Goal: Task Accomplishment & Management: Manage account settings

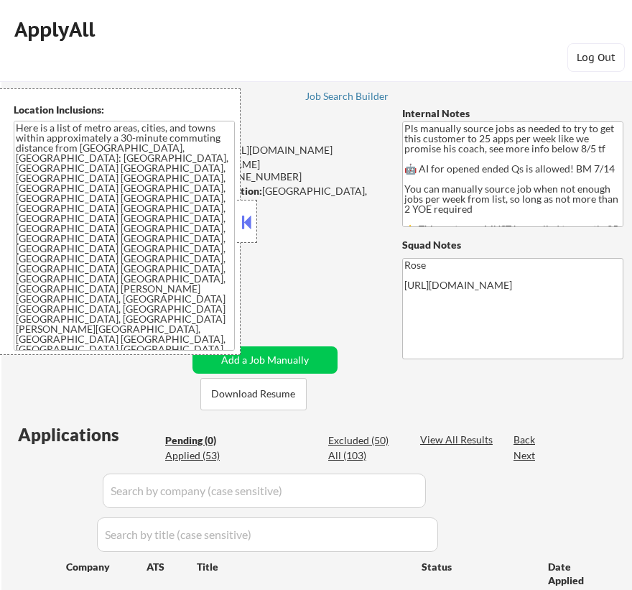
scroll to position [326, 0]
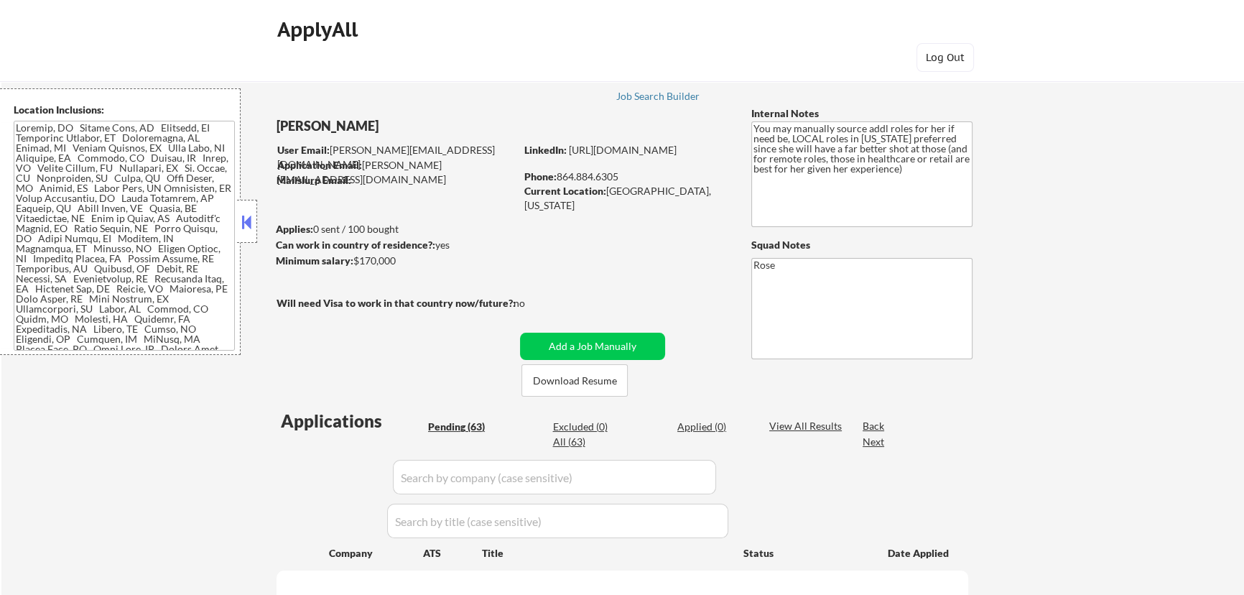
select select ""pending""
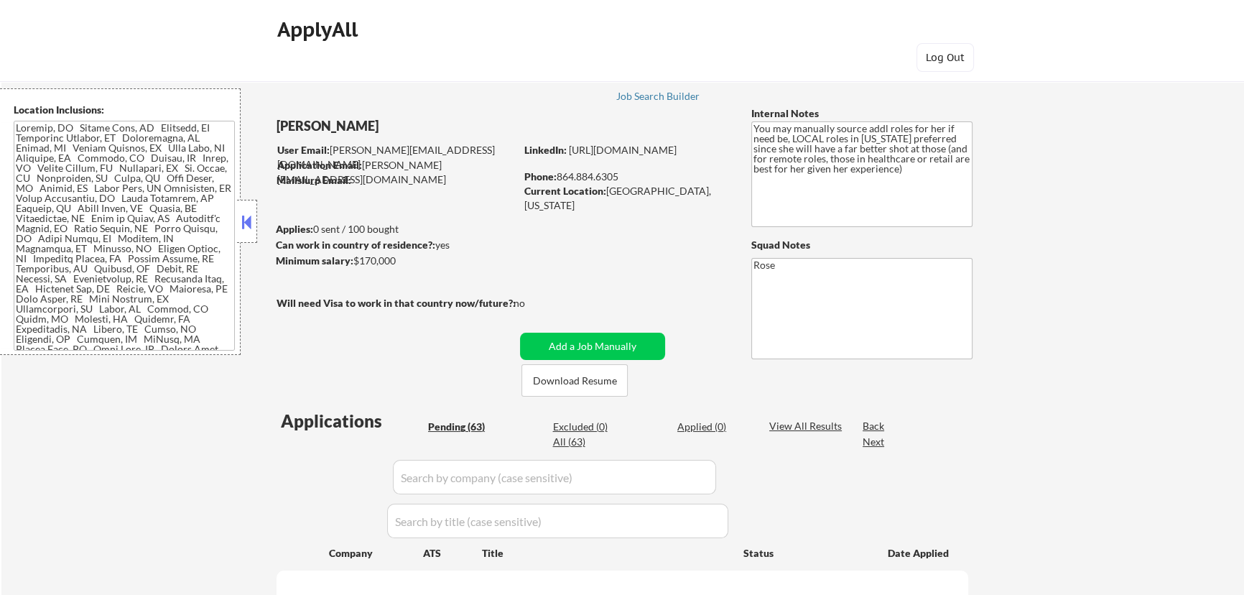
select select ""pending""
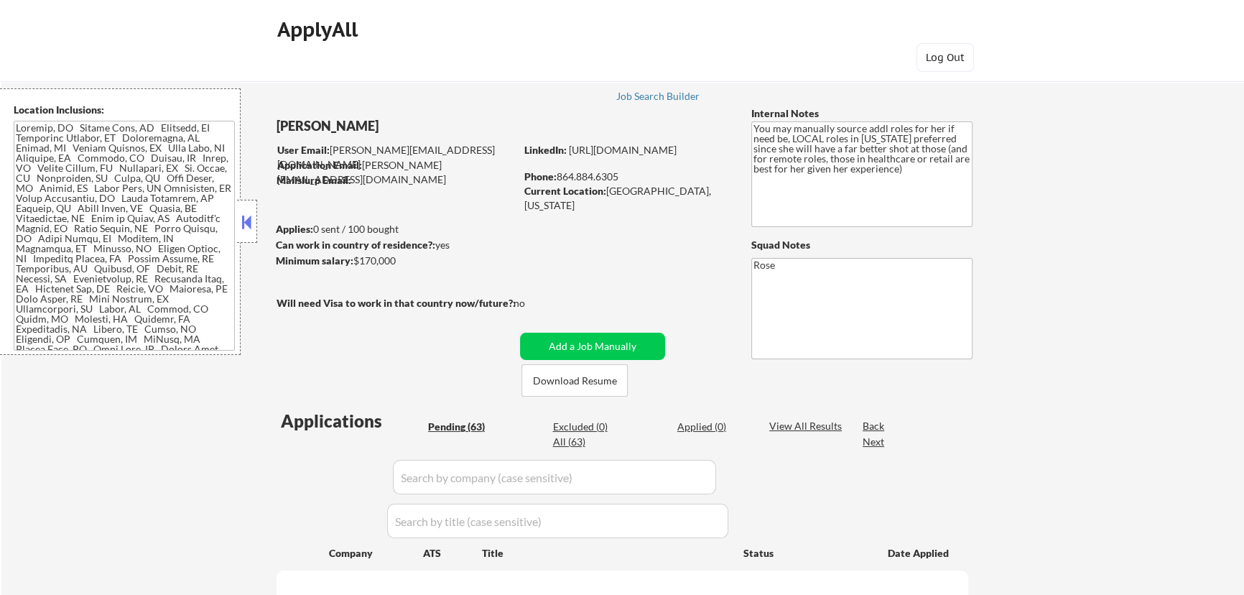
select select ""pending""
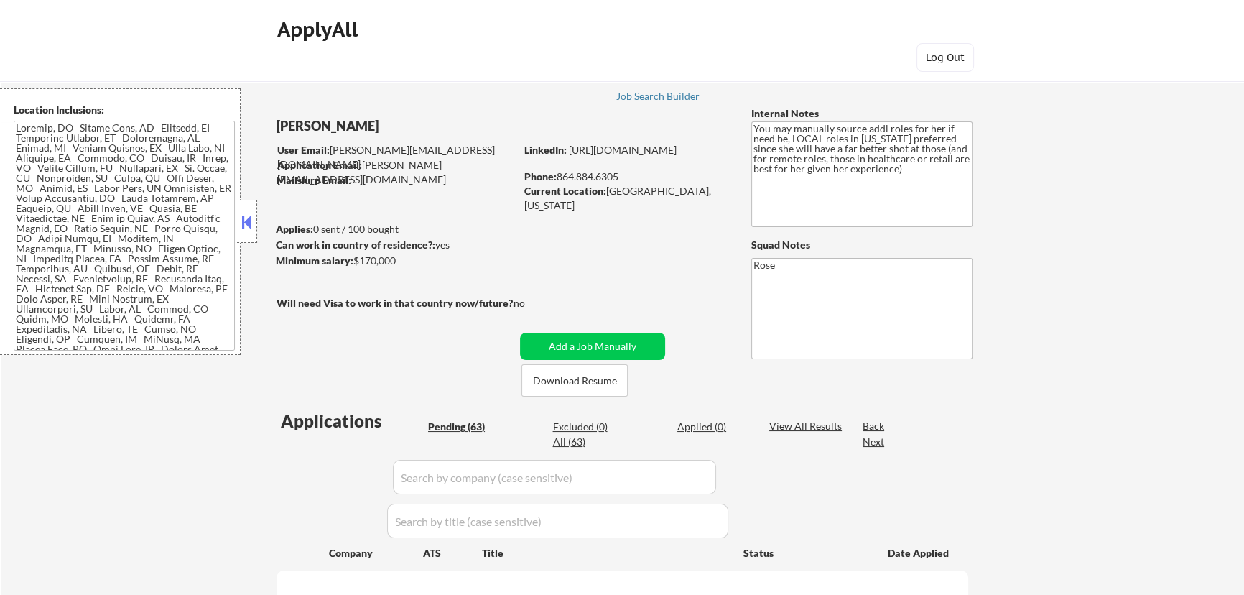
select select ""pending""
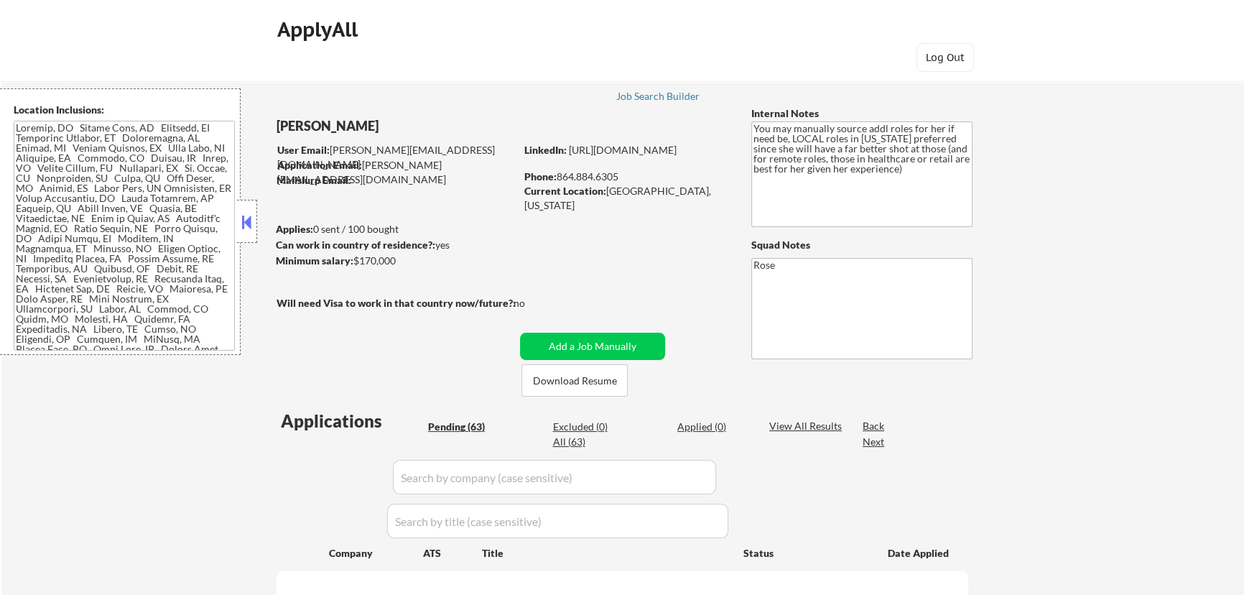
select select ""pending""
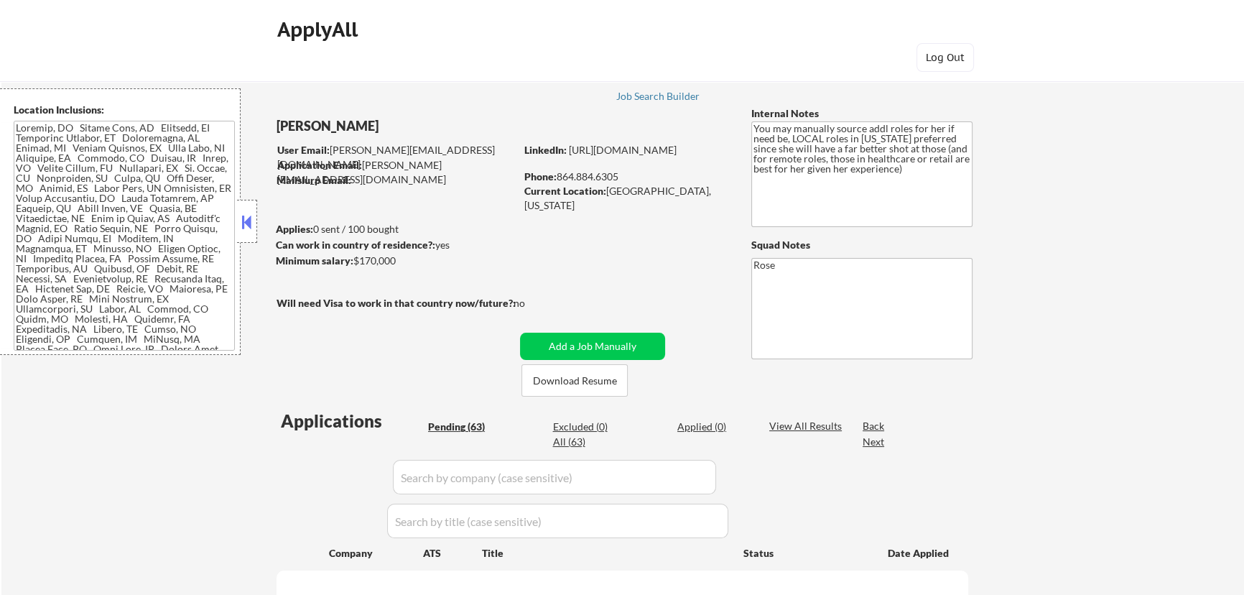
select select ""pending""
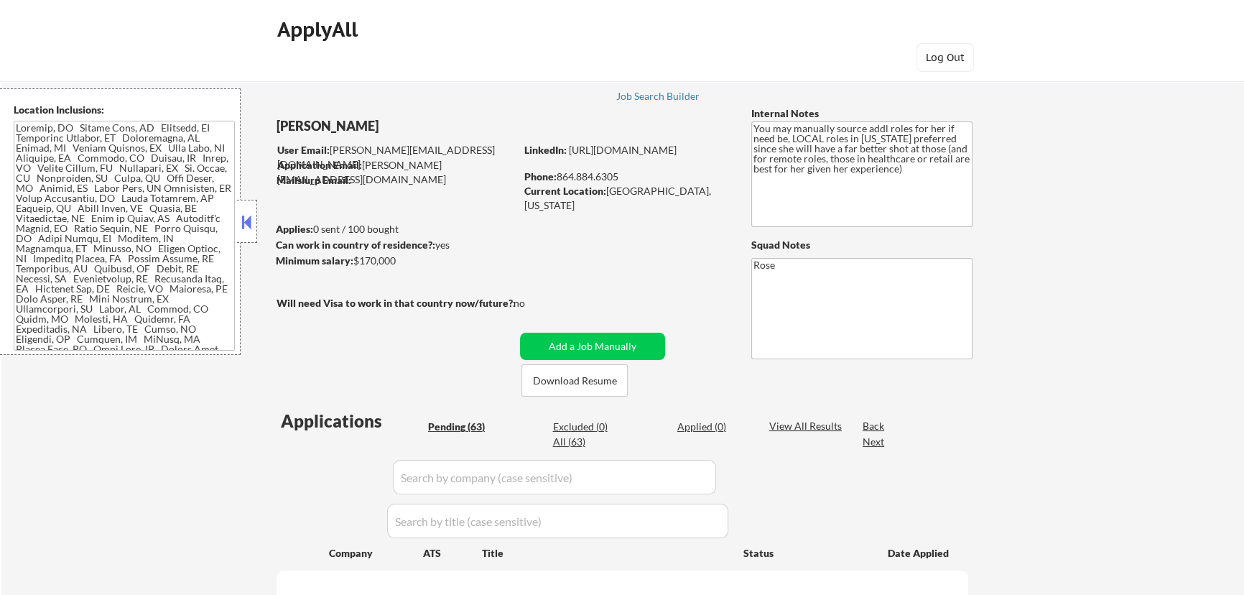
select select ""pending""
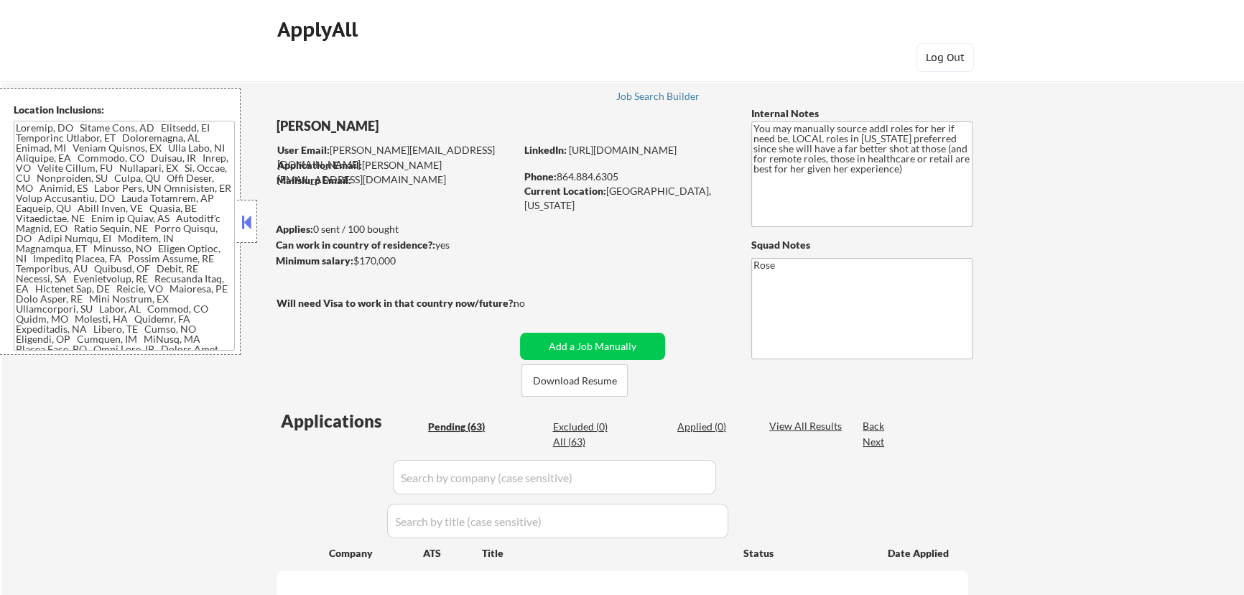
select select ""pending""
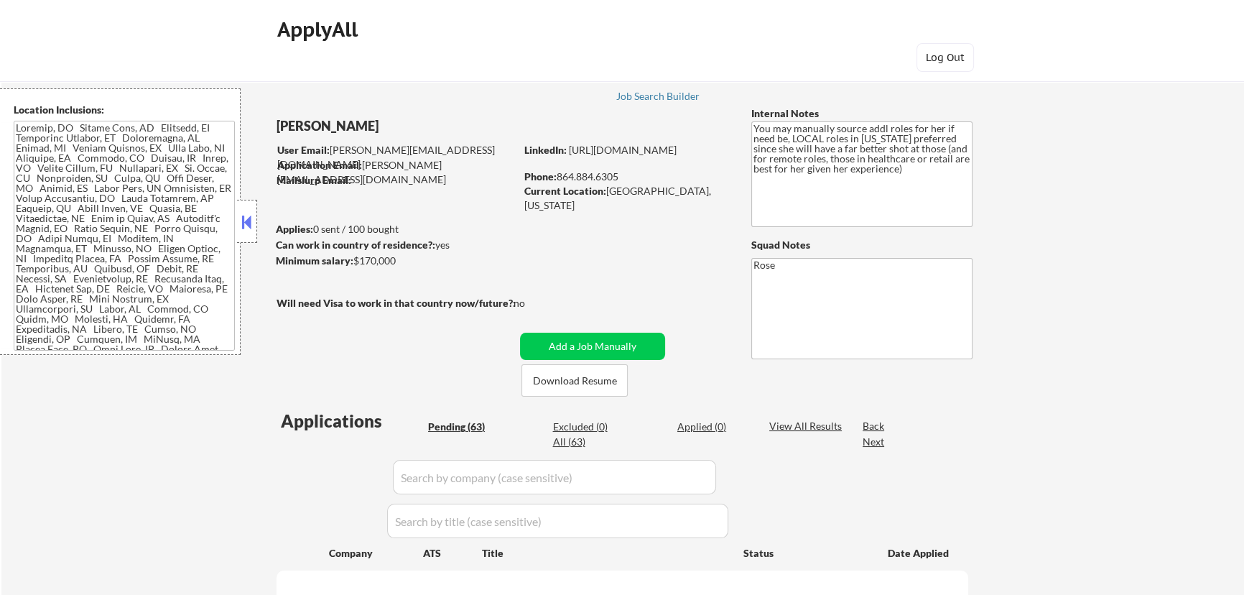
select select ""pending""
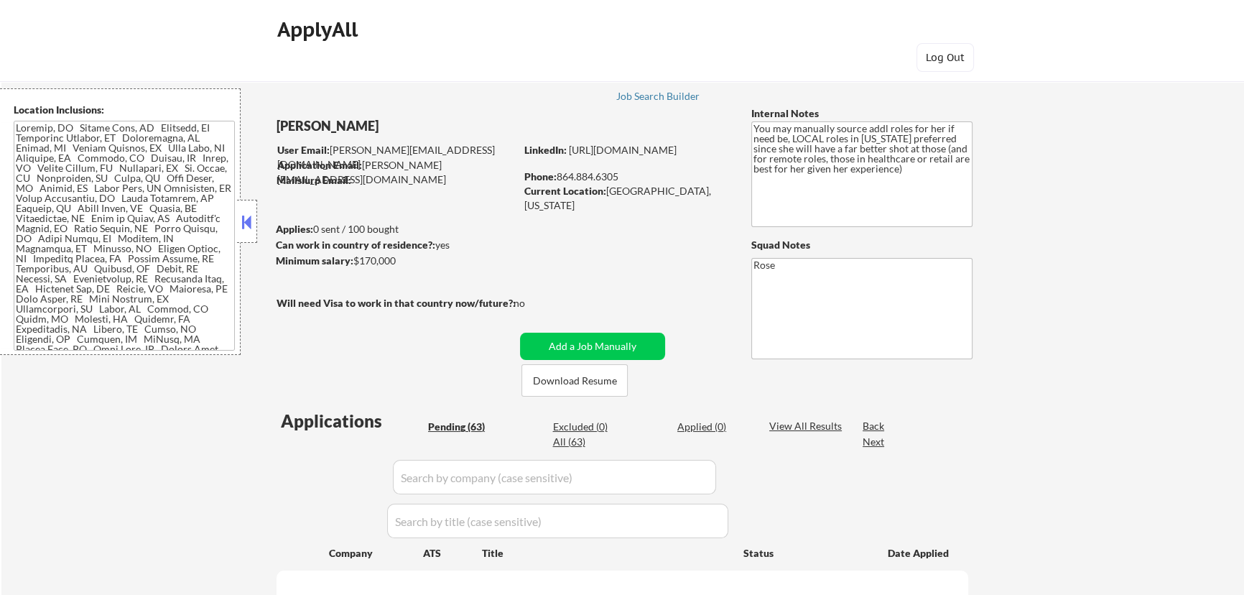
select select ""pending""
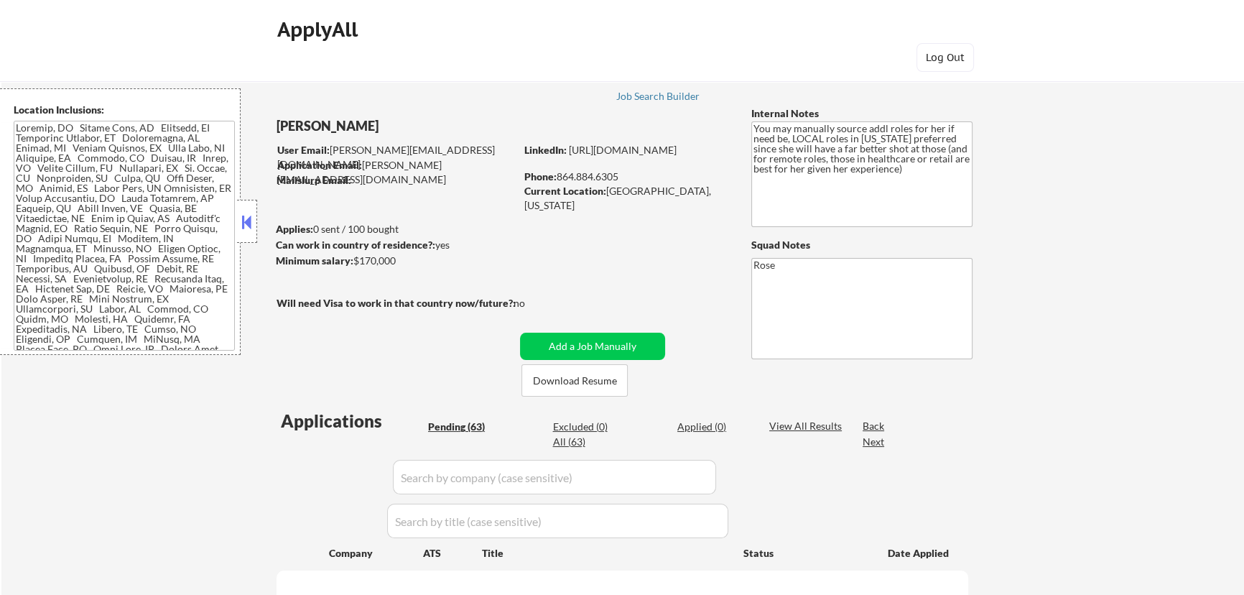
select select ""pending""
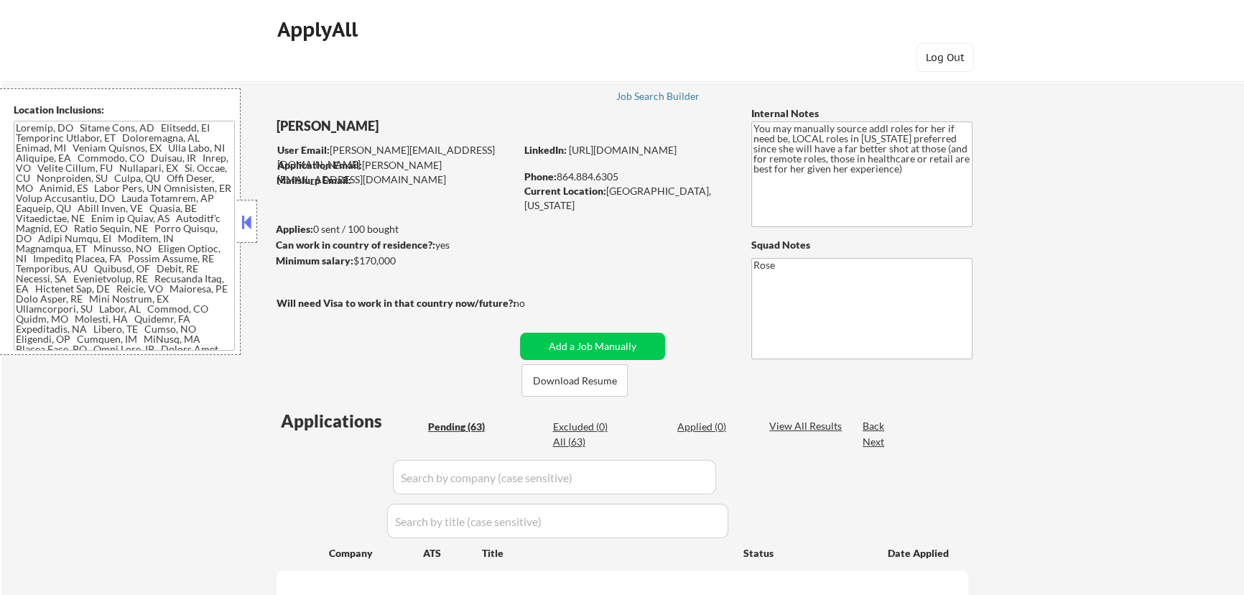
select select ""pending""
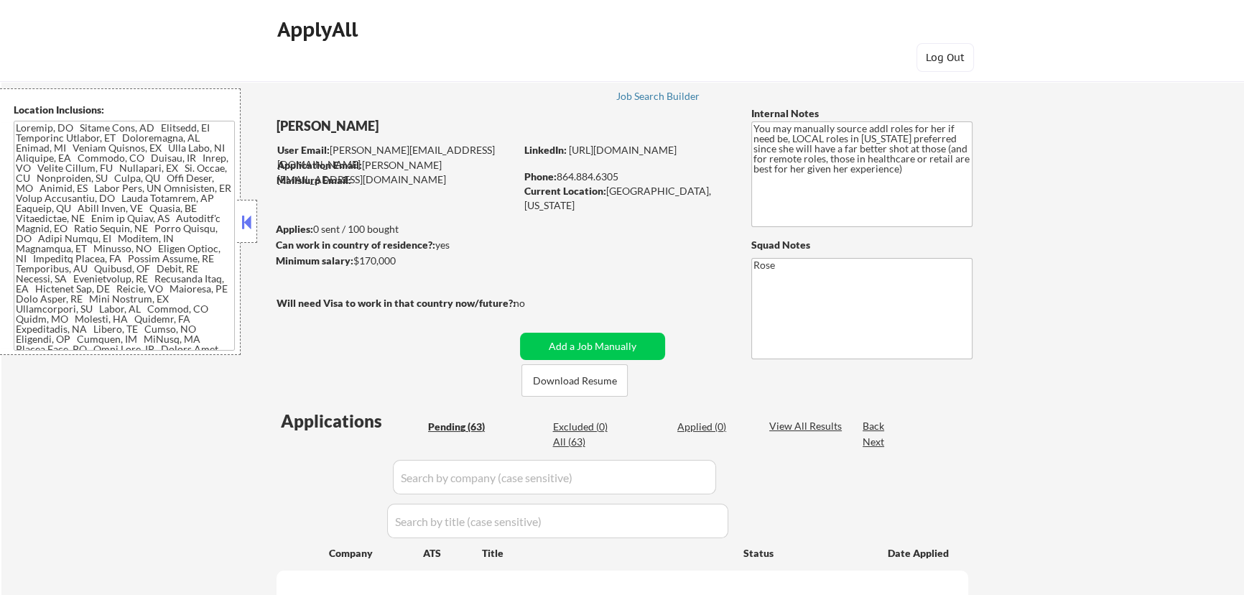
select select ""pending""
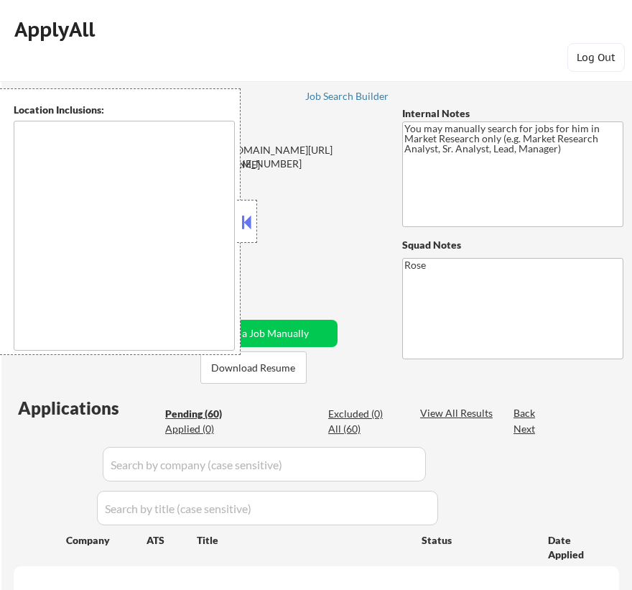
select select ""pending""
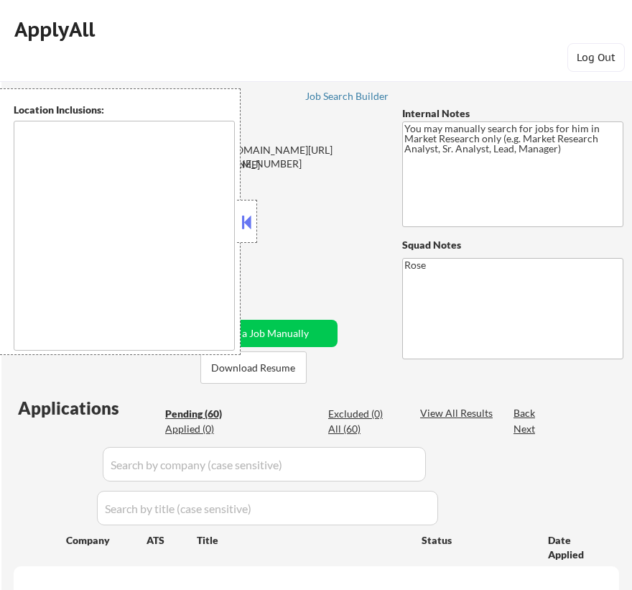
select select ""pending""
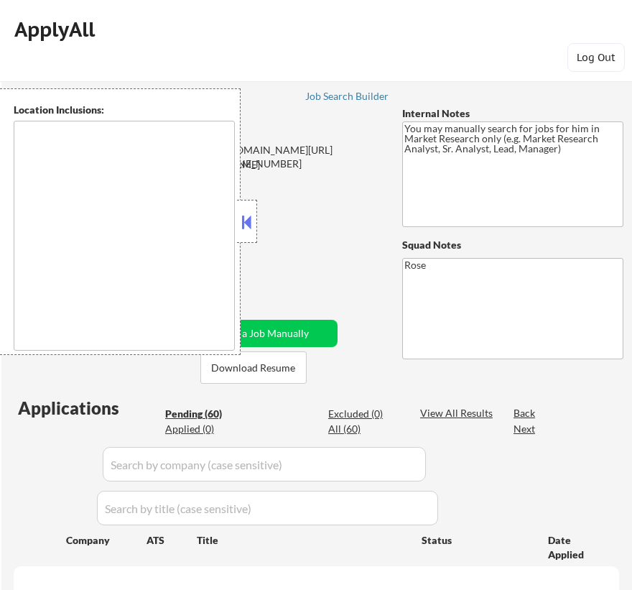
select select ""pending""
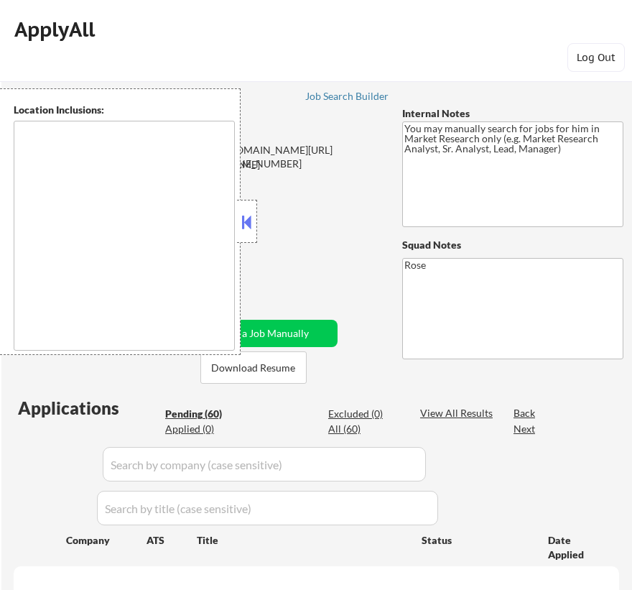
select select ""pending""
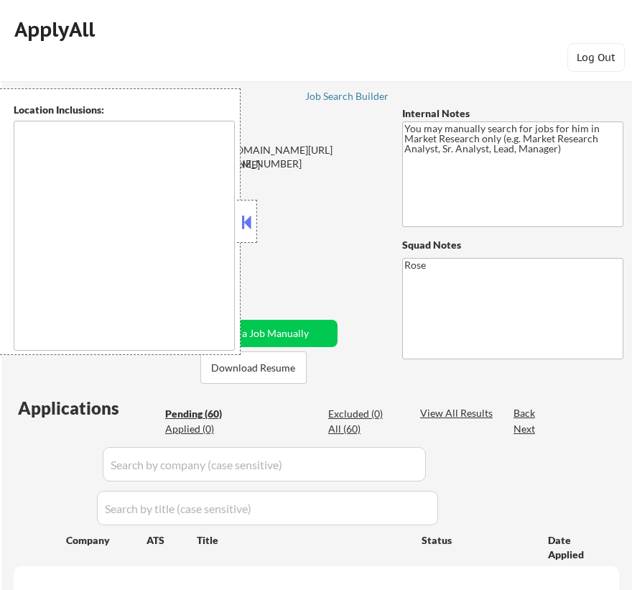
select select ""pending""
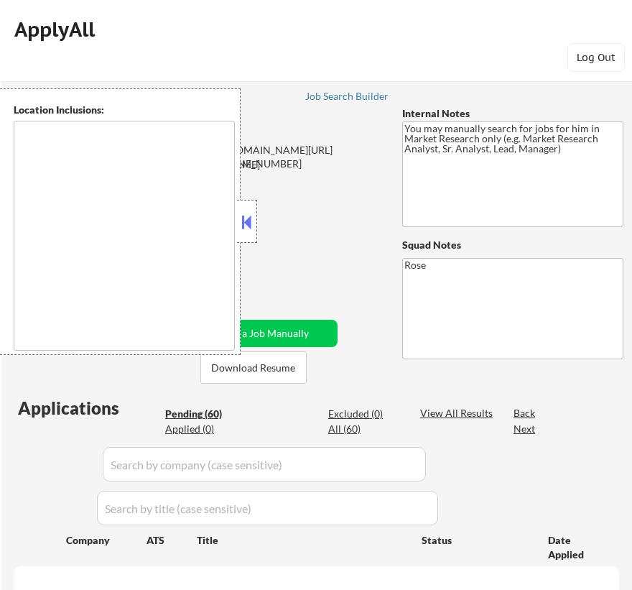
select select ""pending""
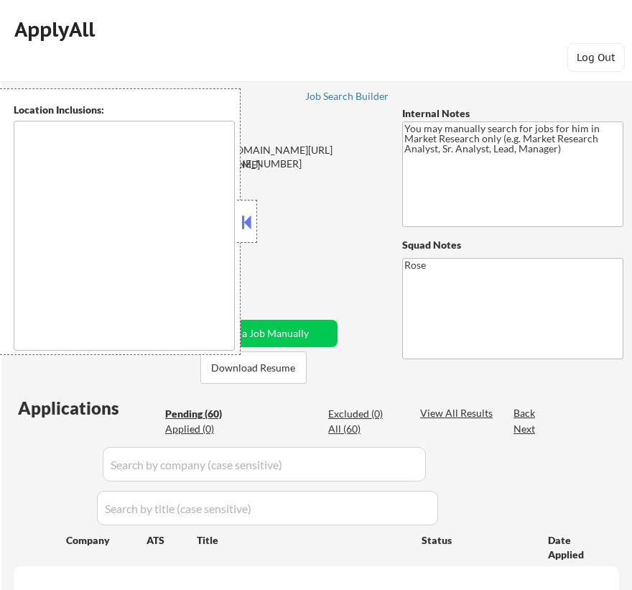
select select ""pending""
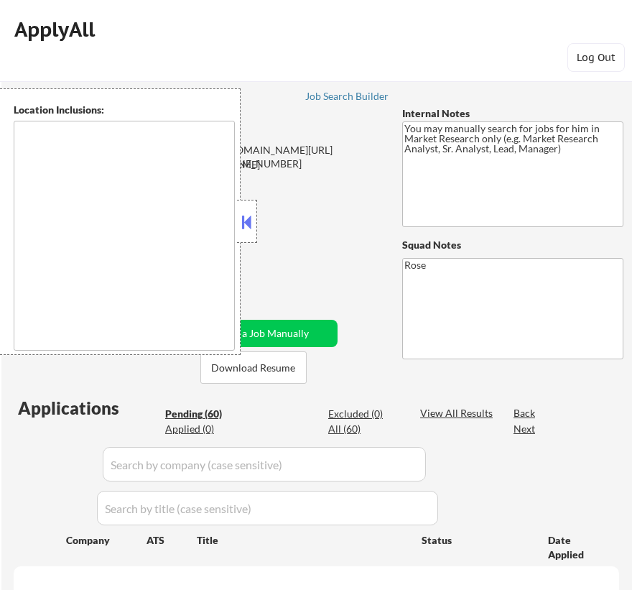
select select ""pending""
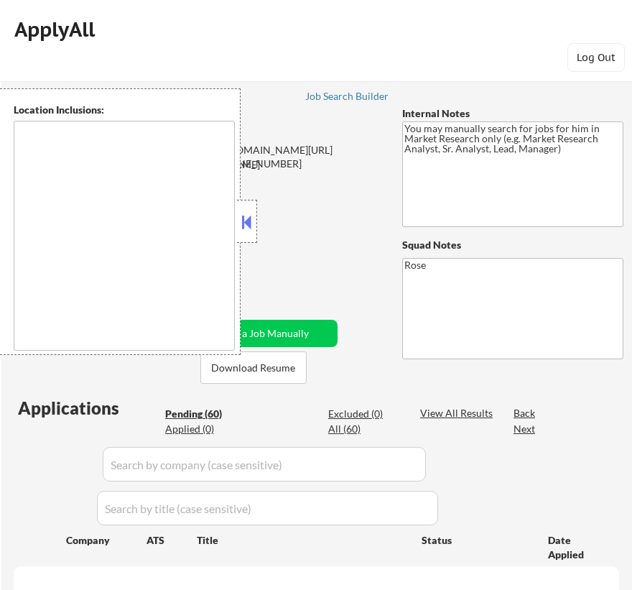
select select ""pending""
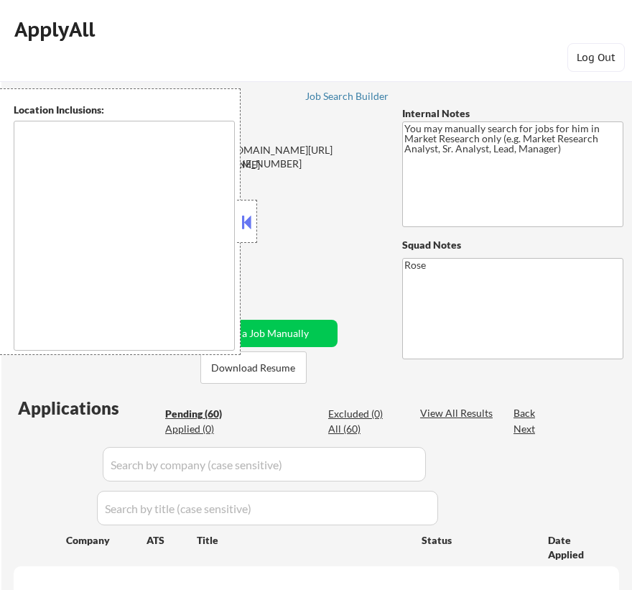
select select ""pending""
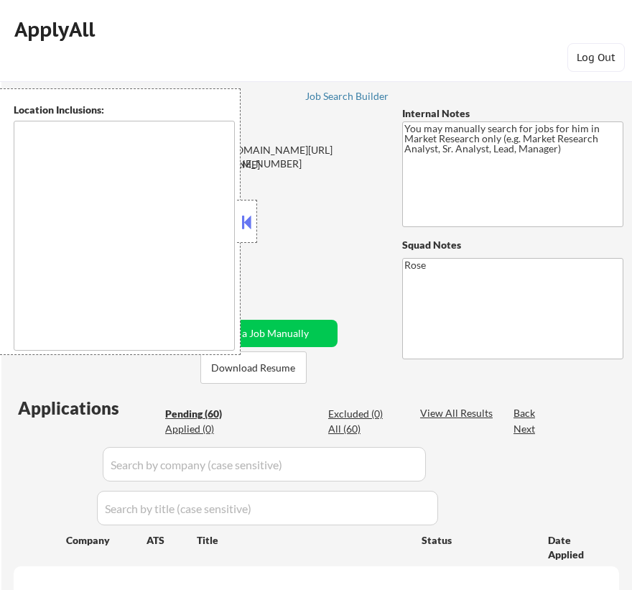
select select ""pending""
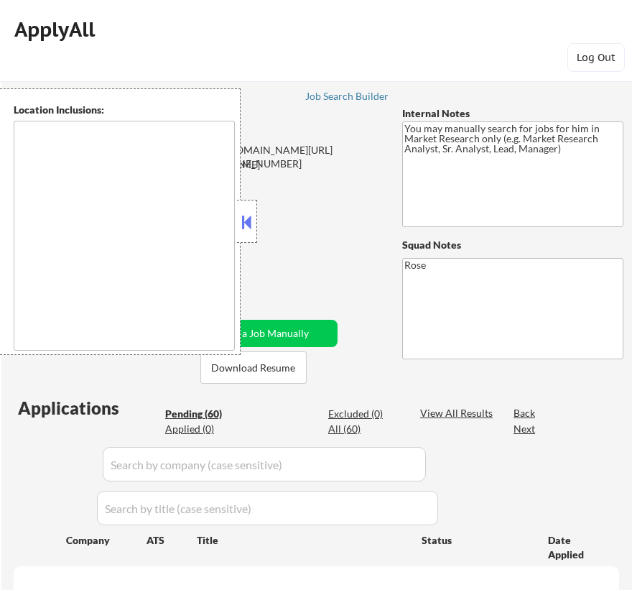
select select ""pending""
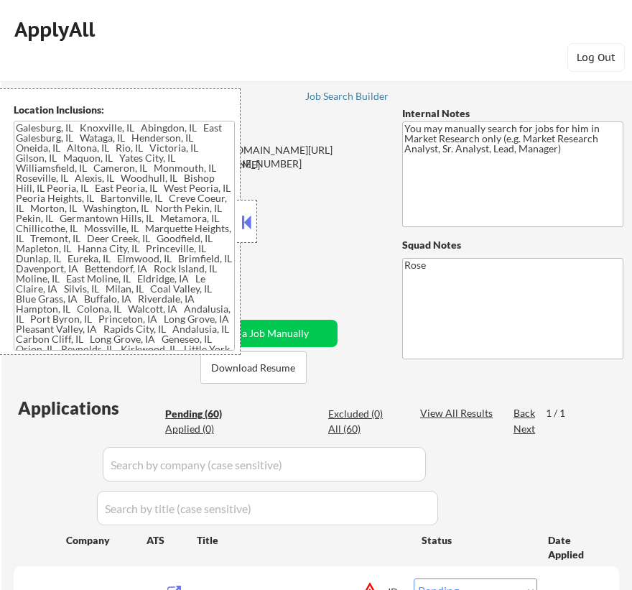
type textarea "Galesburg, IL Knoxville, IL Abingdon, IL East Galesburg, IL Wataga, IL Henderso…"
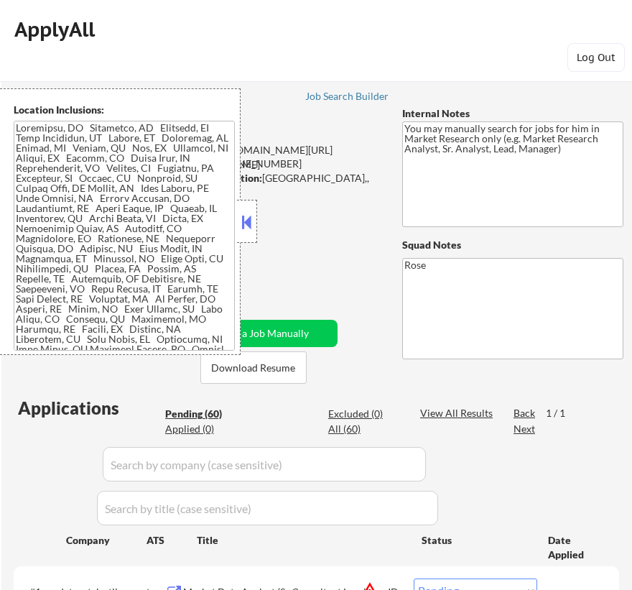
drag, startPoint x: 6, startPoint y: 208, endPoint x: 18, endPoint y: 212, distance: 12.3
click at [13, 210] on div "Location Inclusions:" at bounding box center [120, 221] width 241 height 266
drag, startPoint x: 24, startPoint y: 211, endPoint x: 85, endPoint y: 224, distance: 62.4
click at [85, 224] on textarea at bounding box center [124, 236] width 221 height 230
select select ""pending""
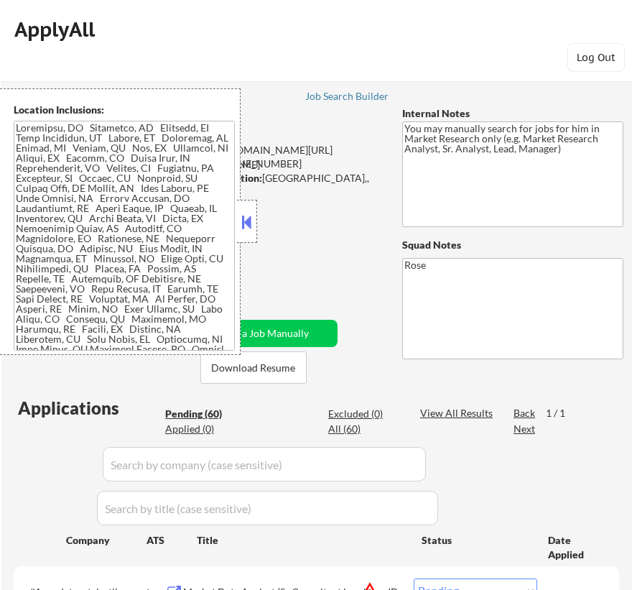
select select ""pending""
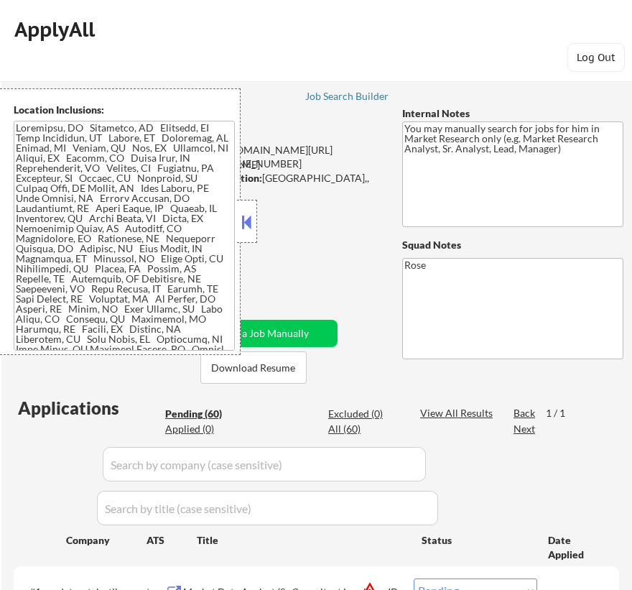
select select ""pending""
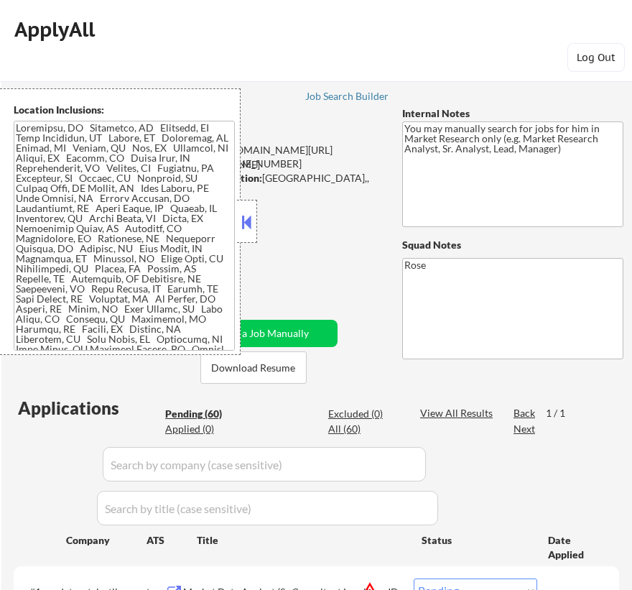
select select ""pending""
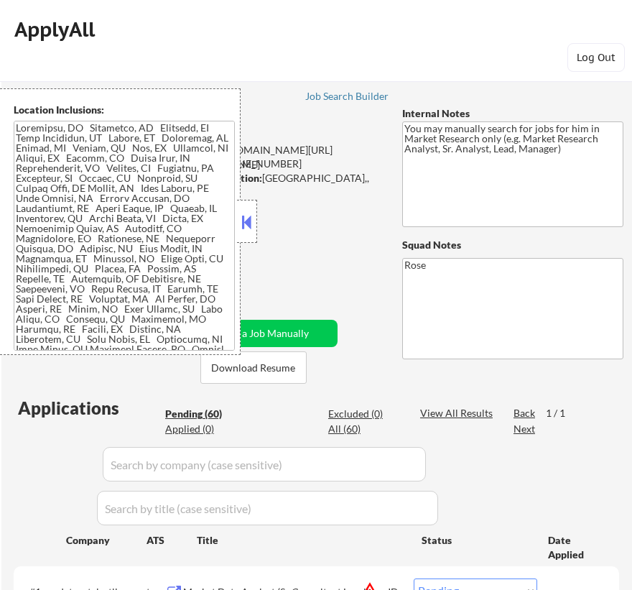
select select ""pending""
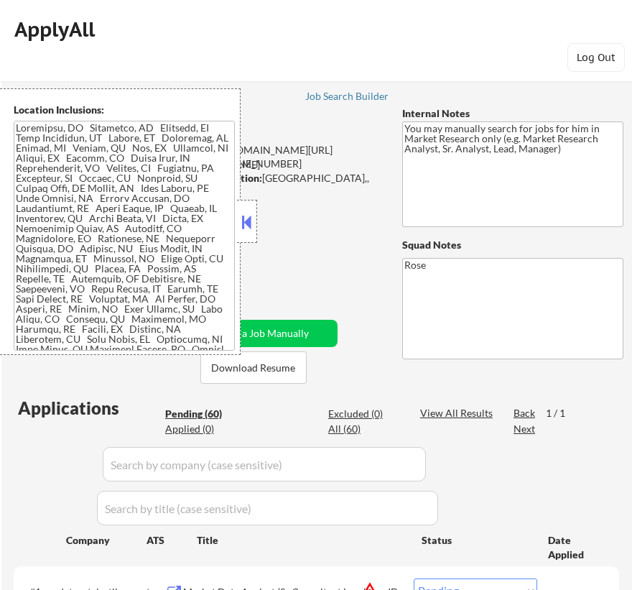
select select ""pending""
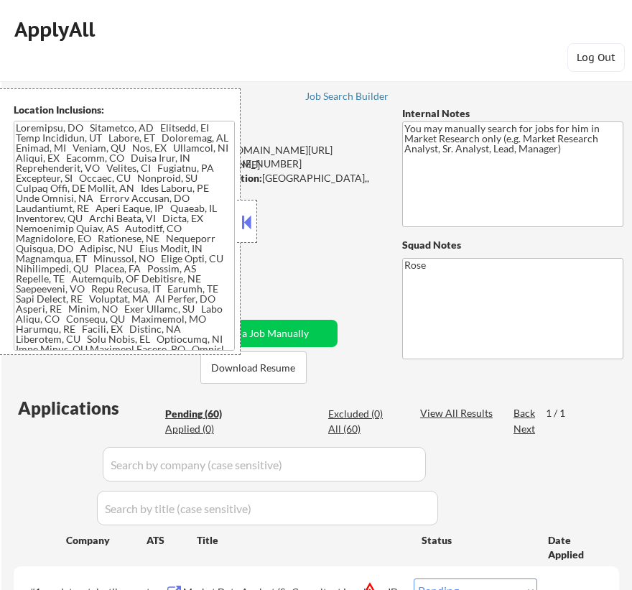
select select ""pending""
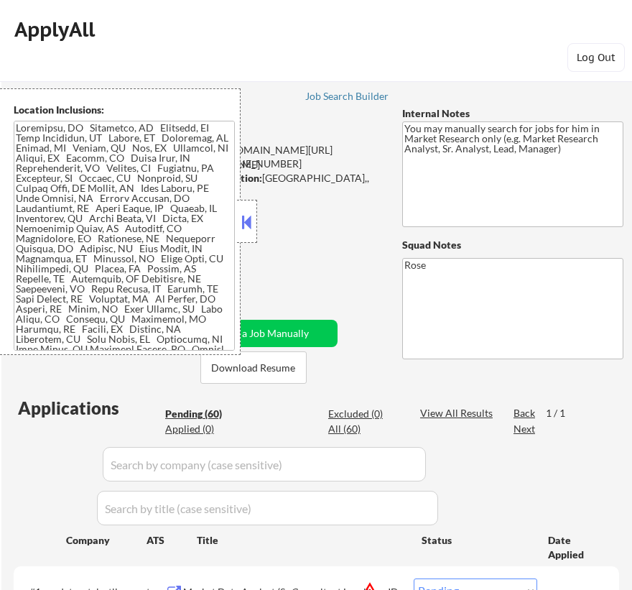
select select ""pending""
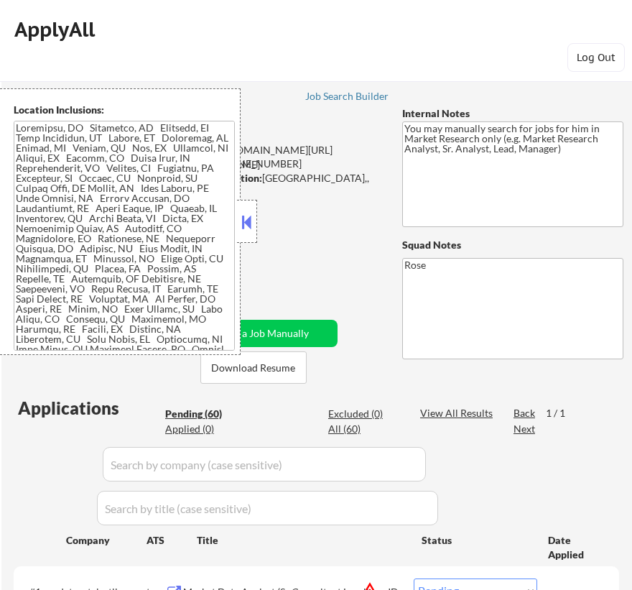
select select ""pending""
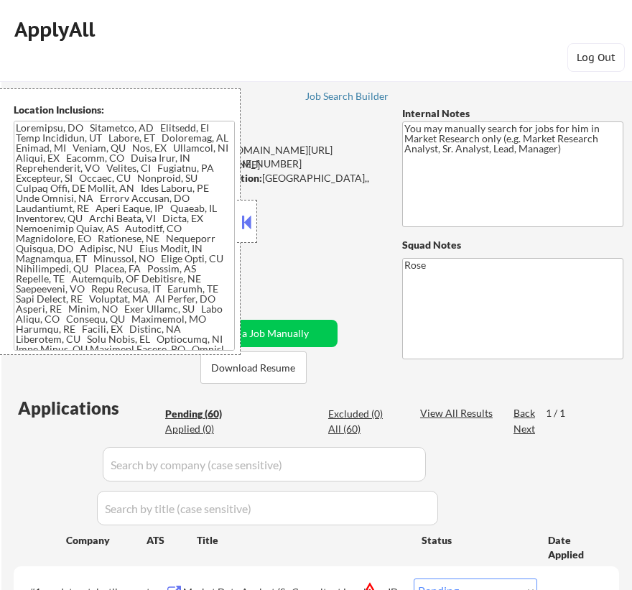
select select ""pending""
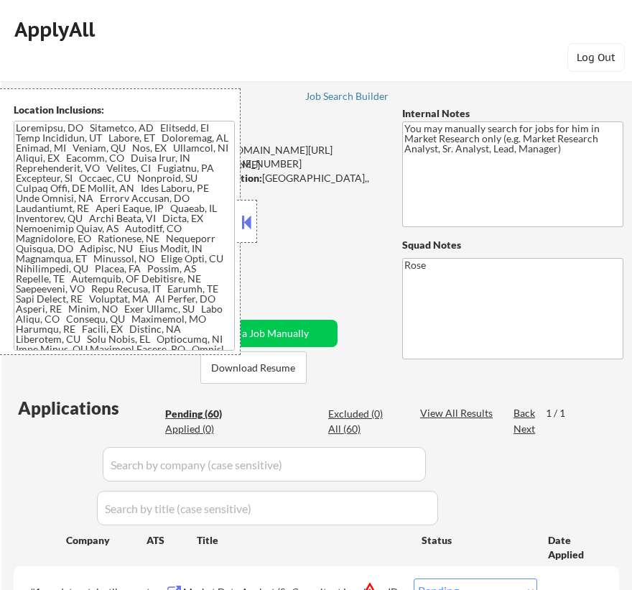
select select ""pending""
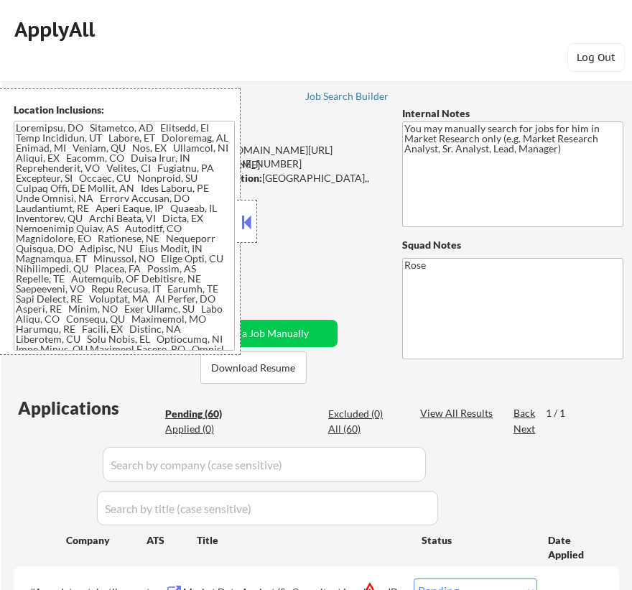
select select ""pending""
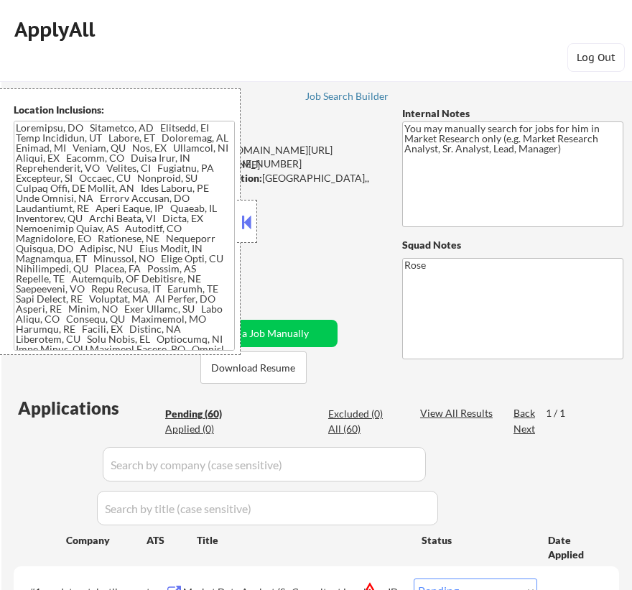
select select ""pending""
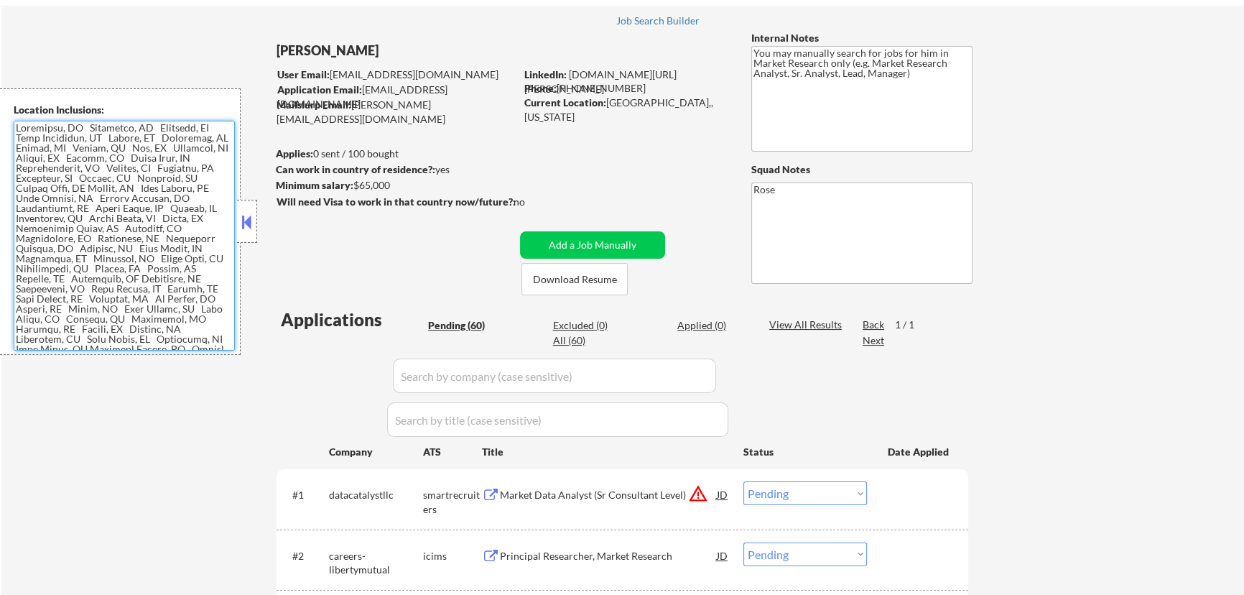
scroll to position [65, 0]
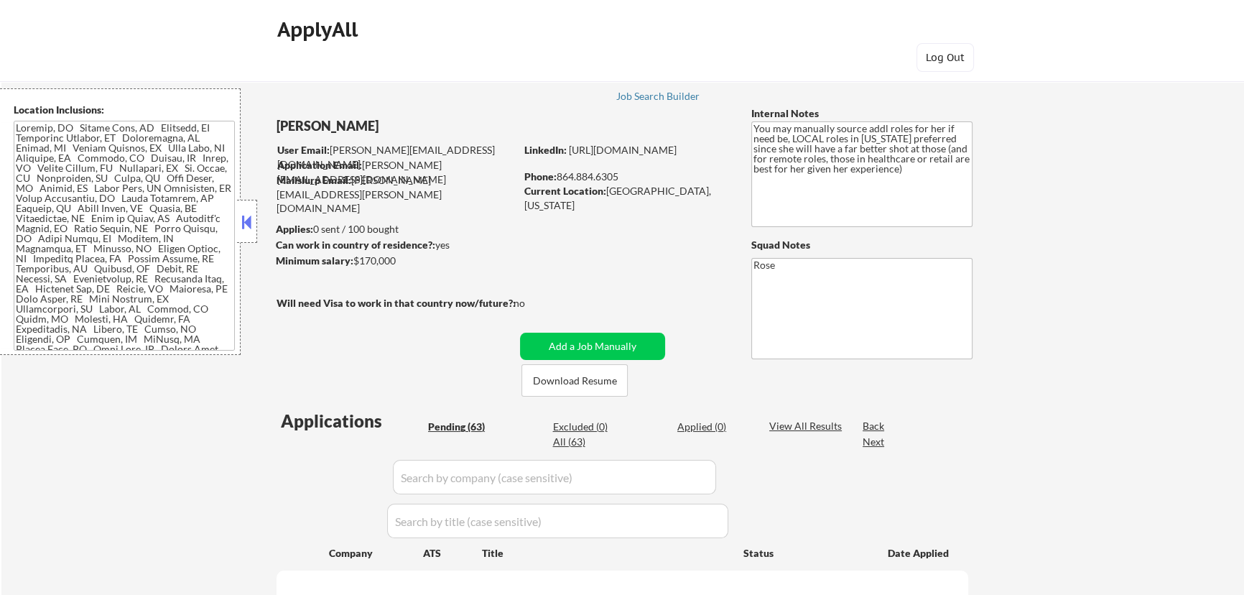
select select ""pending""
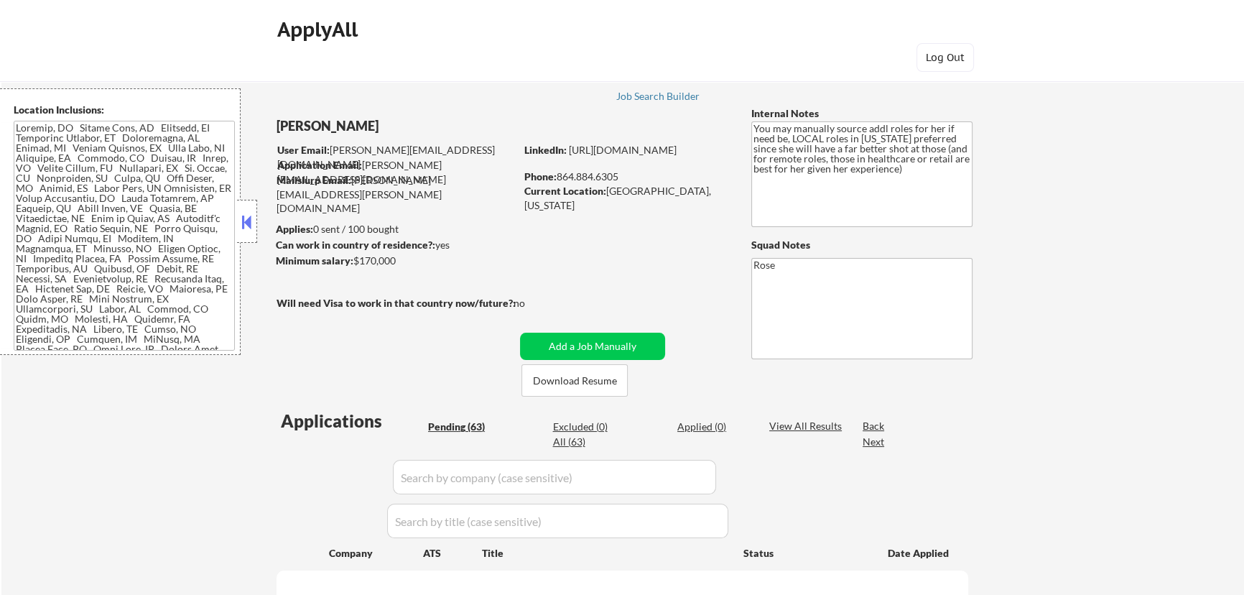
select select ""pending""
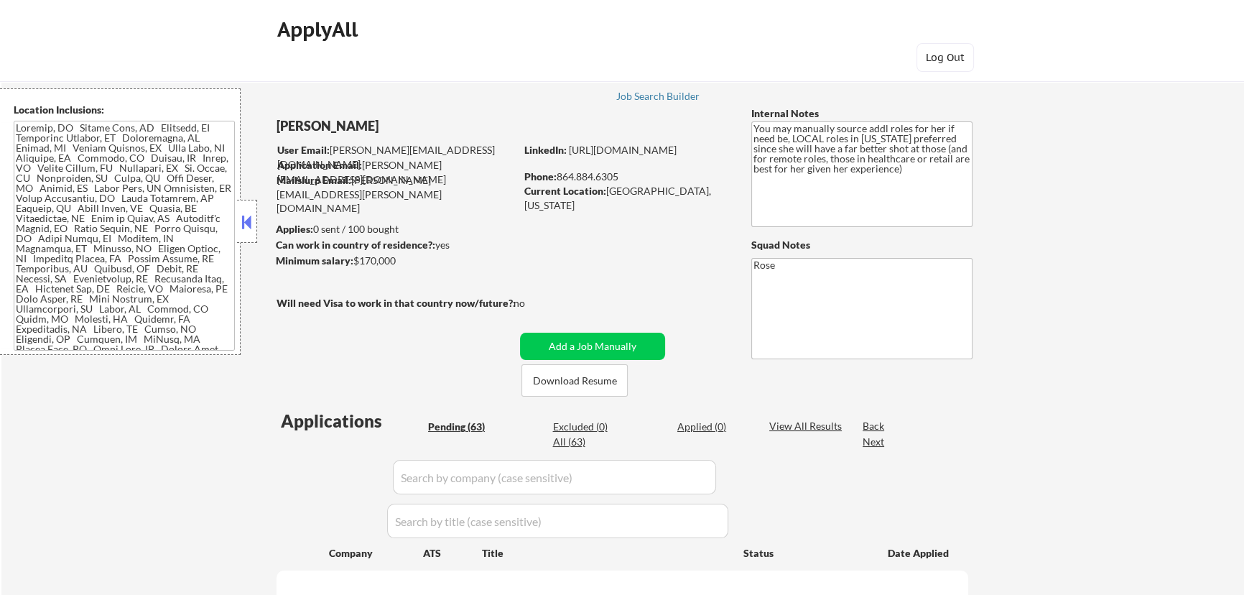
select select ""pending""
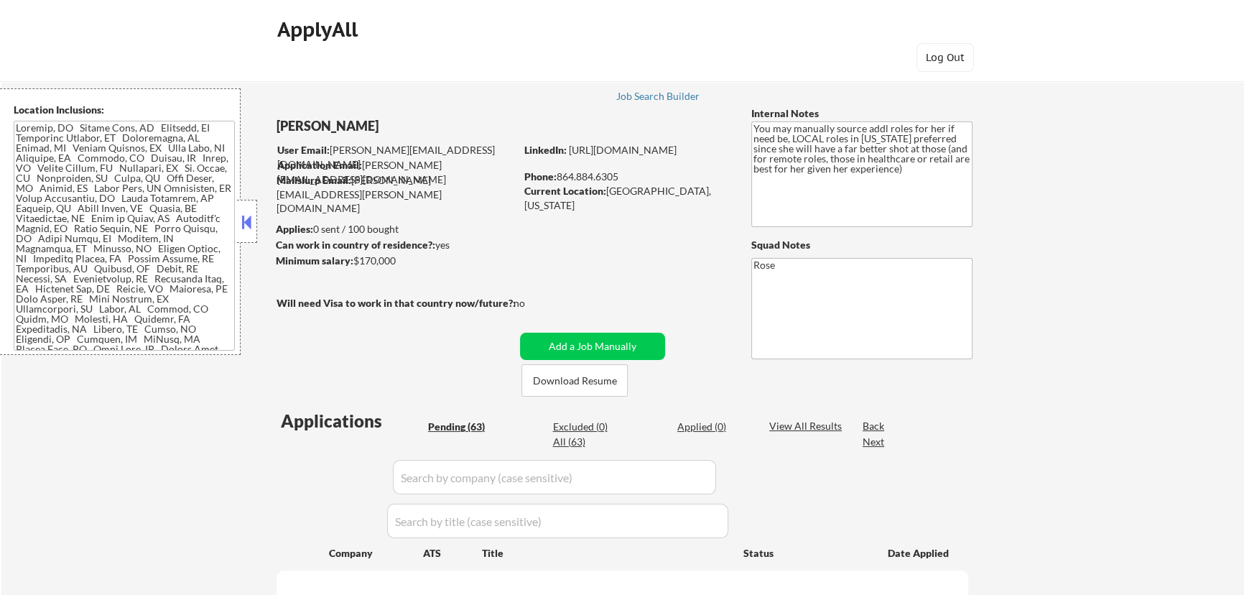
select select ""pending""
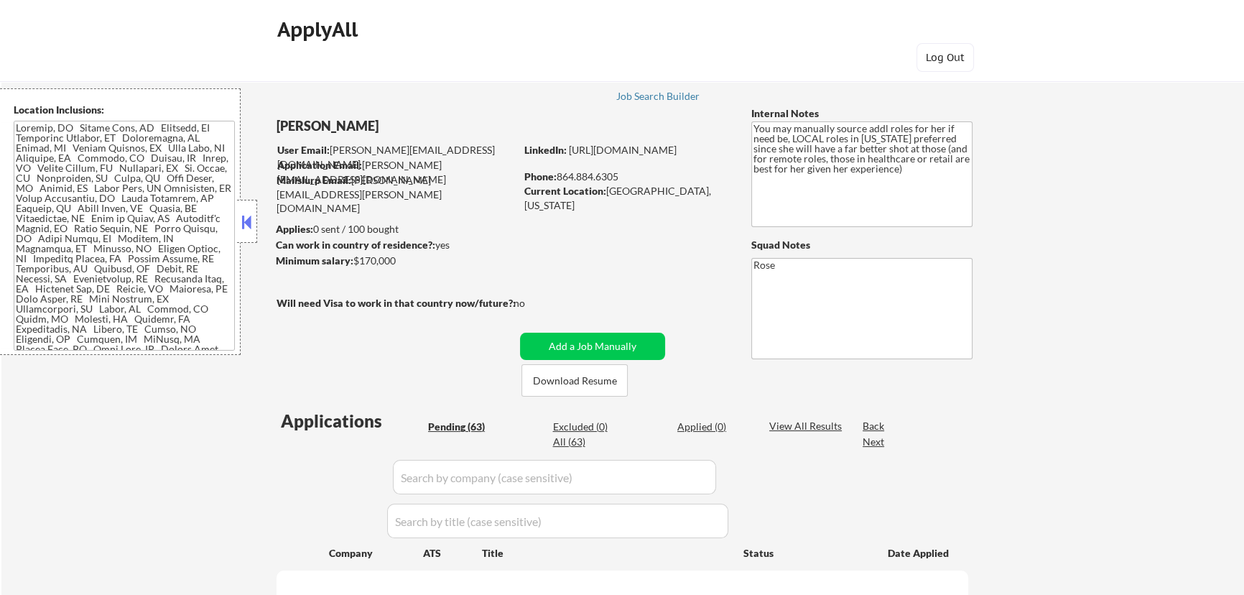
select select ""pending""
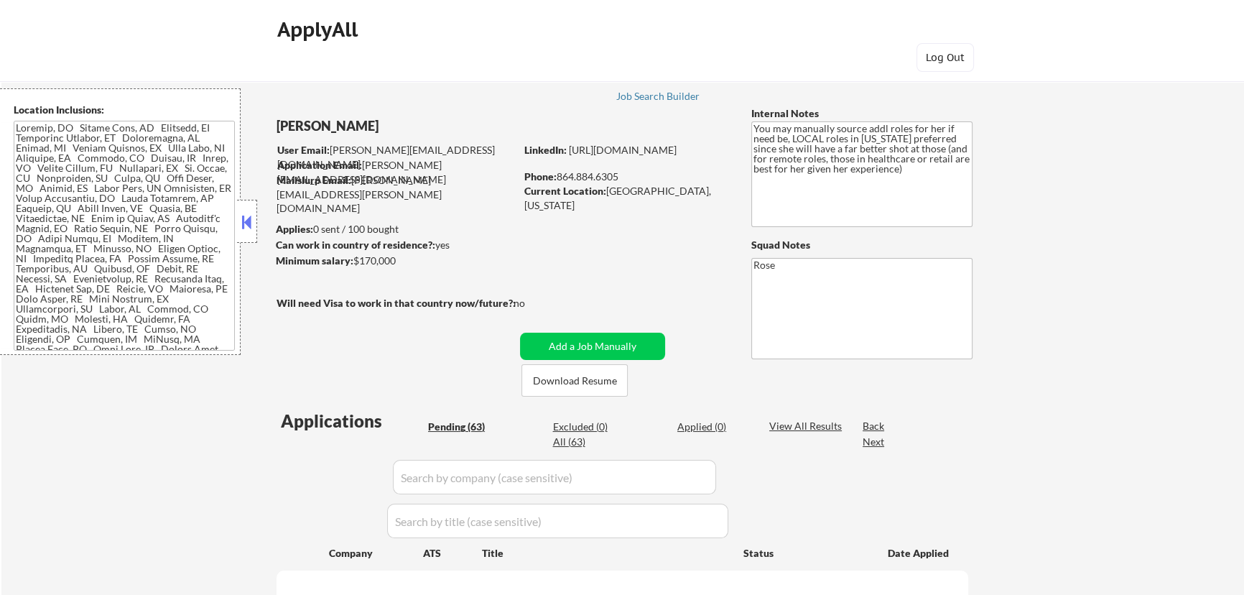
select select ""pending""
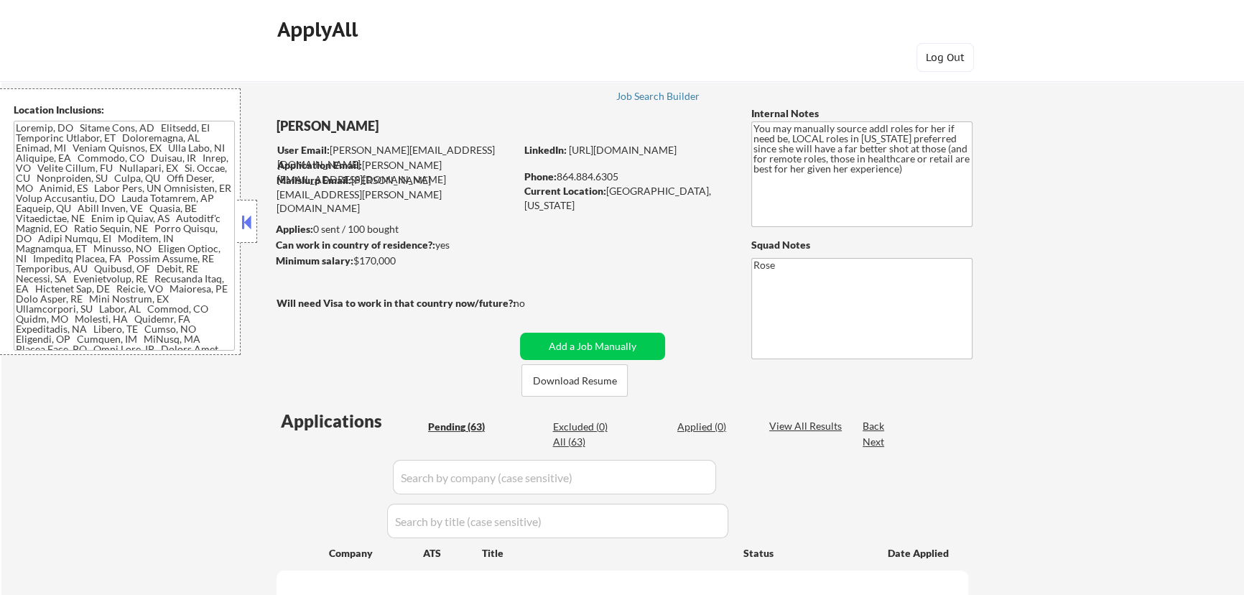
select select ""pending""
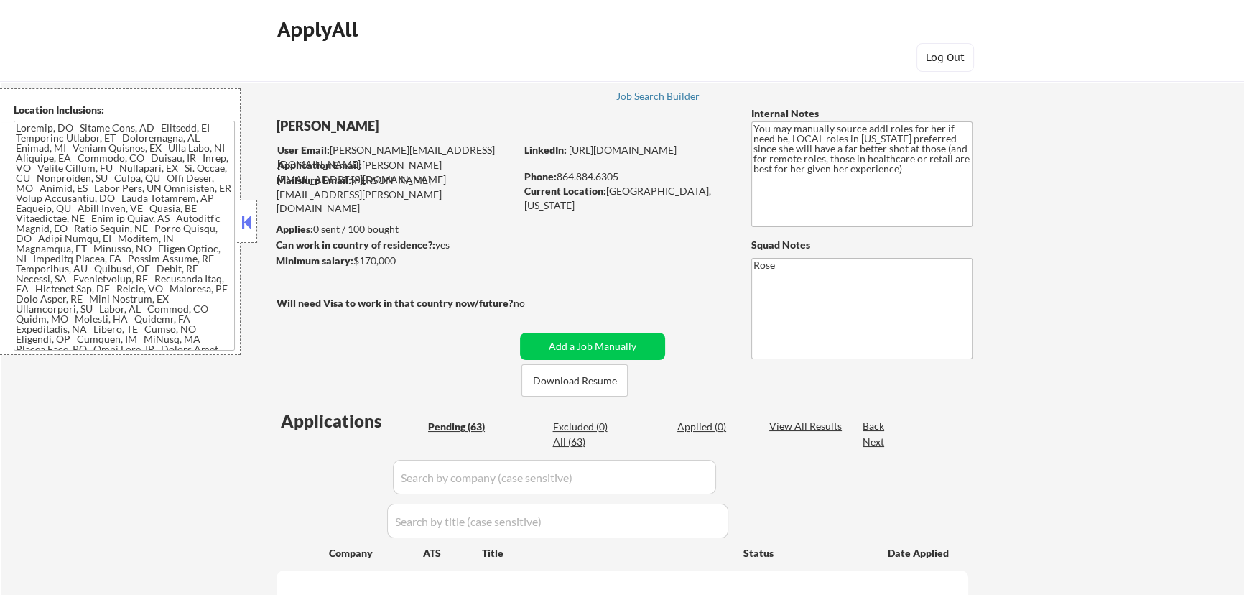
select select ""pending""
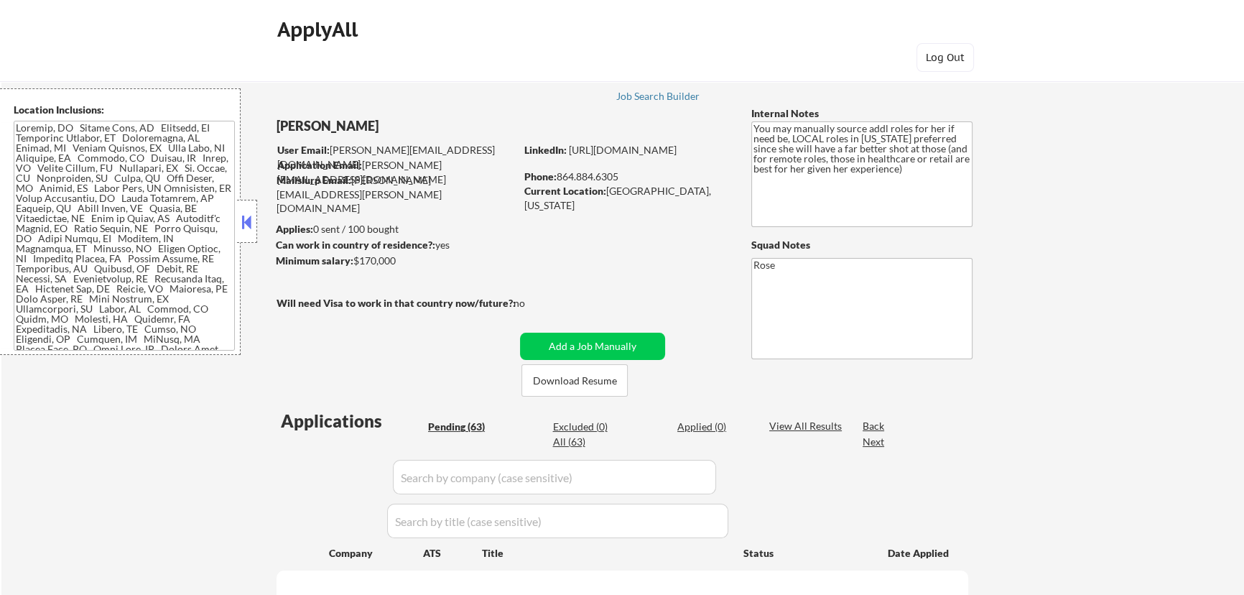
select select ""pending""
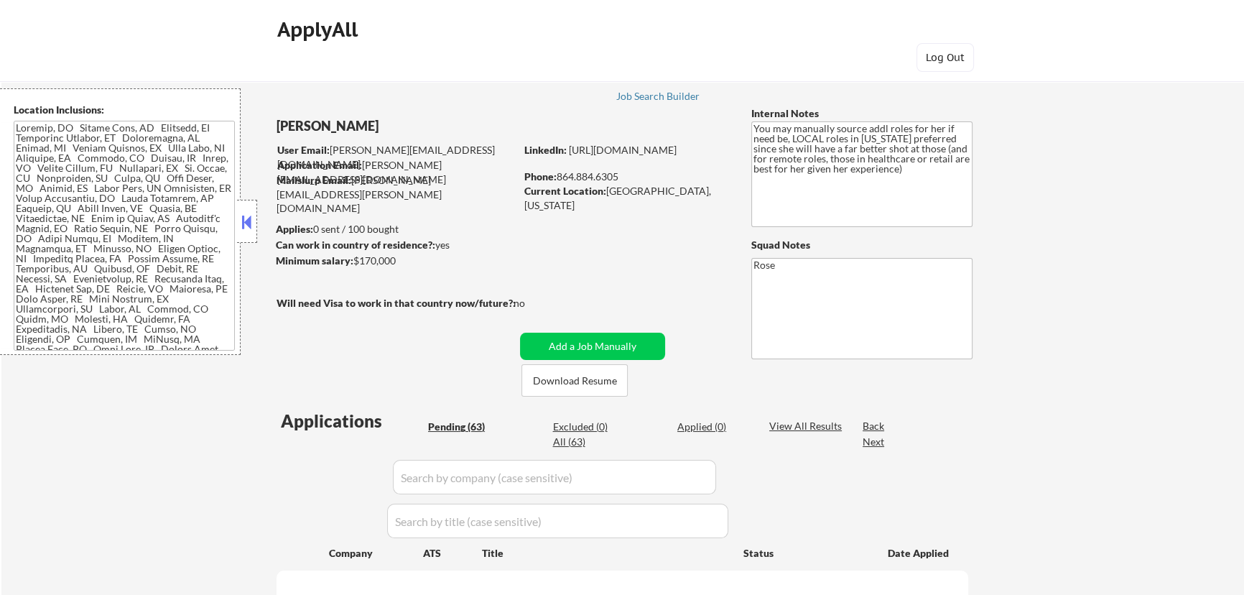
select select ""pending""
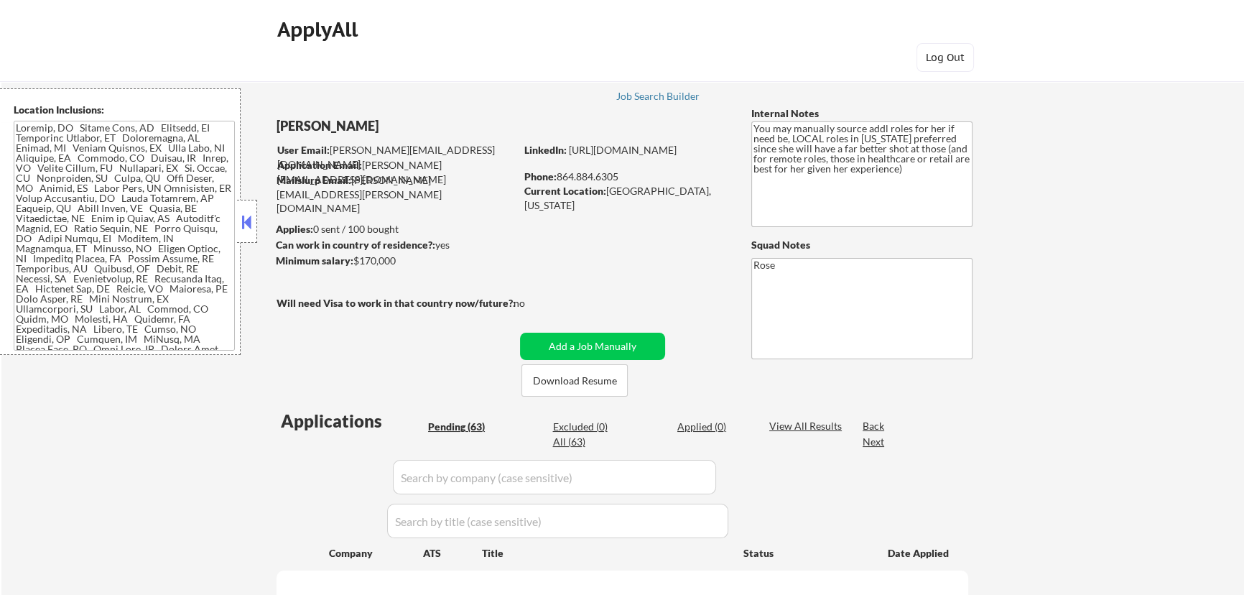
select select ""pending""
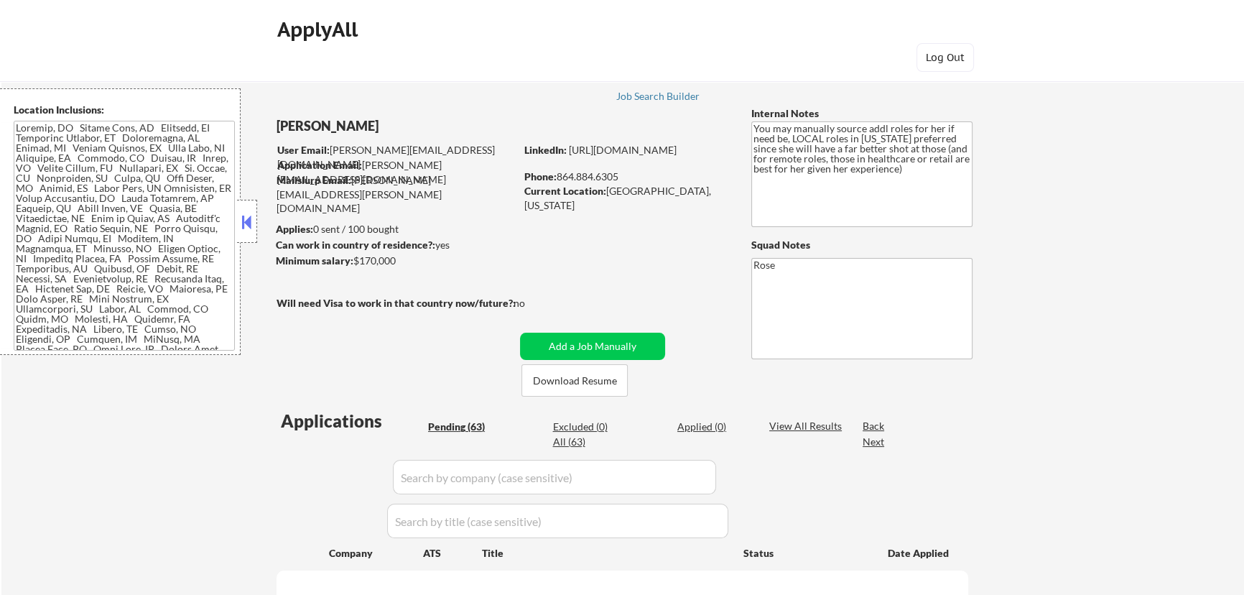
select select ""pending""
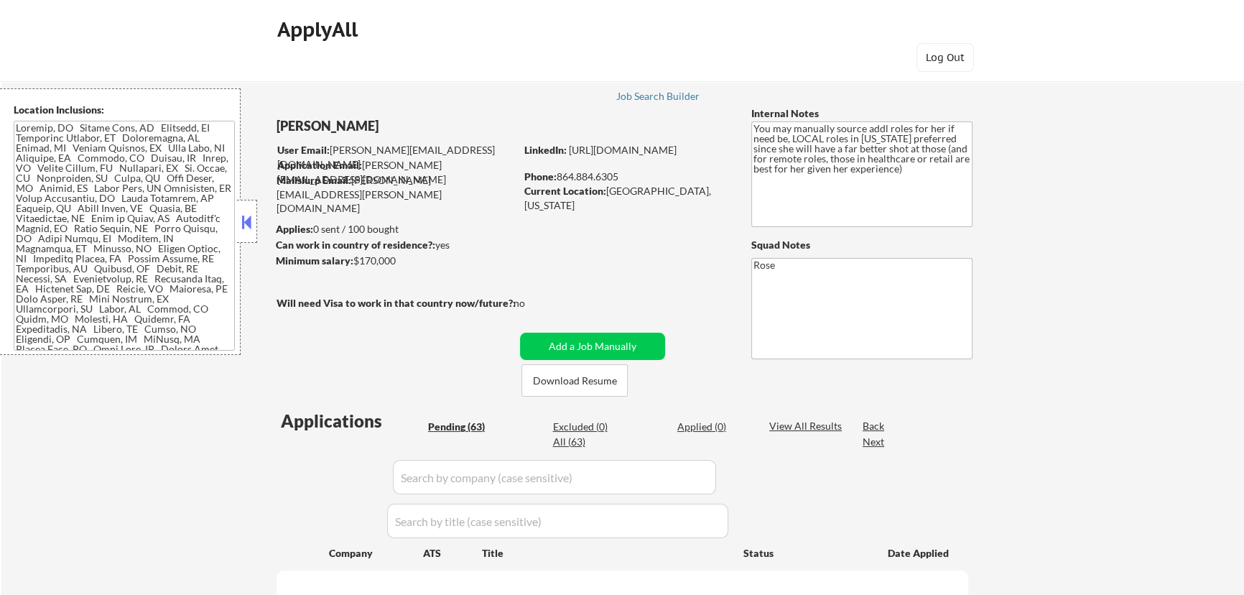
select select ""pending""
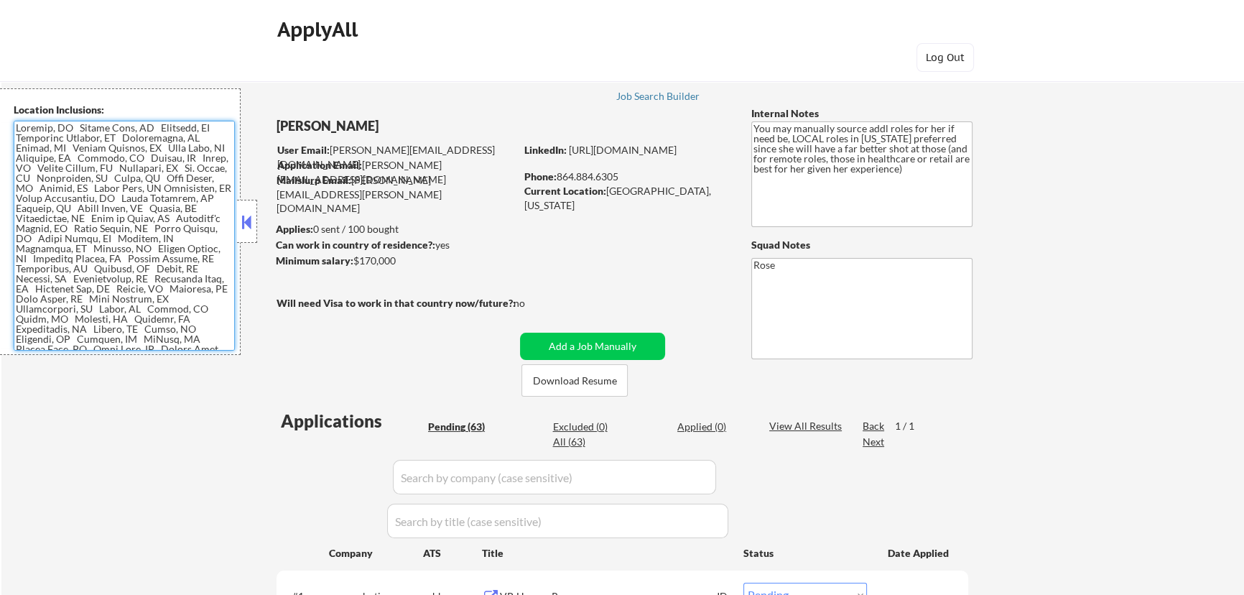
drag, startPoint x: 37, startPoint y: 187, endPoint x: 97, endPoint y: 197, distance: 60.6
click at [97, 197] on textarea at bounding box center [124, 236] width 221 height 230
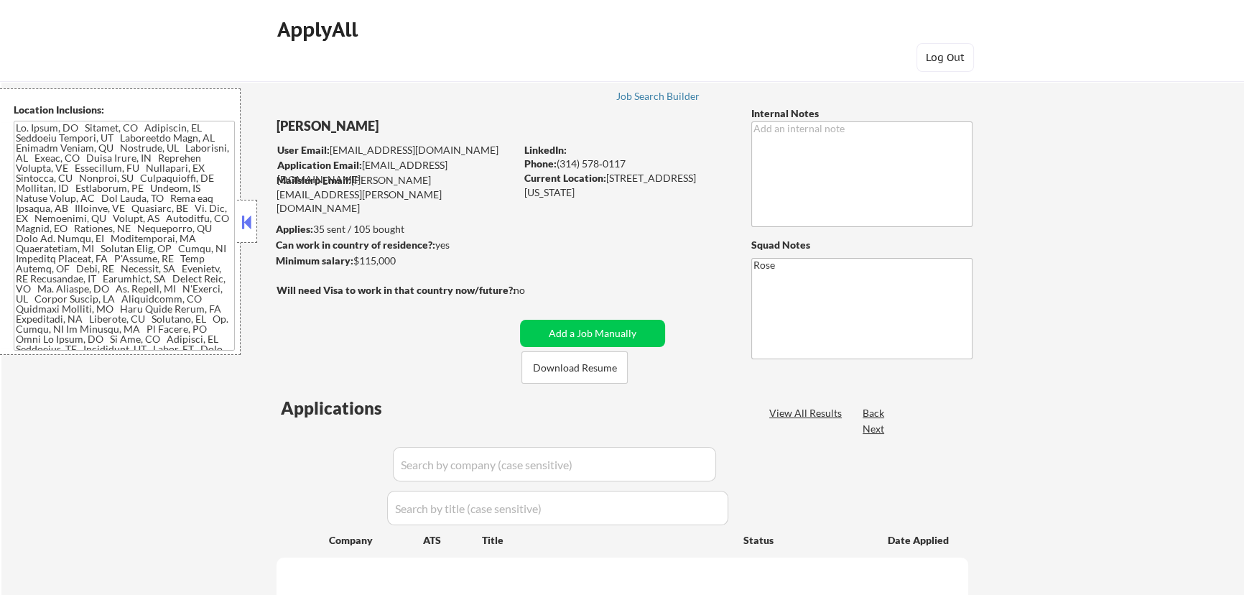
select select ""pending""
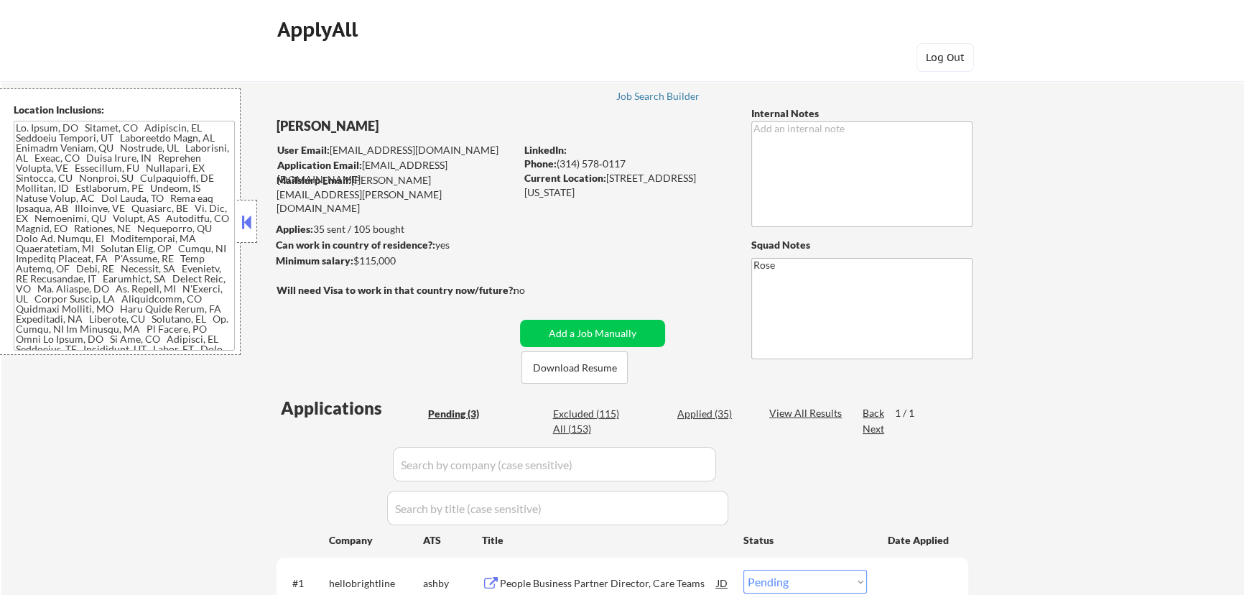
click at [248, 222] on button at bounding box center [247, 222] width 16 height 22
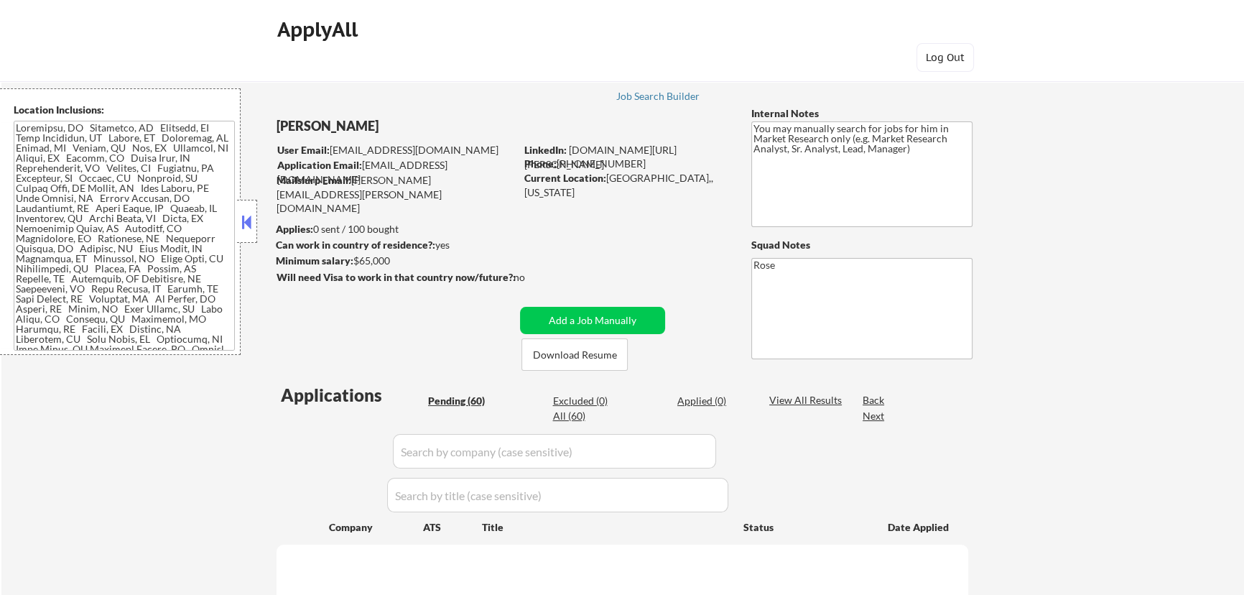
select select ""pending""
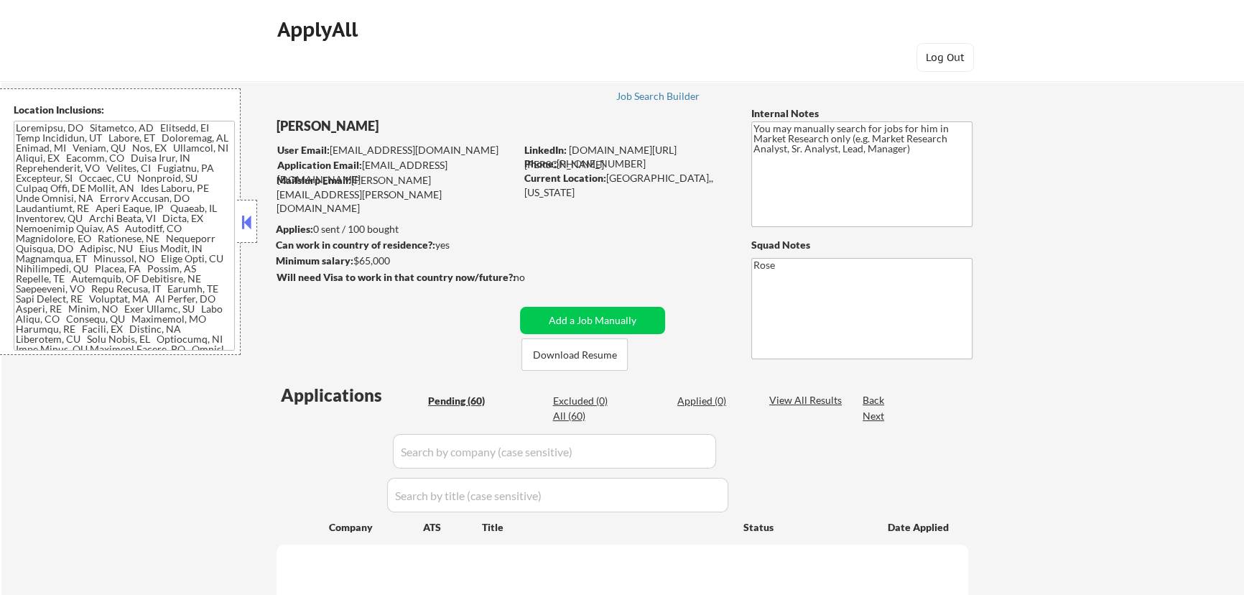
select select ""pending""
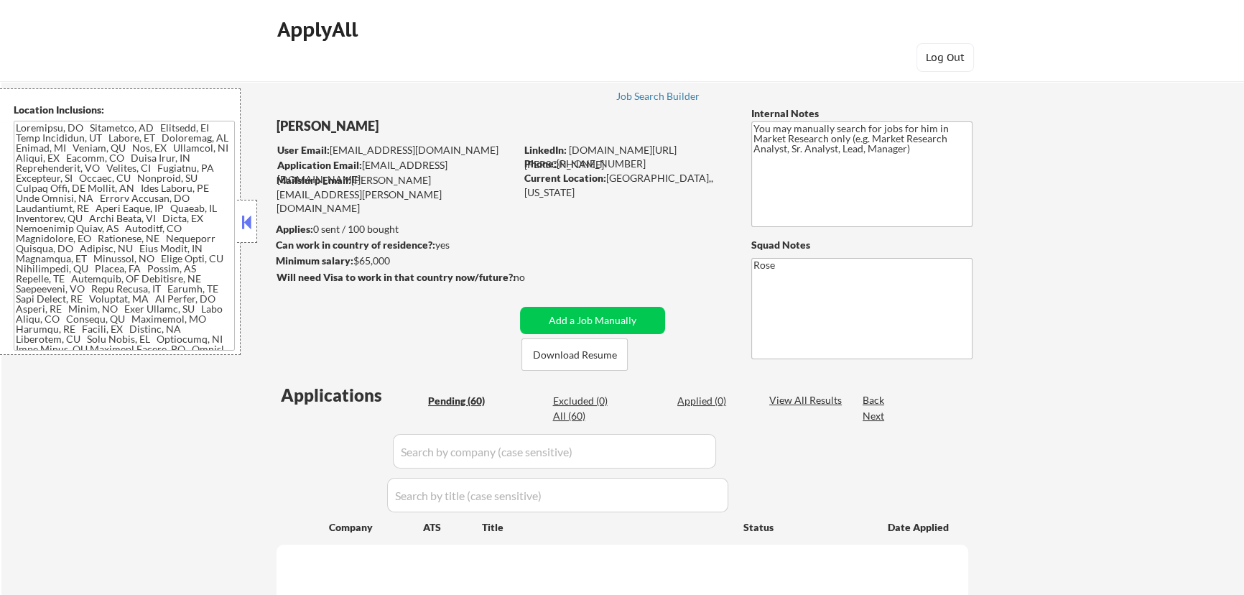
select select ""pending""
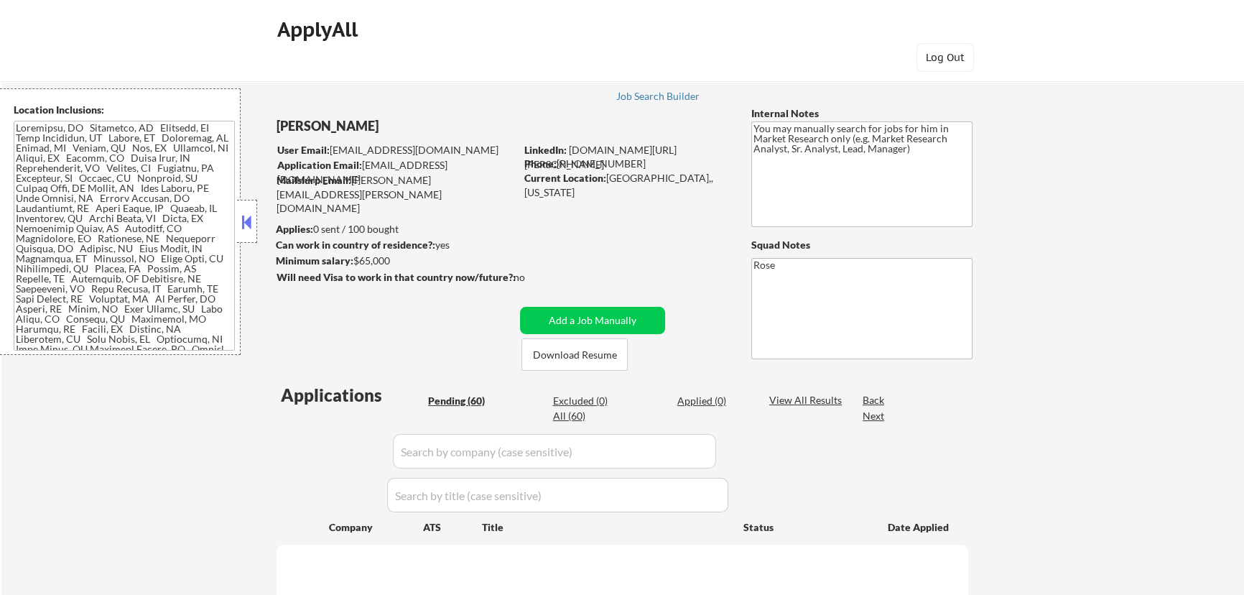
select select ""pending""
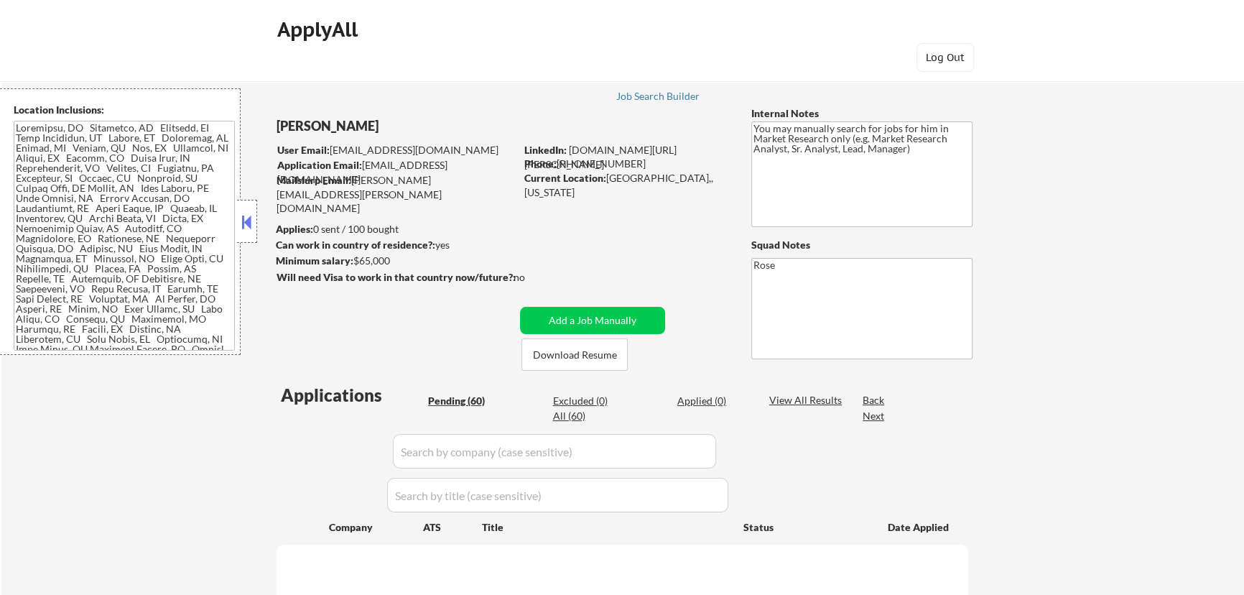
select select ""pending""
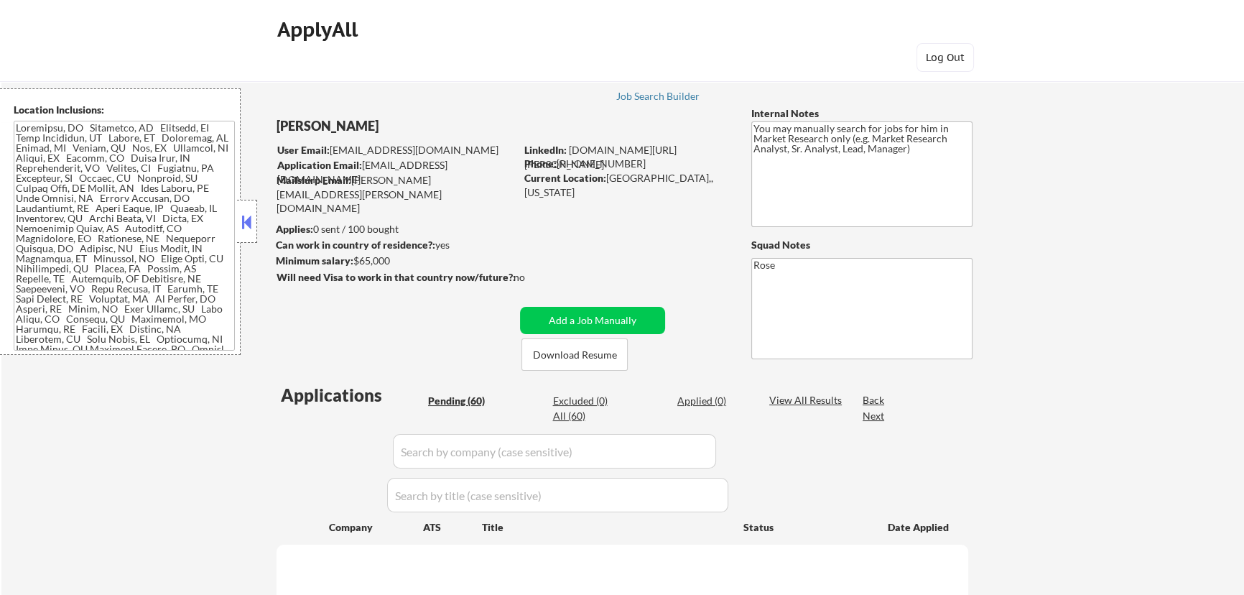
select select ""pending""
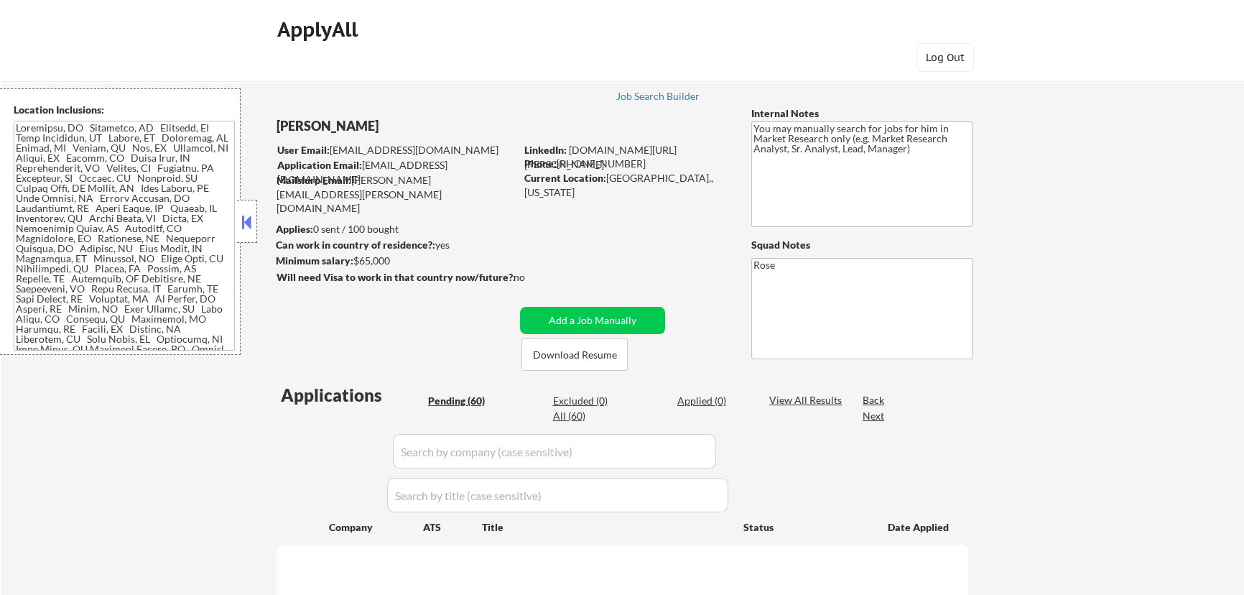
select select ""pending""
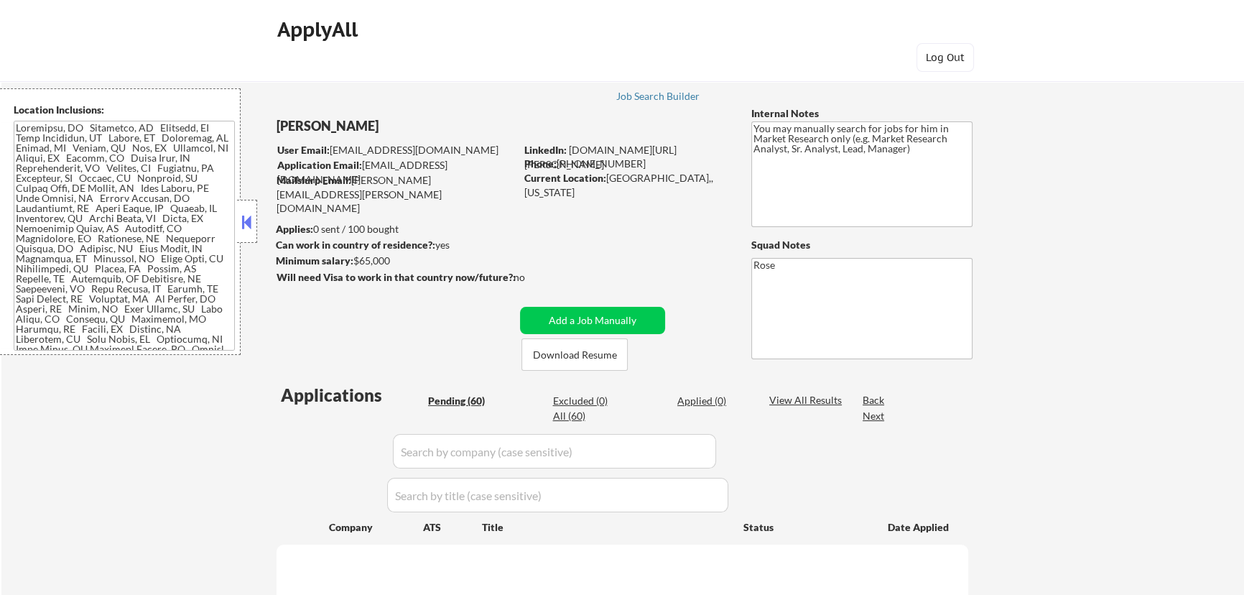
select select ""pending""
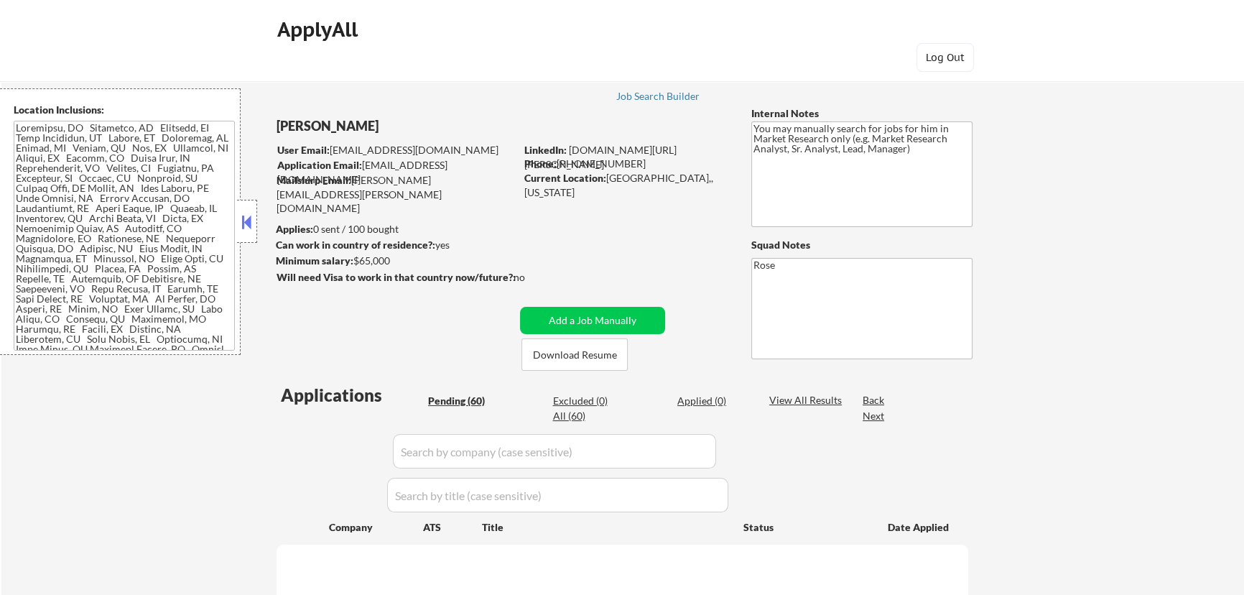
select select ""pending""
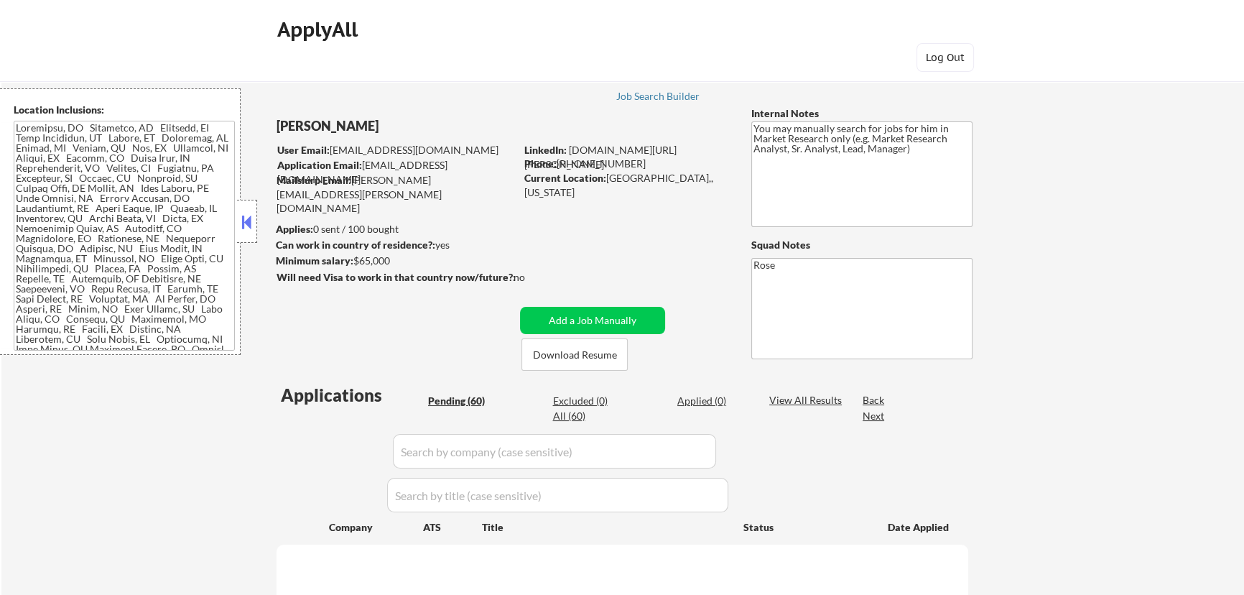
select select ""pending""
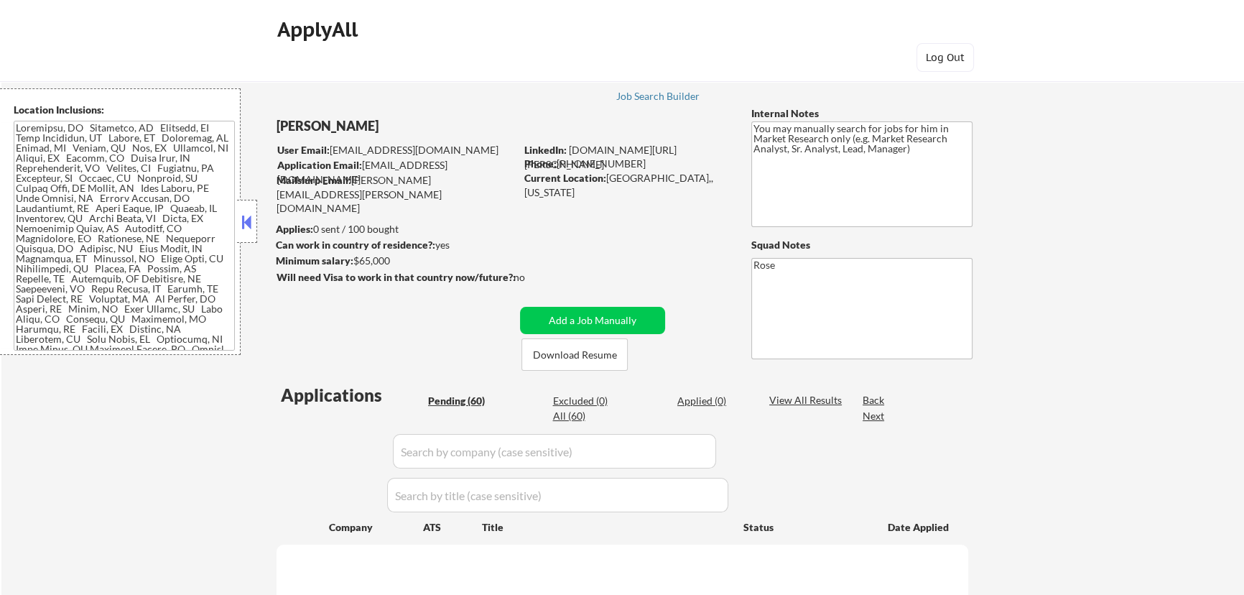
select select ""pending""
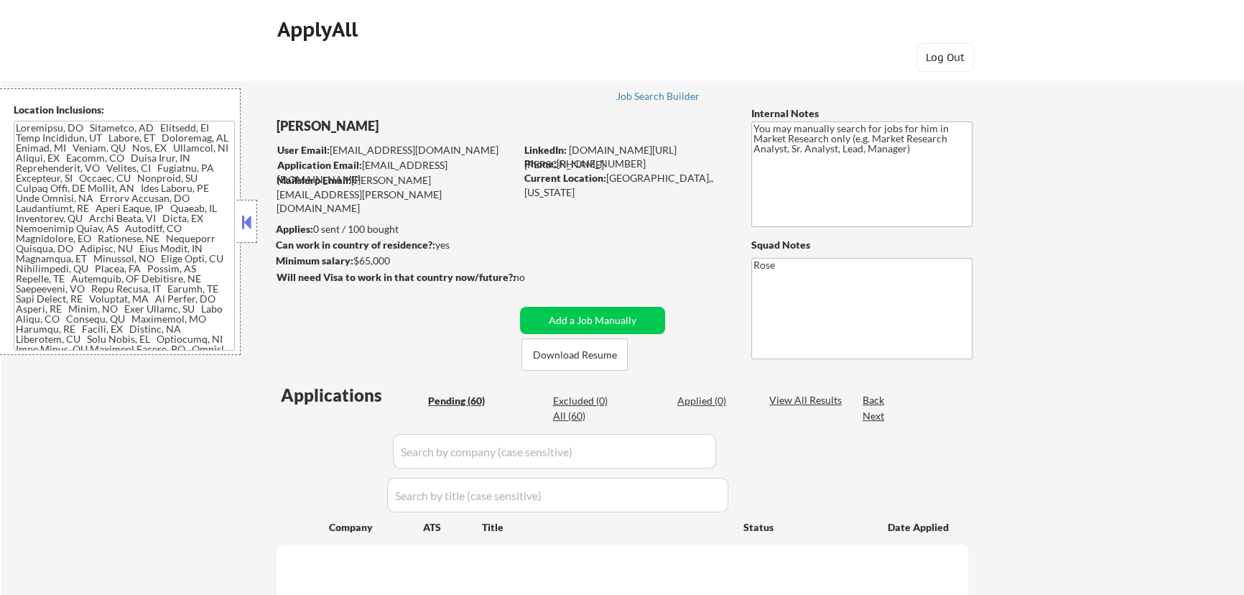
select select ""pending""
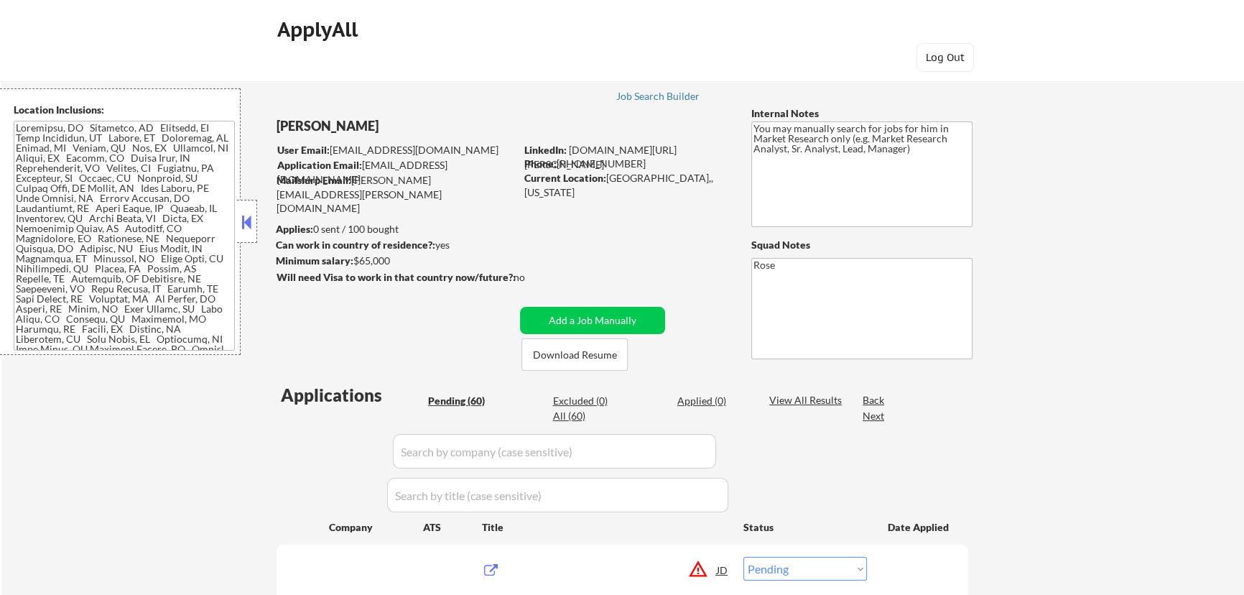
click at [240, 221] on button at bounding box center [247, 222] width 16 height 22
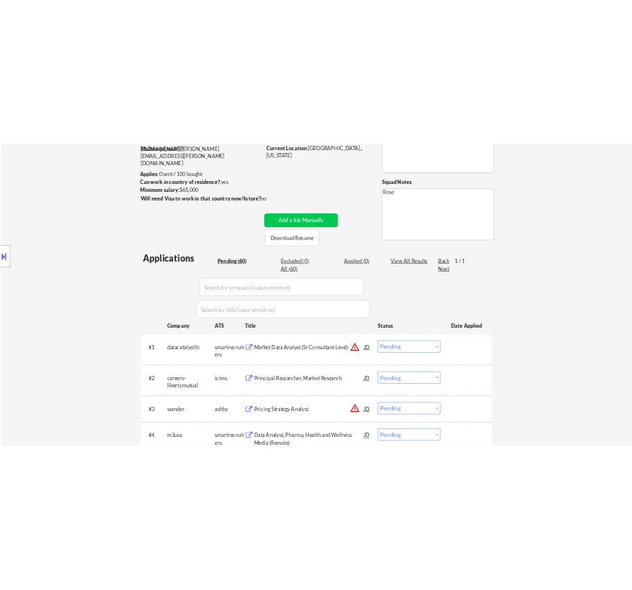
scroll to position [195, 0]
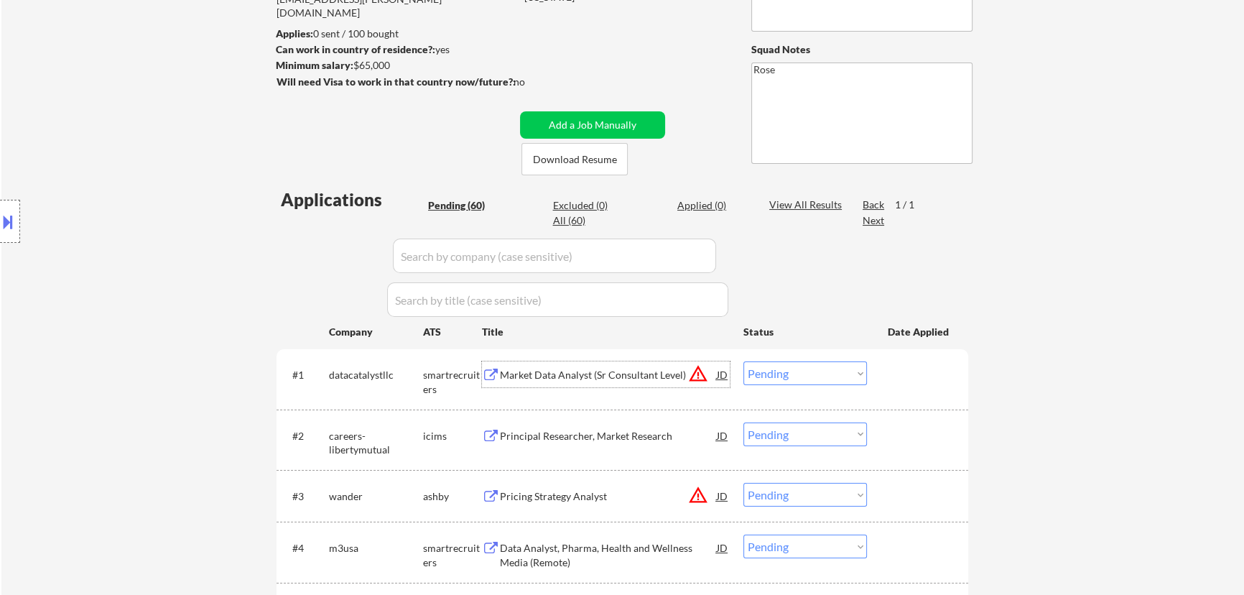
click at [613, 378] on div "Market Data Analyst (Sr Consultant Level)" at bounding box center [608, 375] width 217 height 14
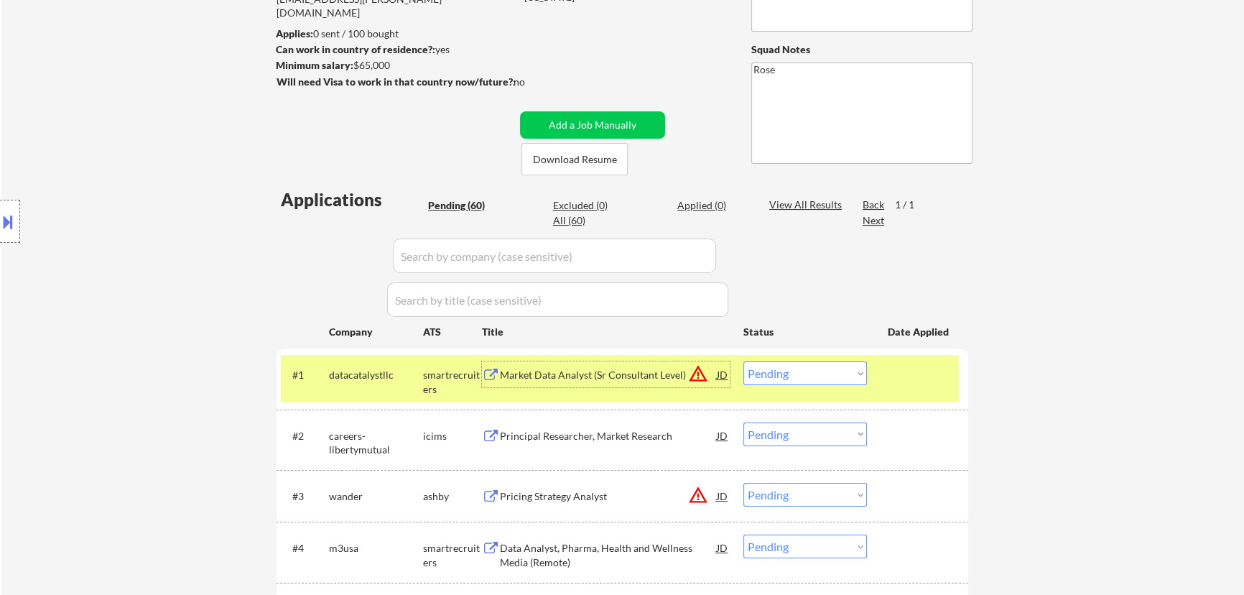
click at [615, 377] on div "Market Data Analyst (Sr Consultant Level)" at bounding box center [608, 375] width 217 height 14
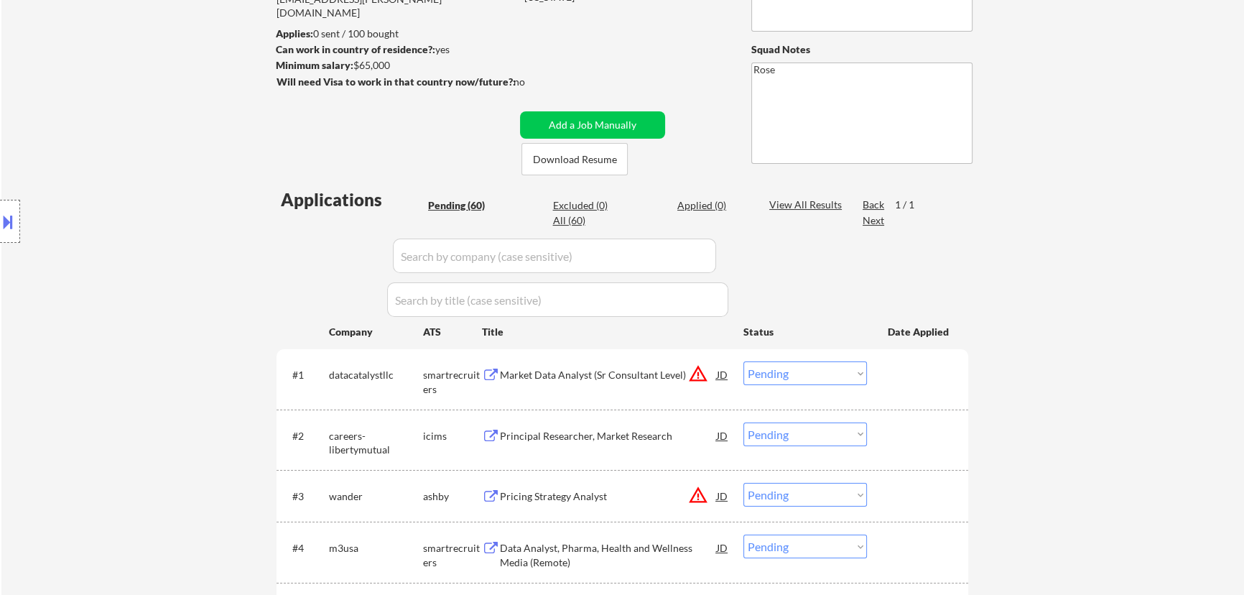
select select ""pending""
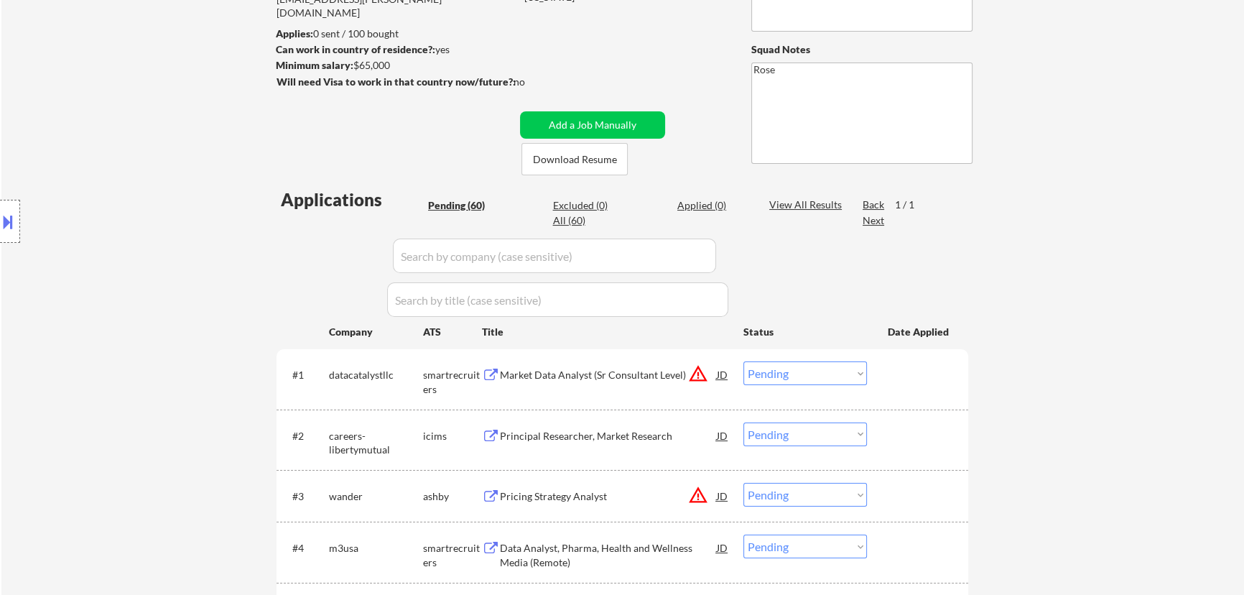
select select ""pending""
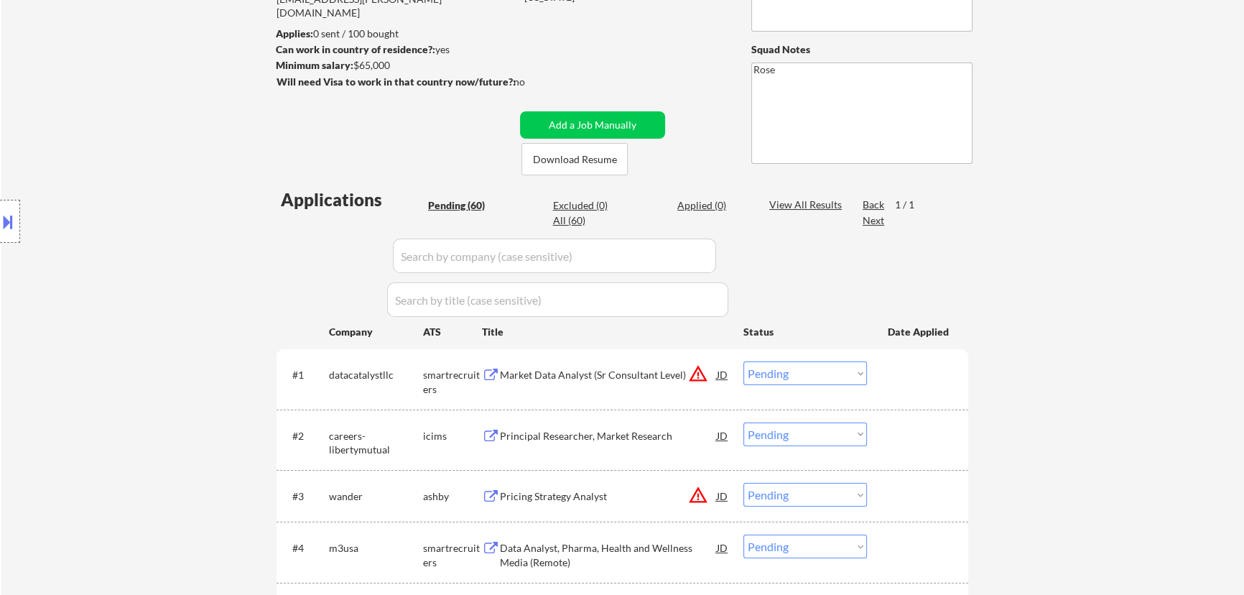
select select ""pending""
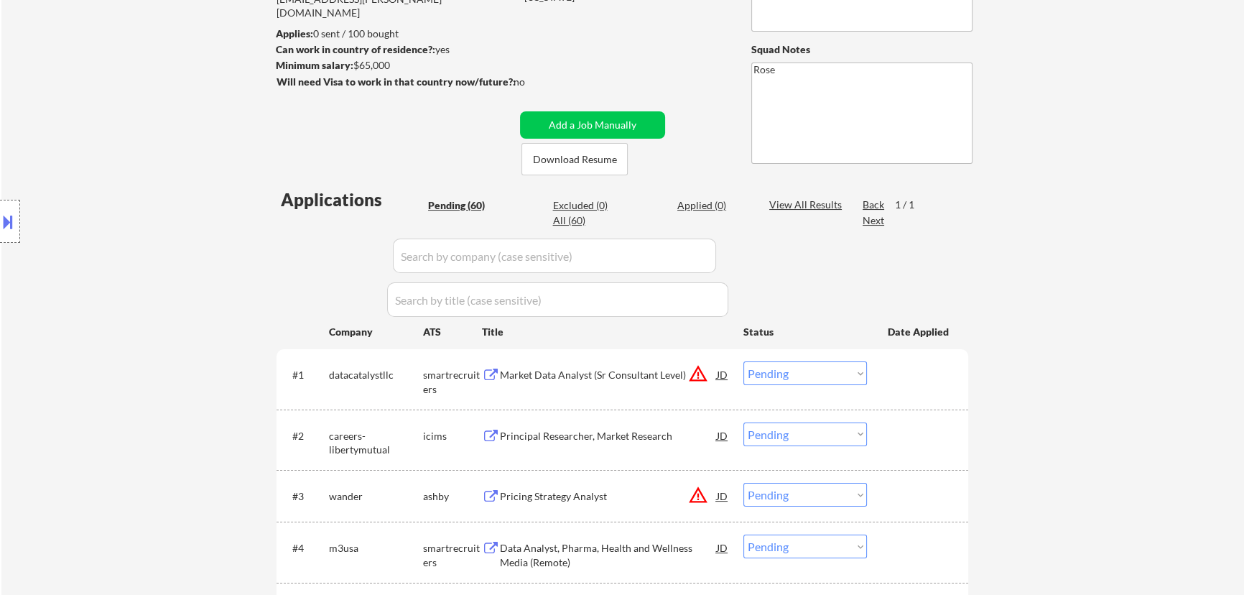
select select ""pending""
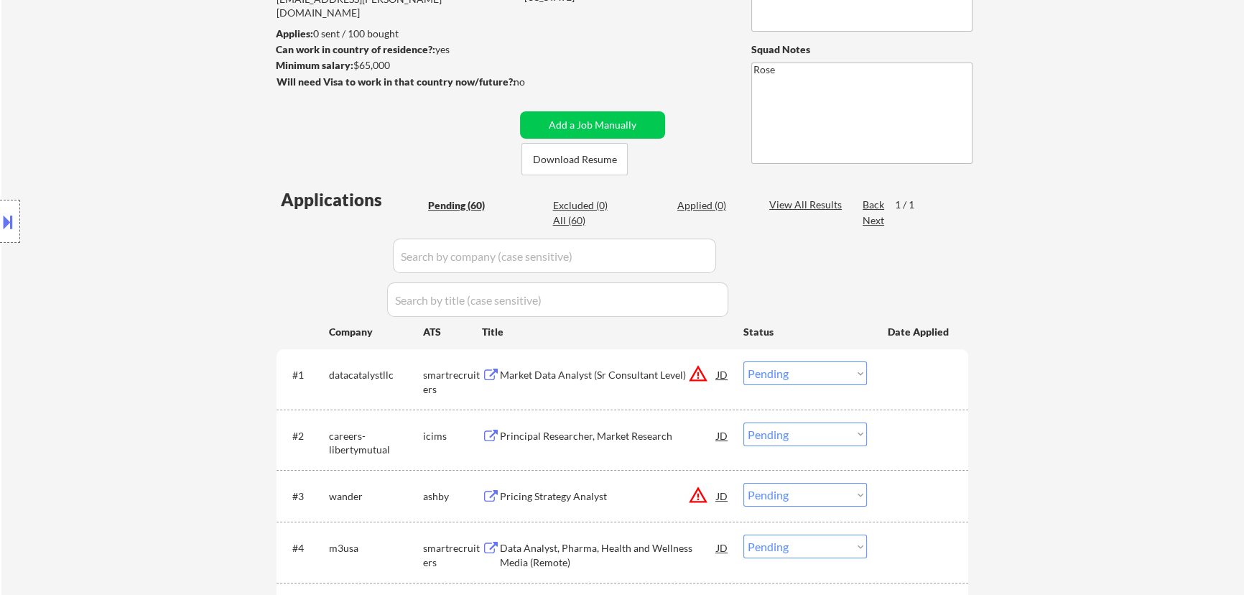
select select ""pending""
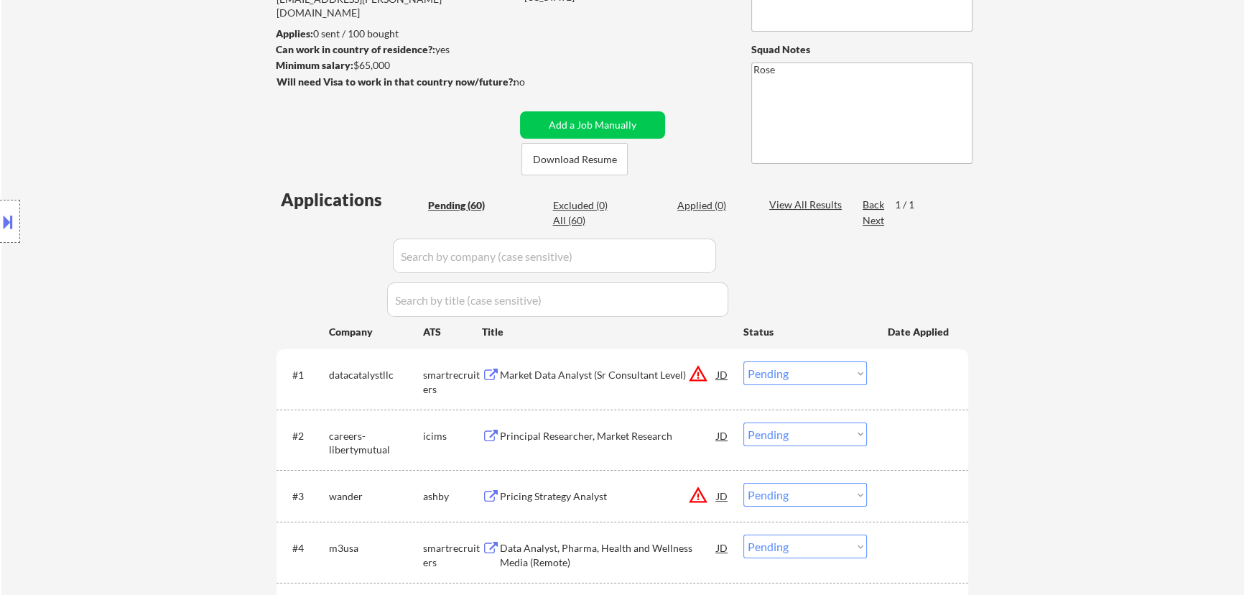
select select ""pending""
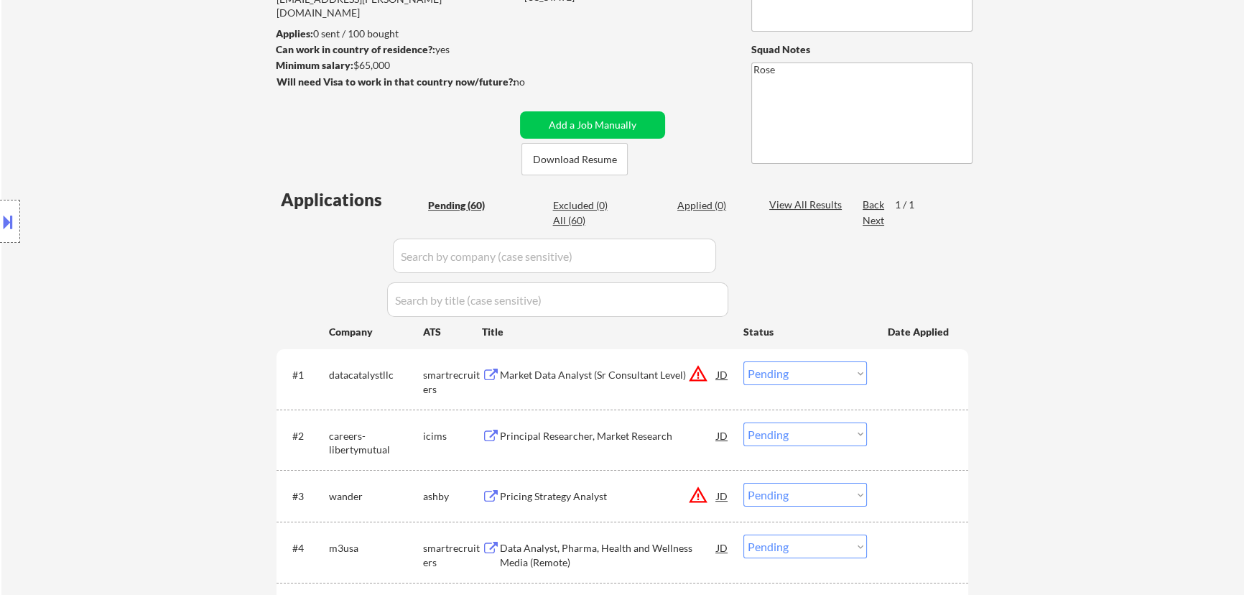
select select ""pending""
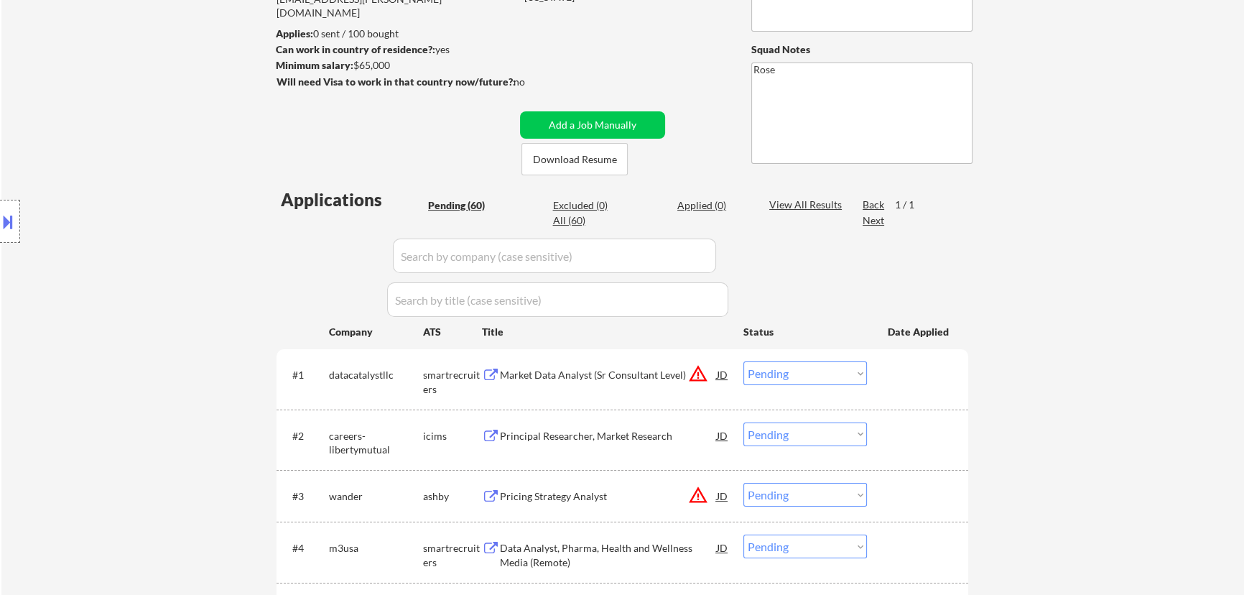
select select ""pending""
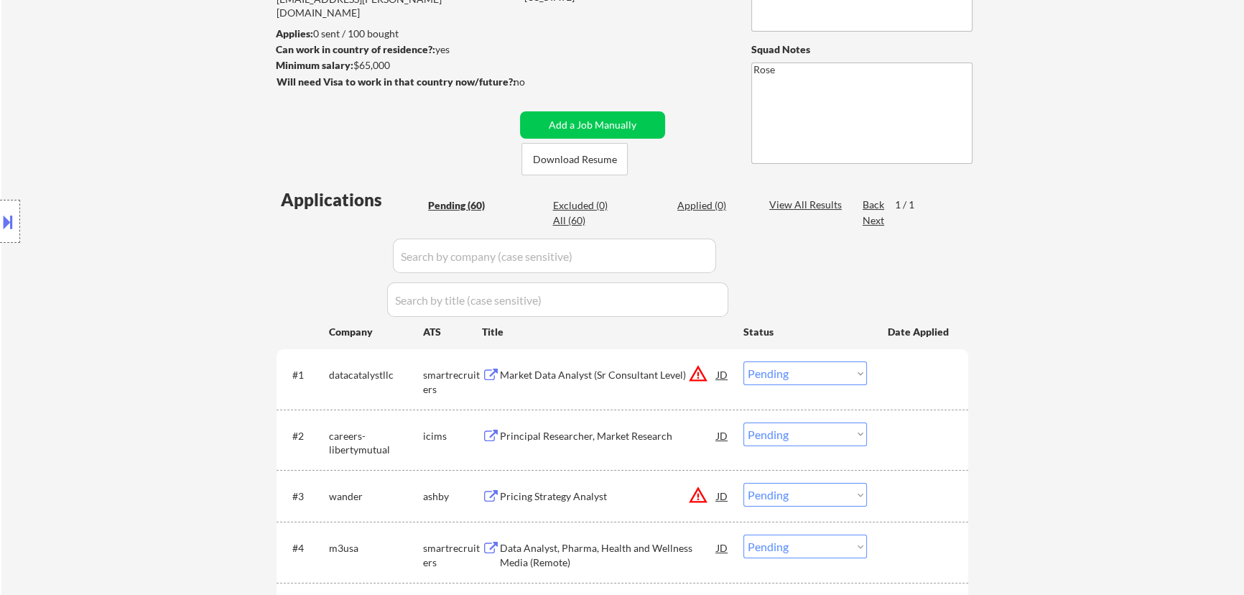
select select ""pending""
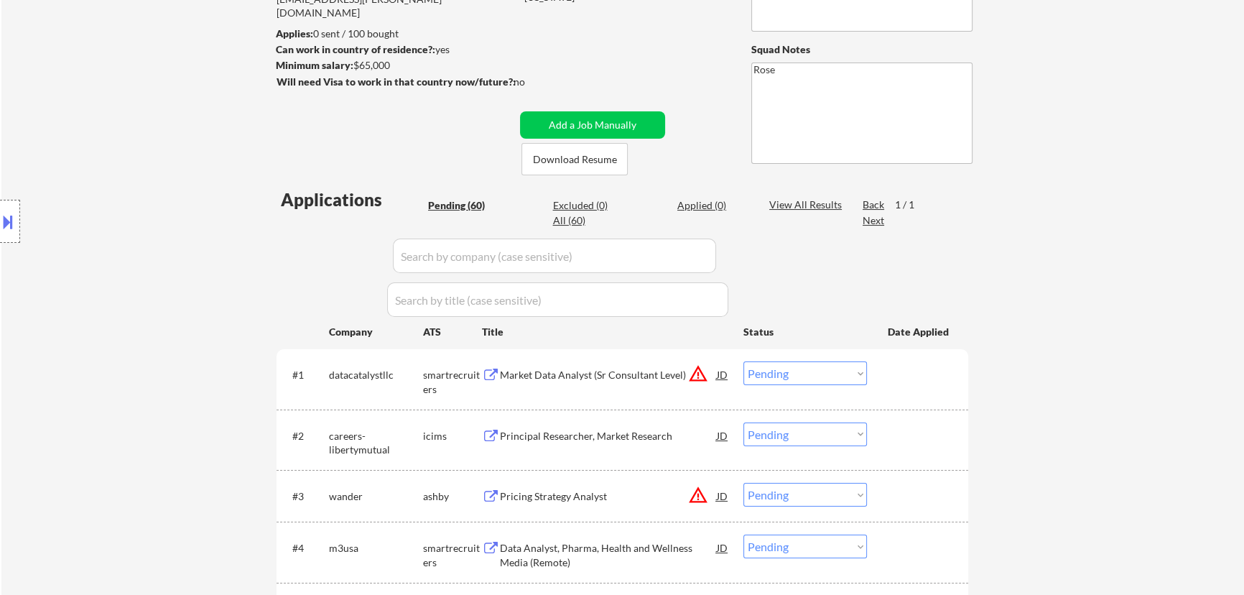
select select ""pending""
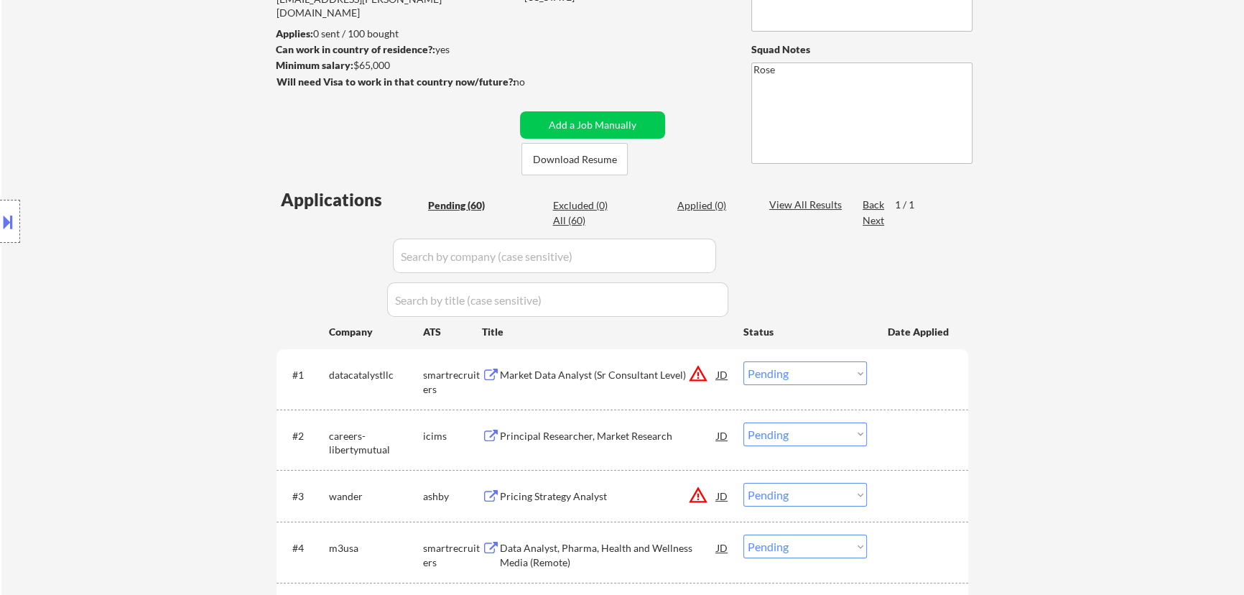
select select ""pending""
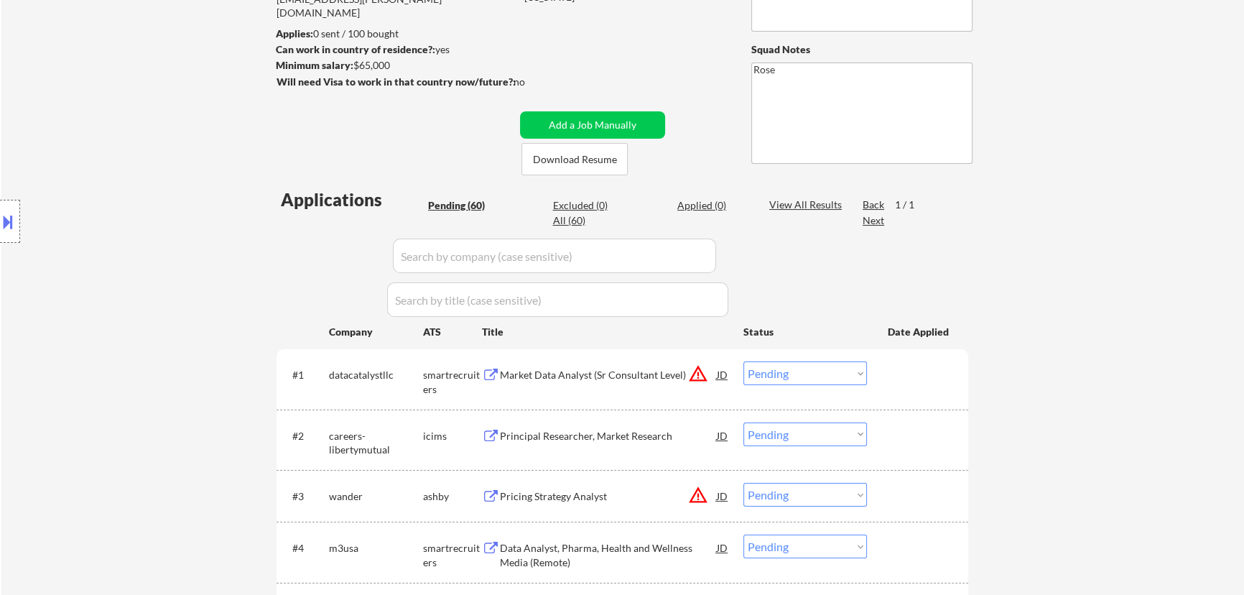
select select ""pending""
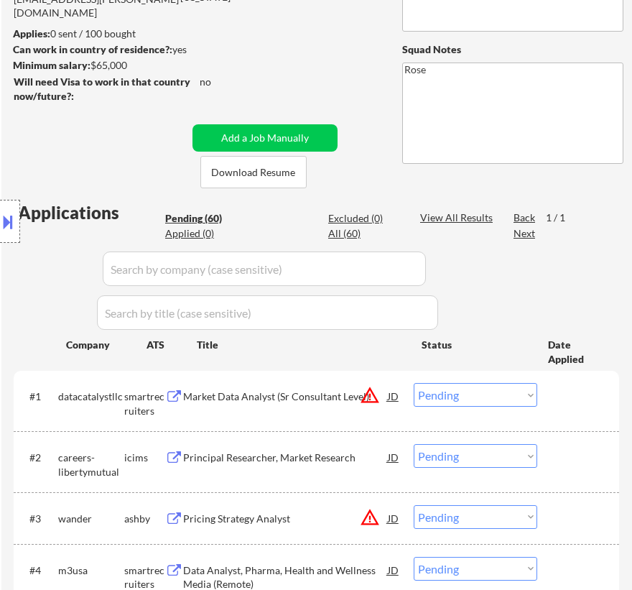
click at [484, 392] on select "Choose an option... Pending Applied Excluded (Questions) Excluded (Expired) Exc…" at bounding box center [476, 395] width 124 height 24
click at [414, 383] on select "Choose an option... Pending Applied Excluded (Questions) Excluded (Expired) Exc…" at bounding box center [476, 395] width 124 height 24
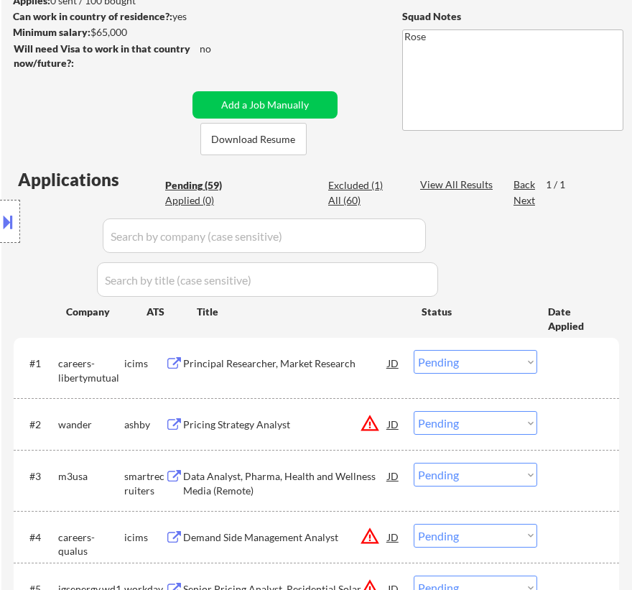
scroll to position [261, 0]
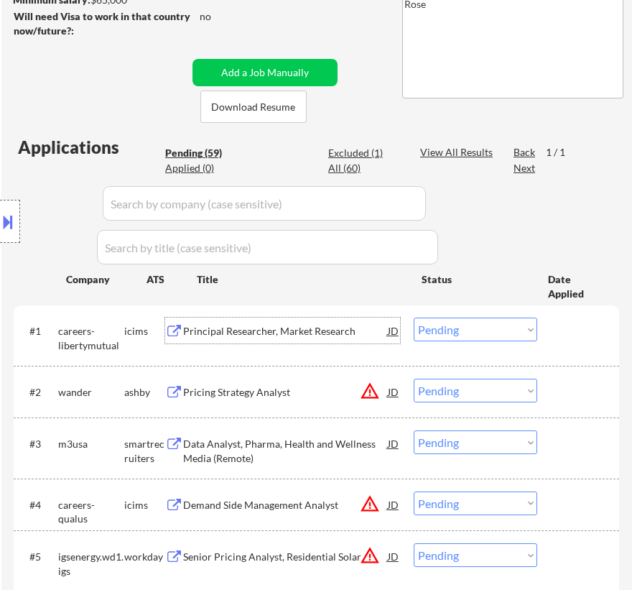
click at [355, 335] on div "Principal Researcher, Market Research" at bounding box center [285, 331] width 205 height 14
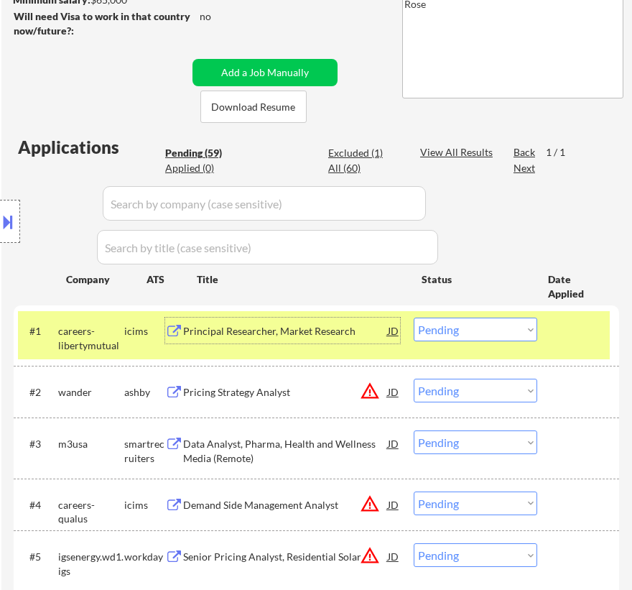
drag, startPoint x: 502, startPoint y: 330, endPoint x: 495, endPoint y: 335, distance: 8.2
click at [502, 330] on select "Choose an option... Pending Applied Excluded (Questions) Excluded (Expired) Exc…" at bounding box center [476, 329] width 124 height 24
click at [414, 317] on select "Choose an option... Pending Applied Excluded (Questions) Excluded (Expired) Exc…" at bounding box center [476, 329] width 124 height 24
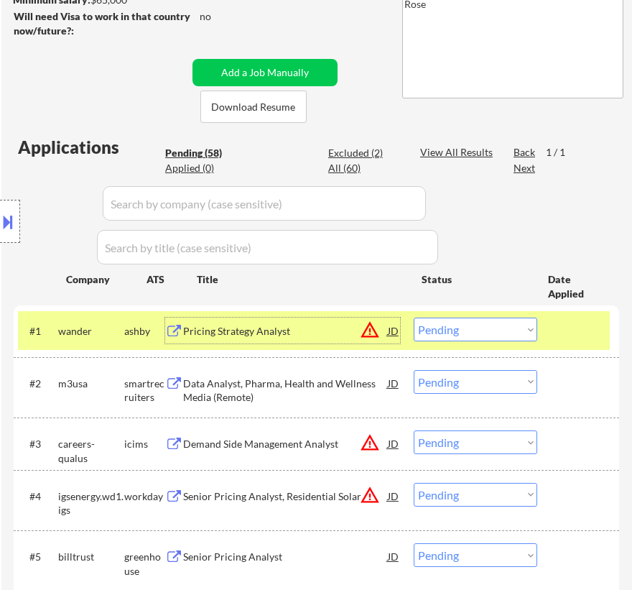
click at [302, 336] on div "Pricing Strategy Analyst" at bounding box center [285, 331] width 205 height 14
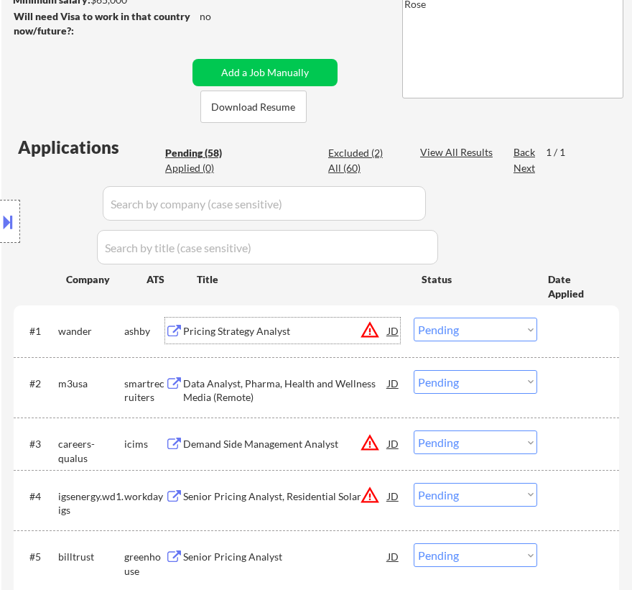
click at [493, 325] on select "Choose an option... Pending Applied Excluded (Questions) Excluded (Expired) Exc…" at bounding box center [476, 329] width 124 height 24
click at [414, 317] on select "Choose an option... Pending Applied Excluded (Questions) Excluded (Expired) Exc…" at bounding box center [476, 329] width 124 height 24
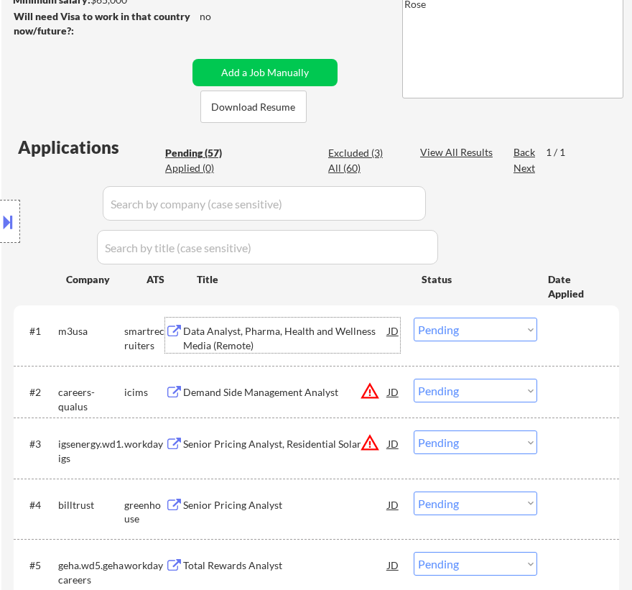
click at [338, 336] on div "Data Analyst, Pharma, Health and Wellness Media (Remote)" at bounding box center [285, 338] width 205 height 28
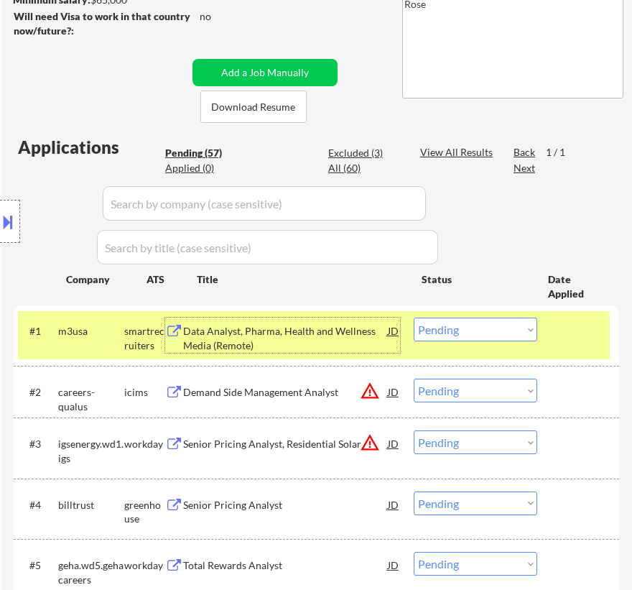
click at [496, 327] on select "Choose an option... Pending Applied Excluded (Questions) Excluded (Expired) Exc…" at bounding box center [476, 329] width 124 height 24
click at [414, 317] on select "Choose an option... Pending Applied Excluded (Questions) Excluded (Expired) Exc…" at bounding box center [476, 329] width 124 height 24
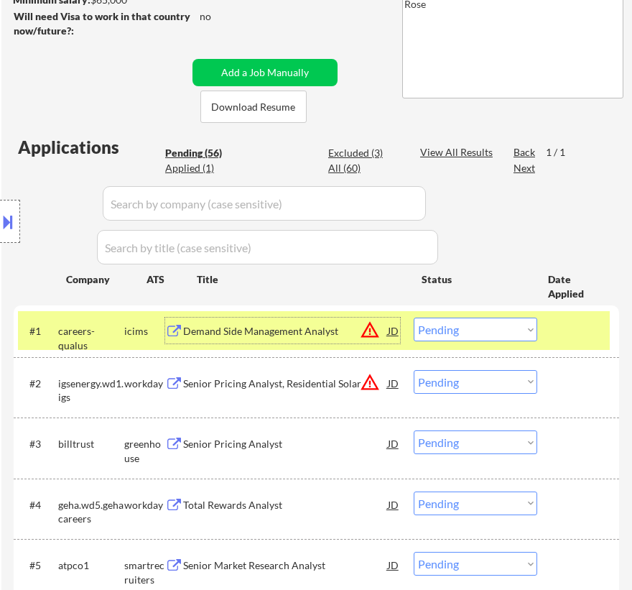
click at [307, 338] on div "Demand Side Management Analyst" at bounding box center [285, 330] width 205 height 26
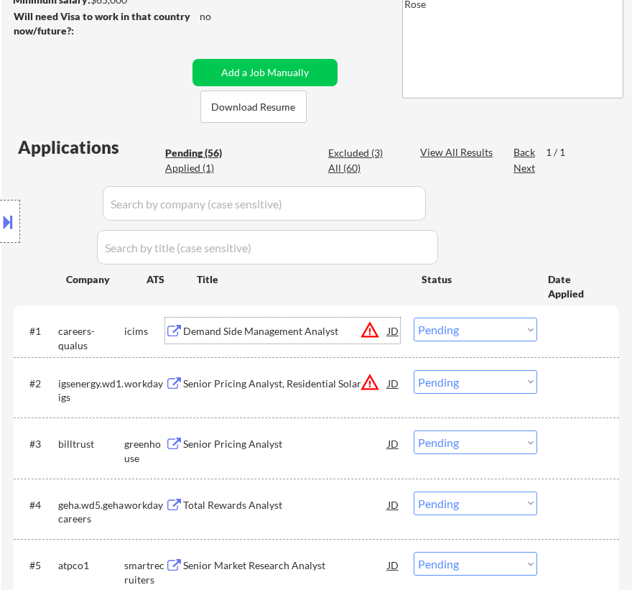
click at [16, 230] on div at bounding box center [10, 221] width 20 height 43
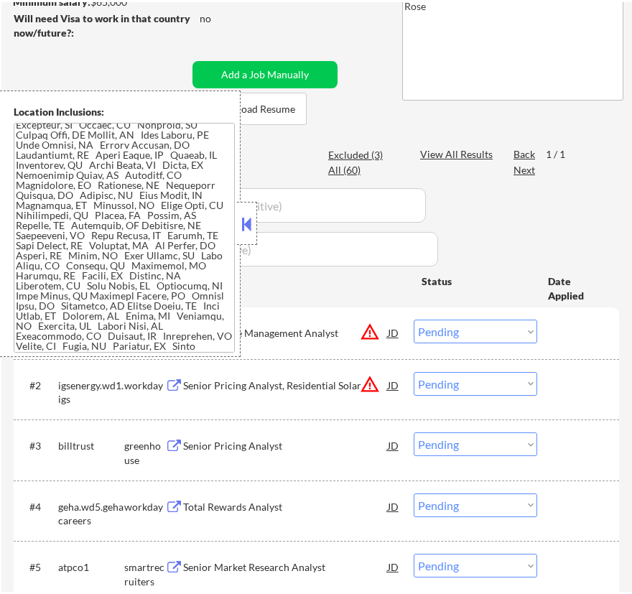
scroll to position [0, 0]
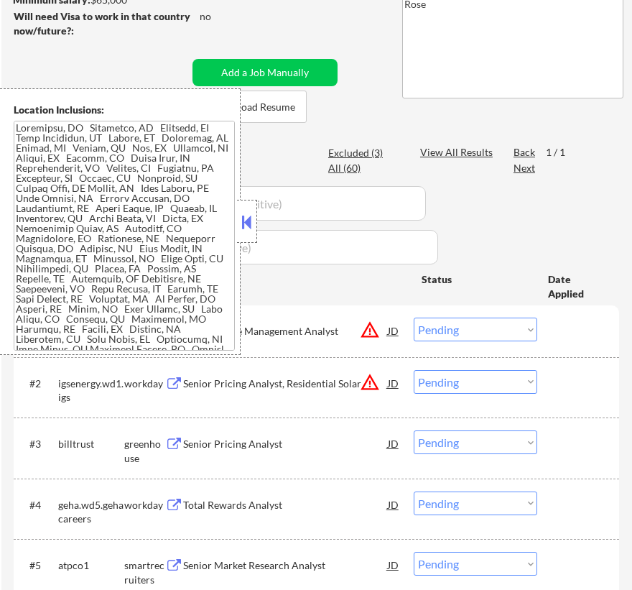
click at [243, 221] on button at bounding box center [247, 222] width 16 height 22
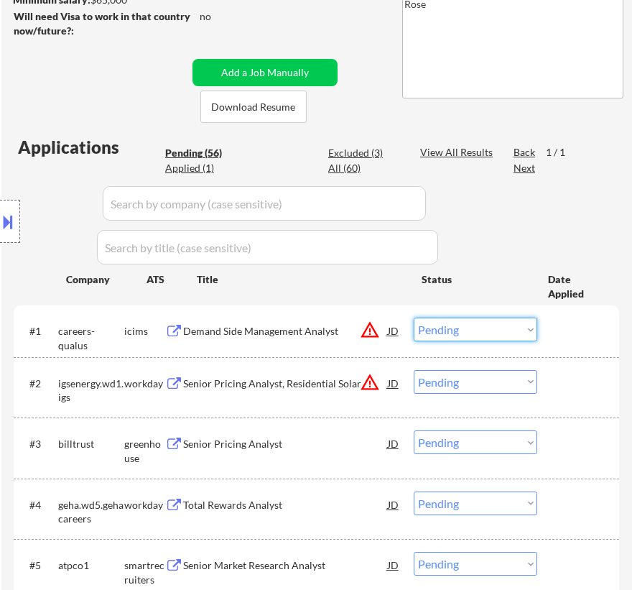
drag, startPoint x: 438, startPoint y: 323, endPoint x: 438, endPoint y: 335, distance: 12.2
click at [438, 323] on select "Choose an option... Pending Applied Excluded (Questions) Excluded (Expired) Exc…" at bounding box center [476, 329] width 124 height 24
click at [414, 317] on select "Choose an option... Pending Applied Excluded (Questions) Excluded (Expired) Exc…" at bounding box center [476, 329] width 124 height 24
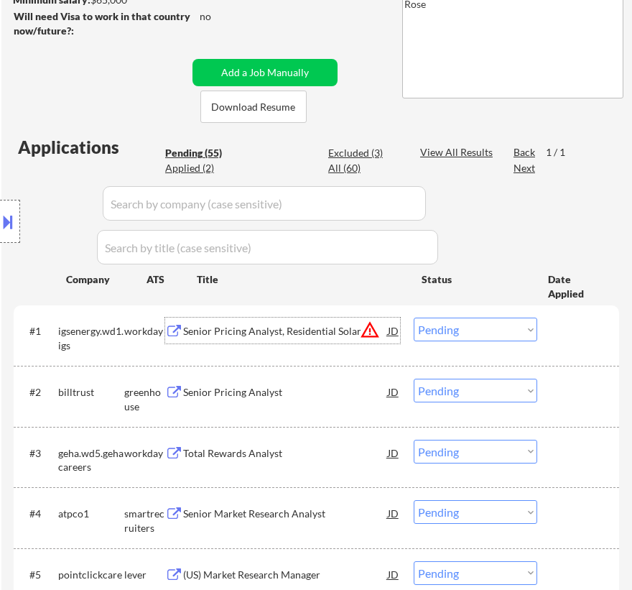
click at [325, 338] on div "Senior Pricing Analyst, Residential Solar" at bounding box center [285, 330] width 205 height 26
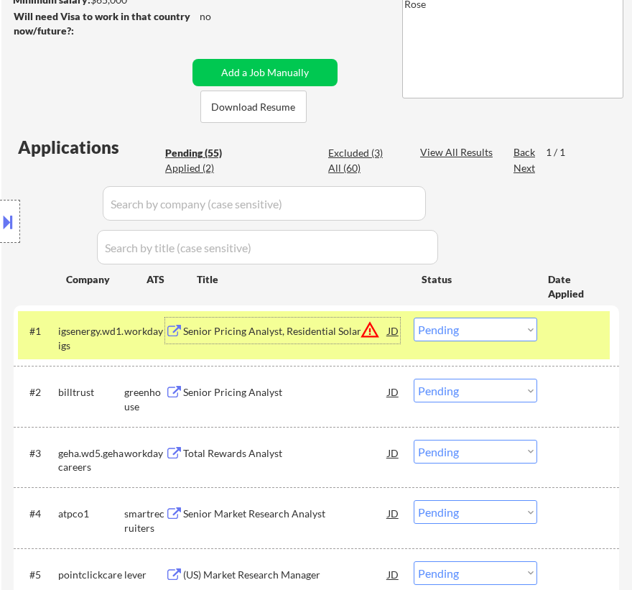
click at [469, 331] on select "Choose an option... Pending Applied Excluded (Questions) Excluded (Expired) Exc…" at bounding box center [476, 329] width 124 height 24
click at [414, 317] on select "Choose an option... Pending Applied Excluded (Questions) Excluded (Expired) Exc…" at bounding box center [476, 329] width 124 height 24
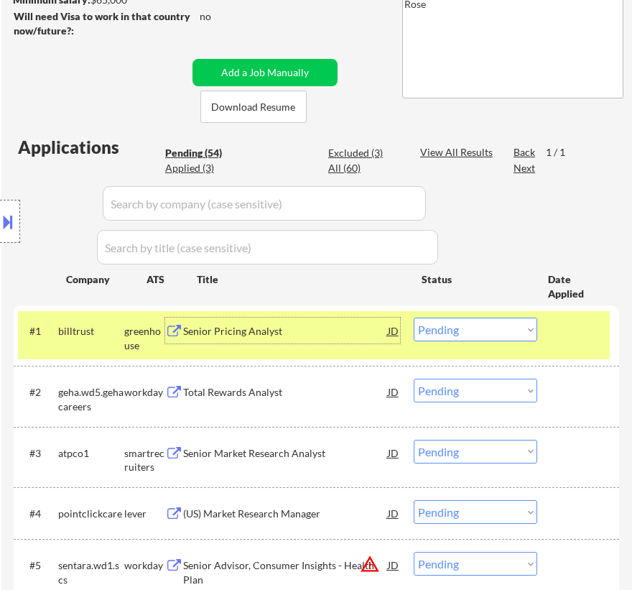
click at [327, 338] on div "Senior Pricing Analyst" at bounding box center [285, 330] width 205 height 26
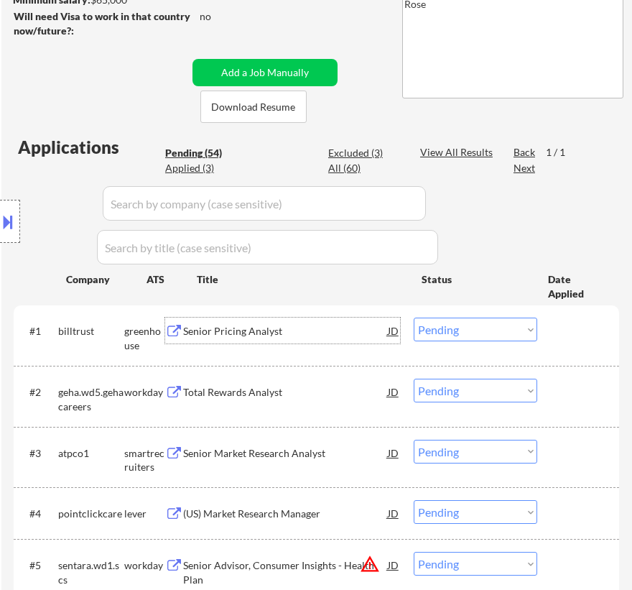
click at [511, 325] on select "Choose an option... Pending Applied Excluded (Questions) Excluded (Expired) Exc…" at bounding box center [476, 329] width 124 height 24
click at [414, 317] on select "Choose an option... Pending Applied Excluded (Questions) Excluded (Expired) Exc…" at bounding box center [476, 329] width 124 height 24
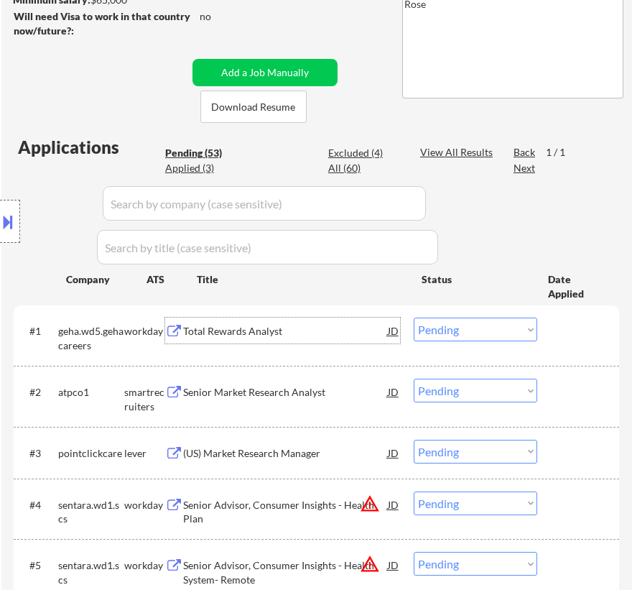
click at [322, 342] on div "Total Rewards Analyst" at bounding box center [285, 330] width 205 height 26
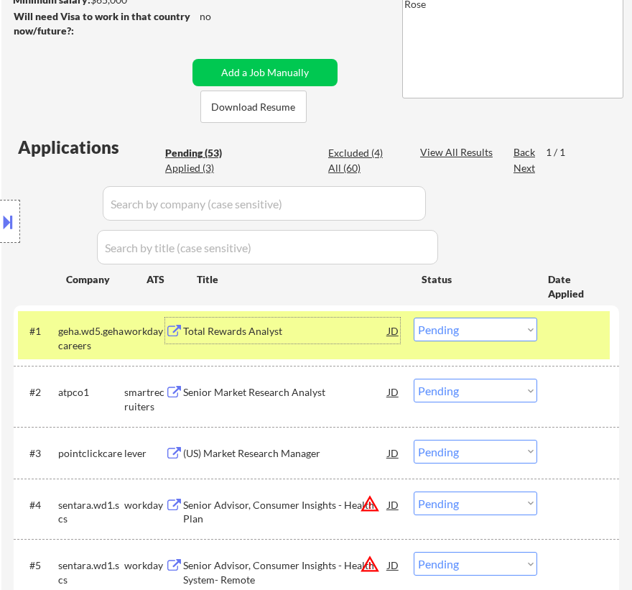
click at [518, 320] on select "Choose an option... Pending Applied Excluded (Questions) Excluded (Expired) Exc…" at bounding box center [476, 329] width 124 height 24
click at [414, 317] on select "Choose an option... Pending Applied Excluded (Questions) Excluded (Expired) Exc…" at bounding box center [476, 329] width 124 height 24
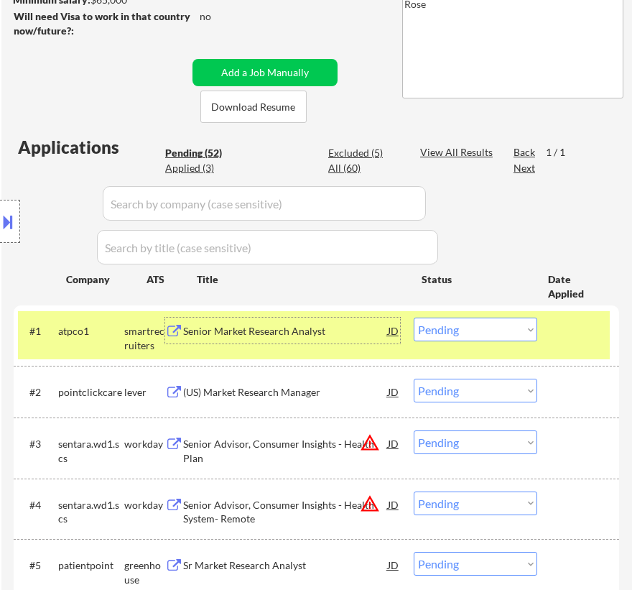
click at [297, 336] on div "Senior Market Research Analyst" at bounding box center [285, 331] width 205 height 14
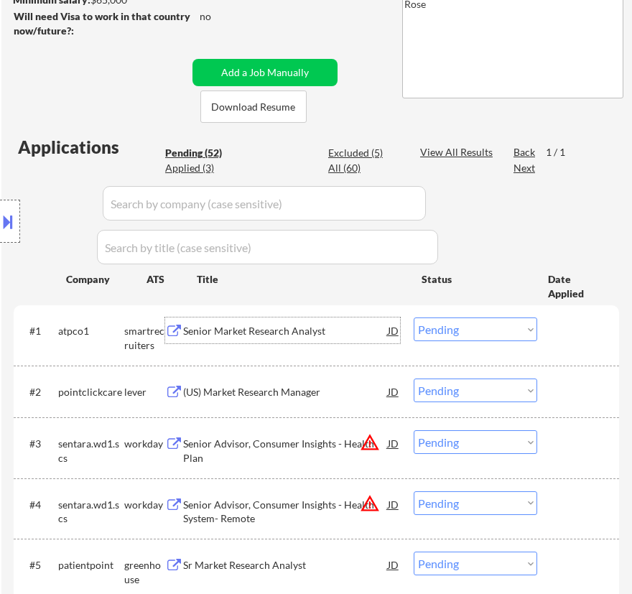
click at [458, 332] on select "Choose an option... Pending Applied Excluded (Questions) Excluded (Expired) Exc…" at bounding box center [476, 329] width 124 height 24
select select ""applied""
click at [414, 317] on select "Choose an option... Pending Applied Excluded (Questions) Excluded (Expired) Exc…" at bounding box center [476, 329] width 124 height 24
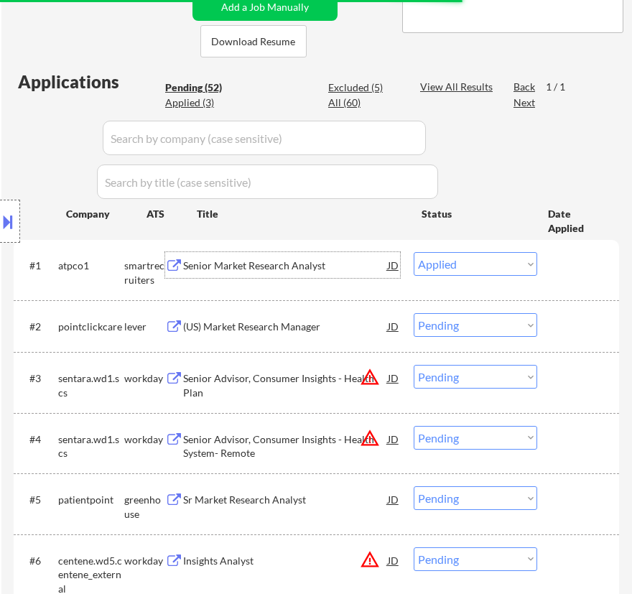
click at [327, 269] on div "Senior Market Research Analyst" at bounding box center [285, 266] width 205 height 14
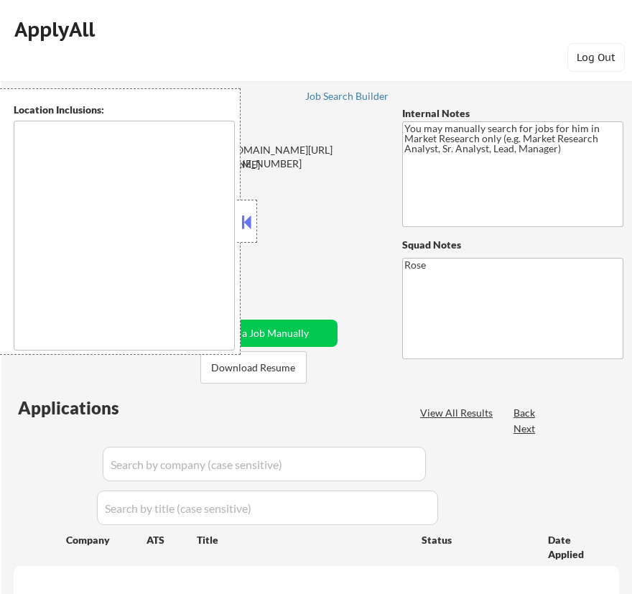
scroll to position [383, 0]
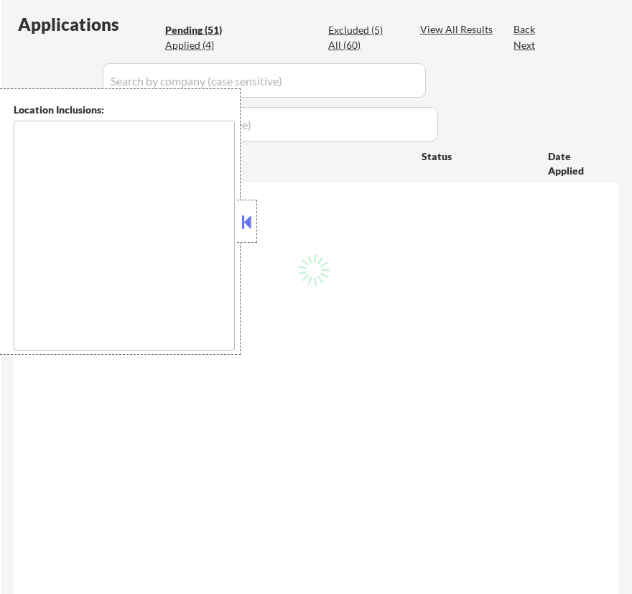
select select ""pending""
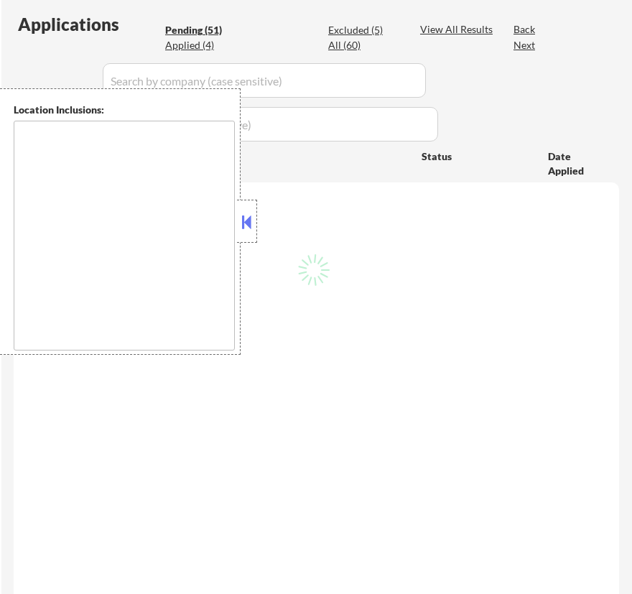
select select ""pending""
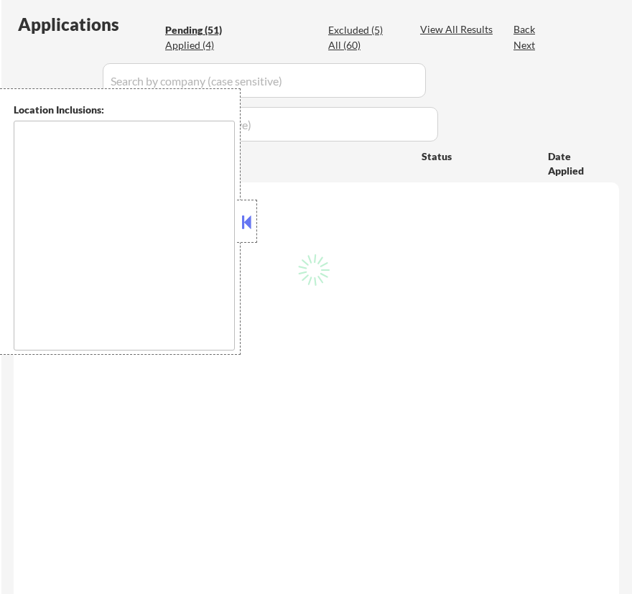
select select ""pending""
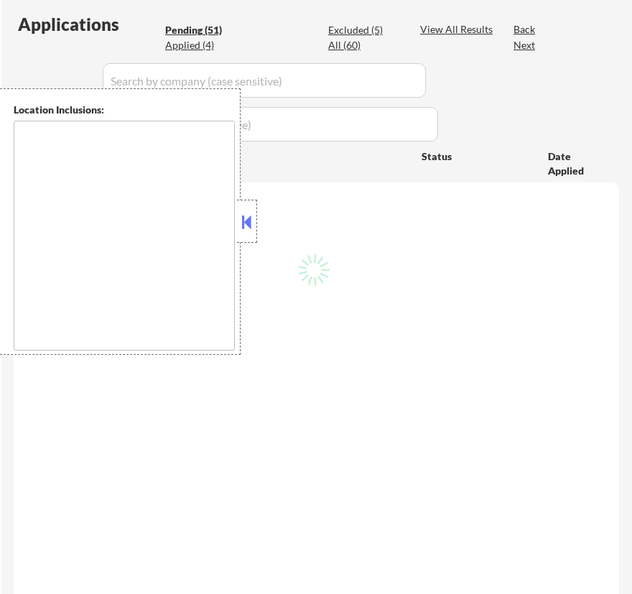
select select ""pending""
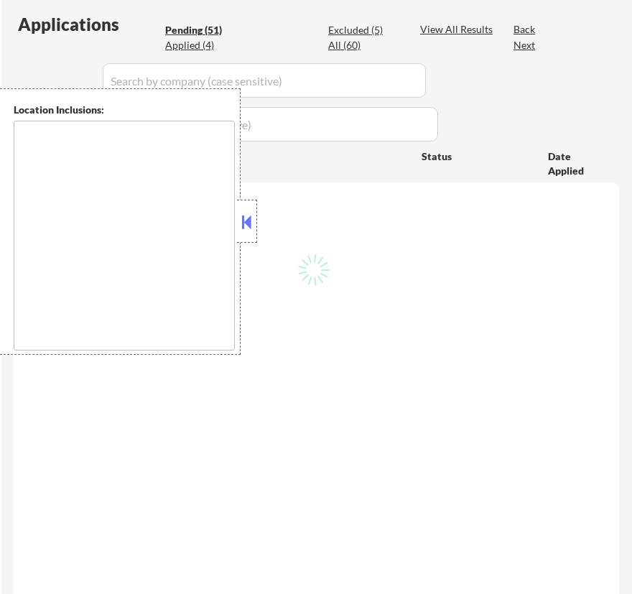
select select ""pending""
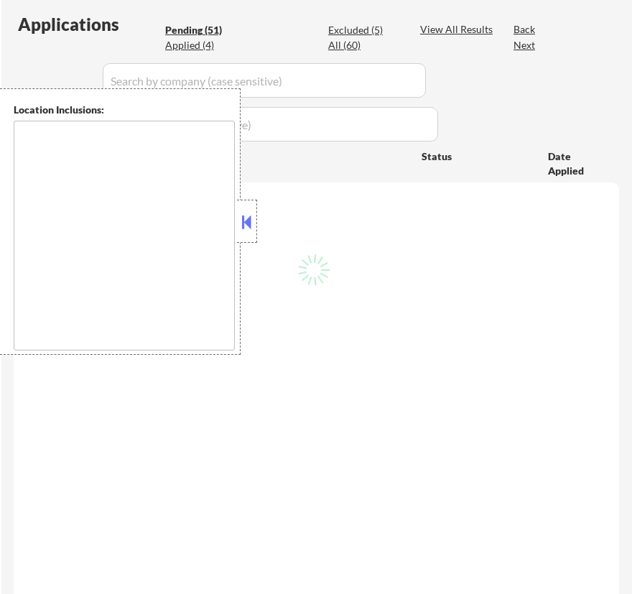
select select ""pending""
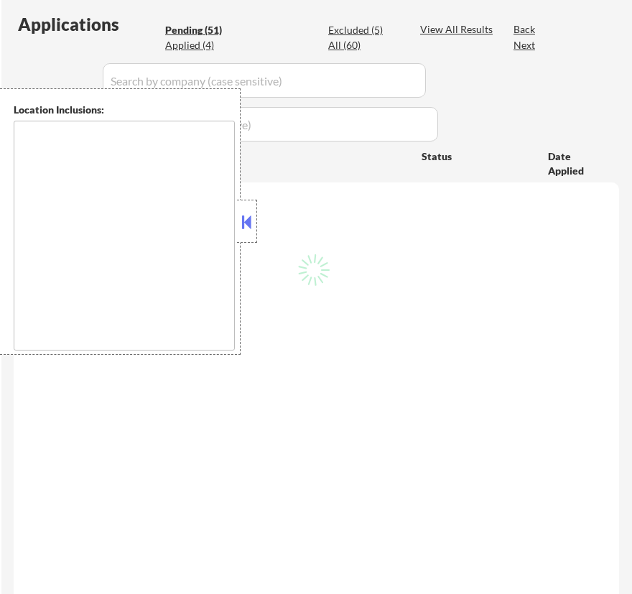
select select ""pending""
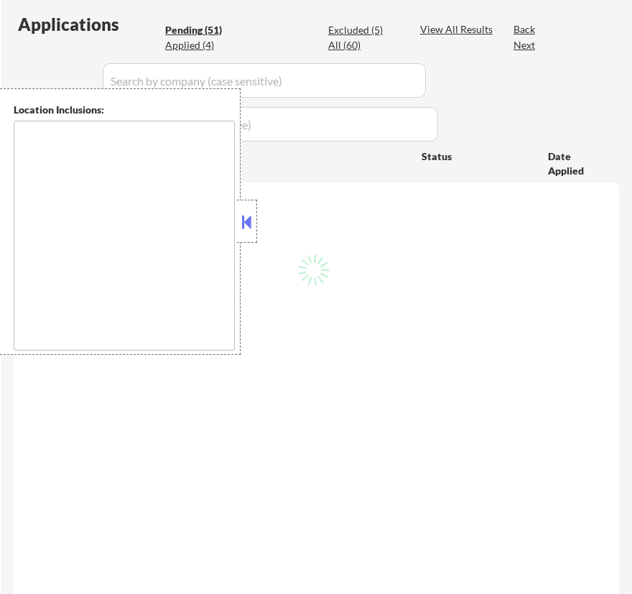
select select ""pending""
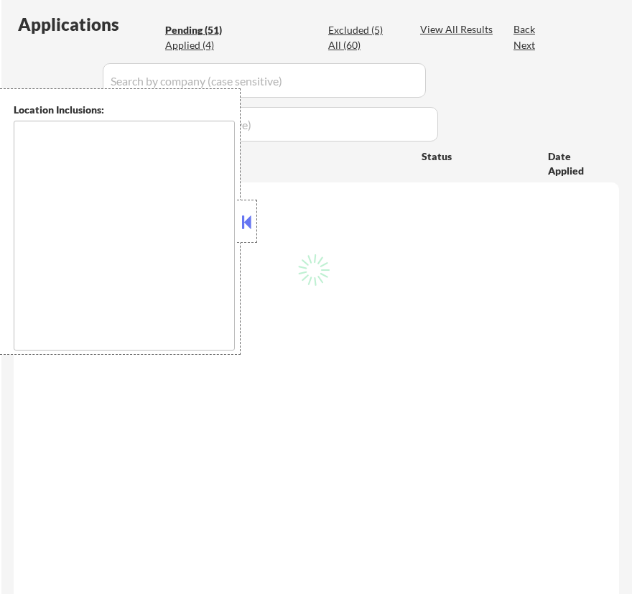
select select ""pending""
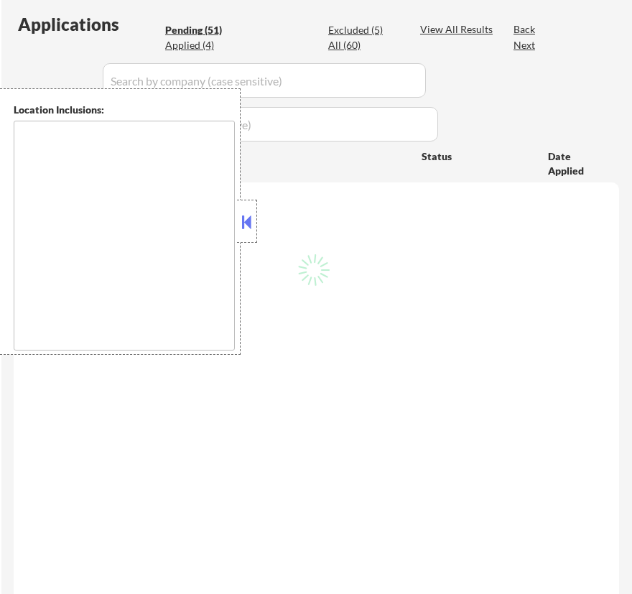
select select ""pending""
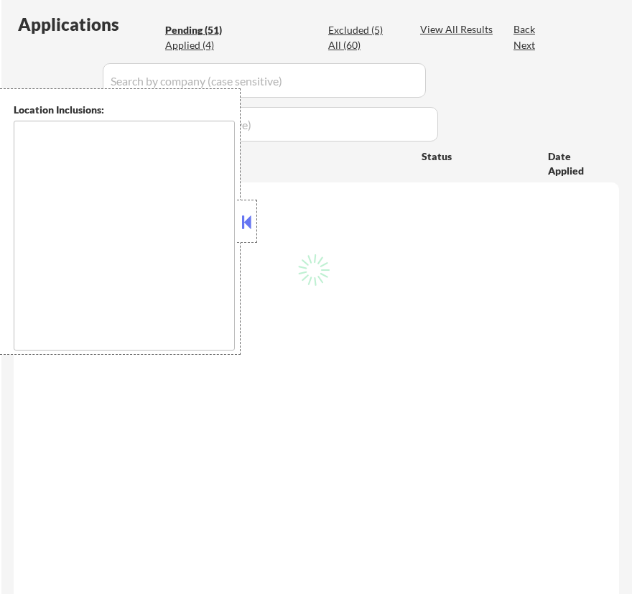
select select ""pending""
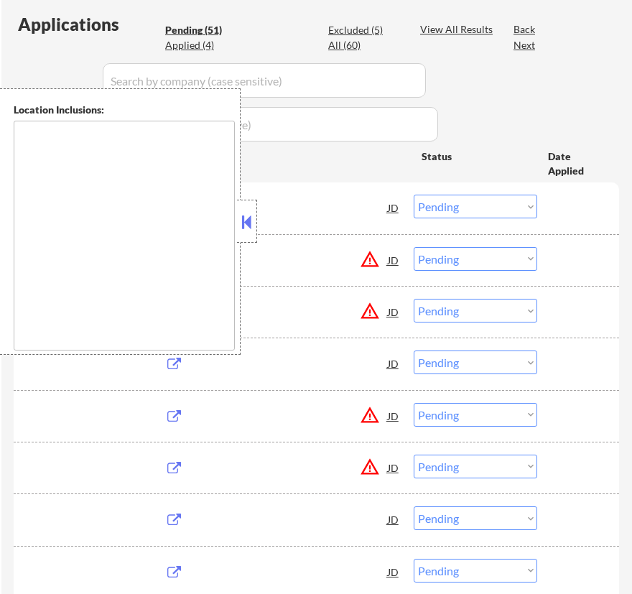
type textarea "[GEOGRAPHIC_DATA], [GEOGRAPHIC_DATA] [GEOGRAPHIC_DATA], [GEOGRAPHIC_DATA] [GEOG…"
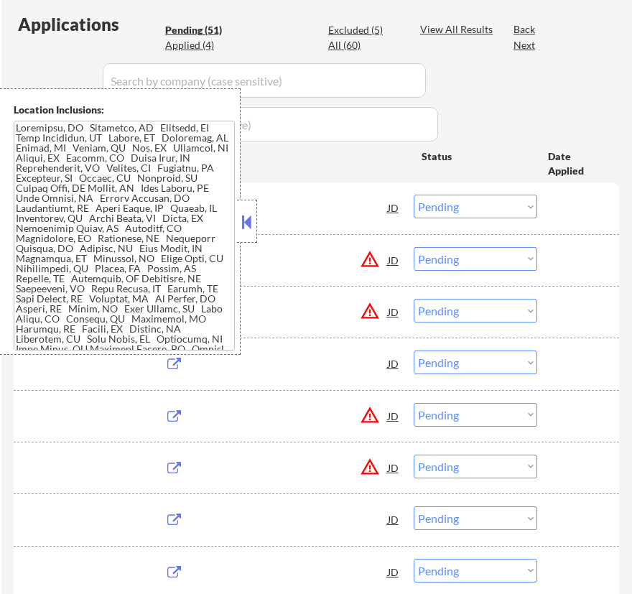
scroll to position [326, 0]
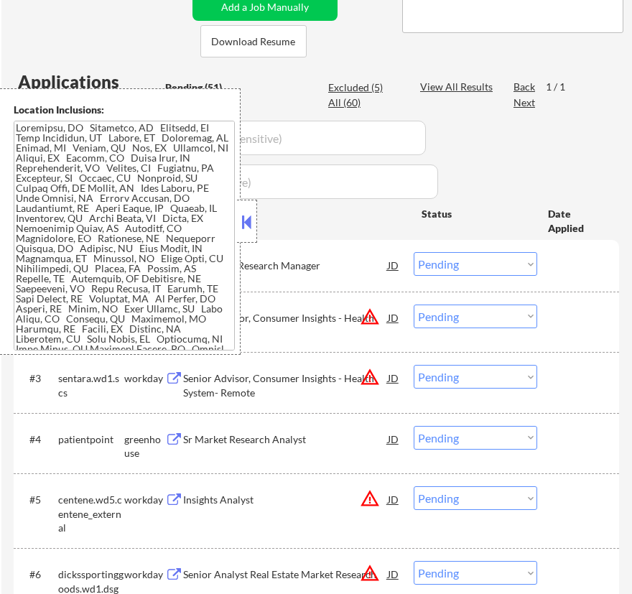
click at [249, 218] on button at bounding box center [247, 222] width 16 height 22
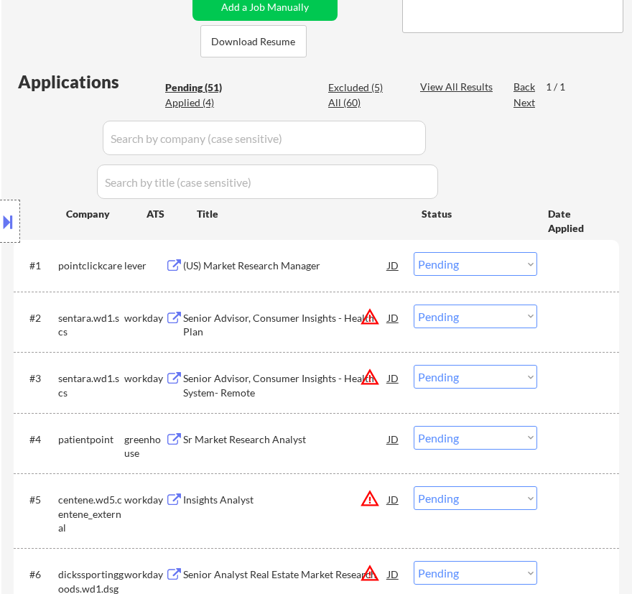
click at [338, 266] on div "(US) Market Research Manager" at bounding box center [285, 266] width 205 height 14
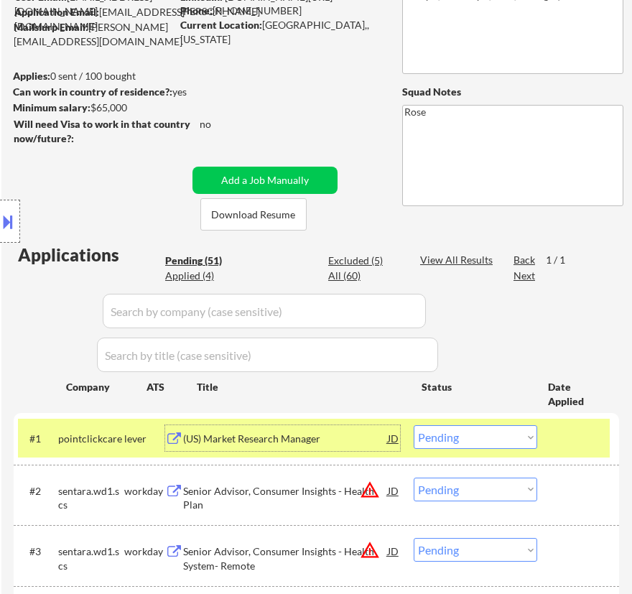
scroll to position [130, 0]
